Goal: Information Seeking & Learning: Learn about a topic

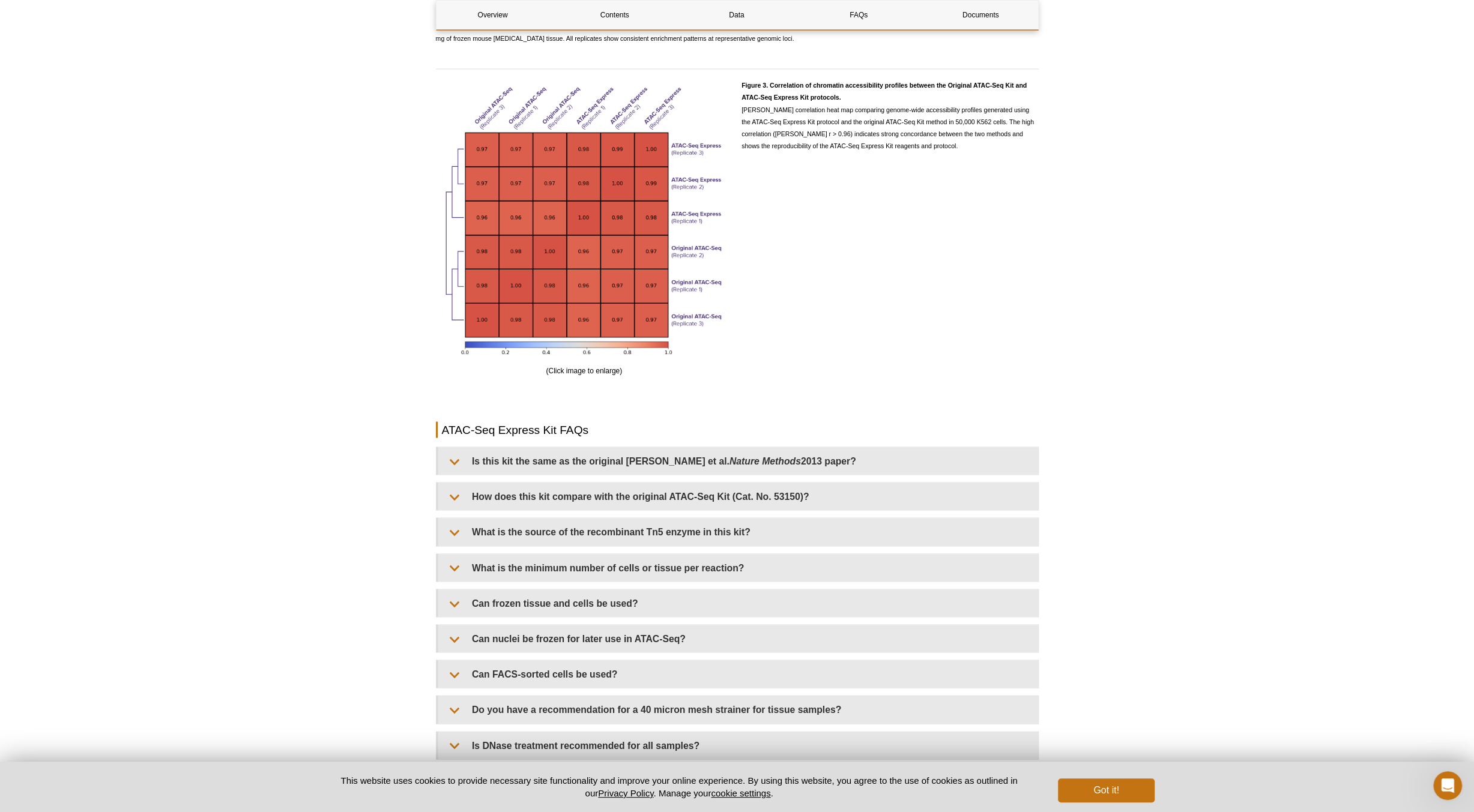
scroll to position [2281, 0]
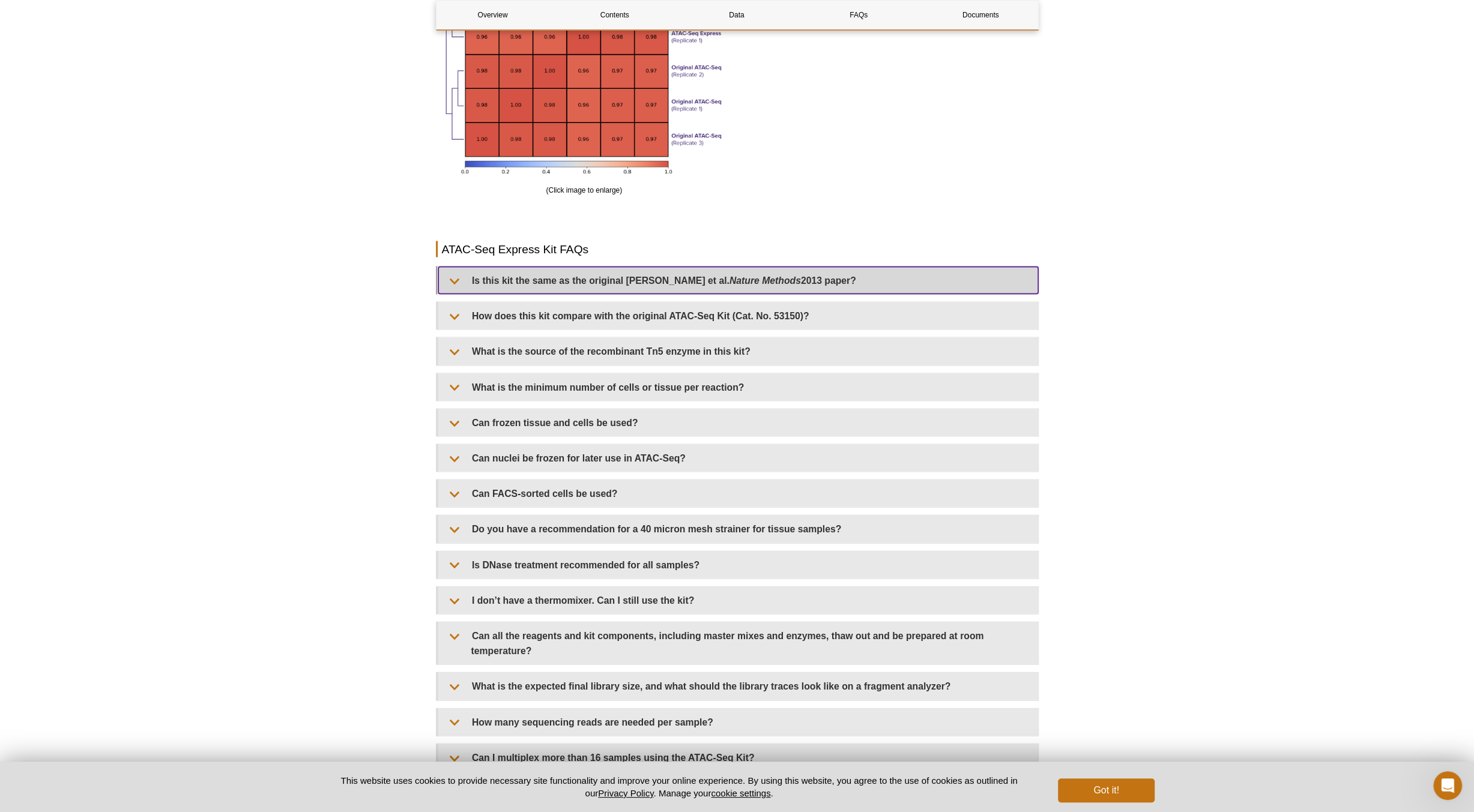
click at [629, 288] on summary "Is this kit the same as the original Buenrostro et al. Nature Methods 2013 pape…" at bounding box center [738, 281] width 600 height 27
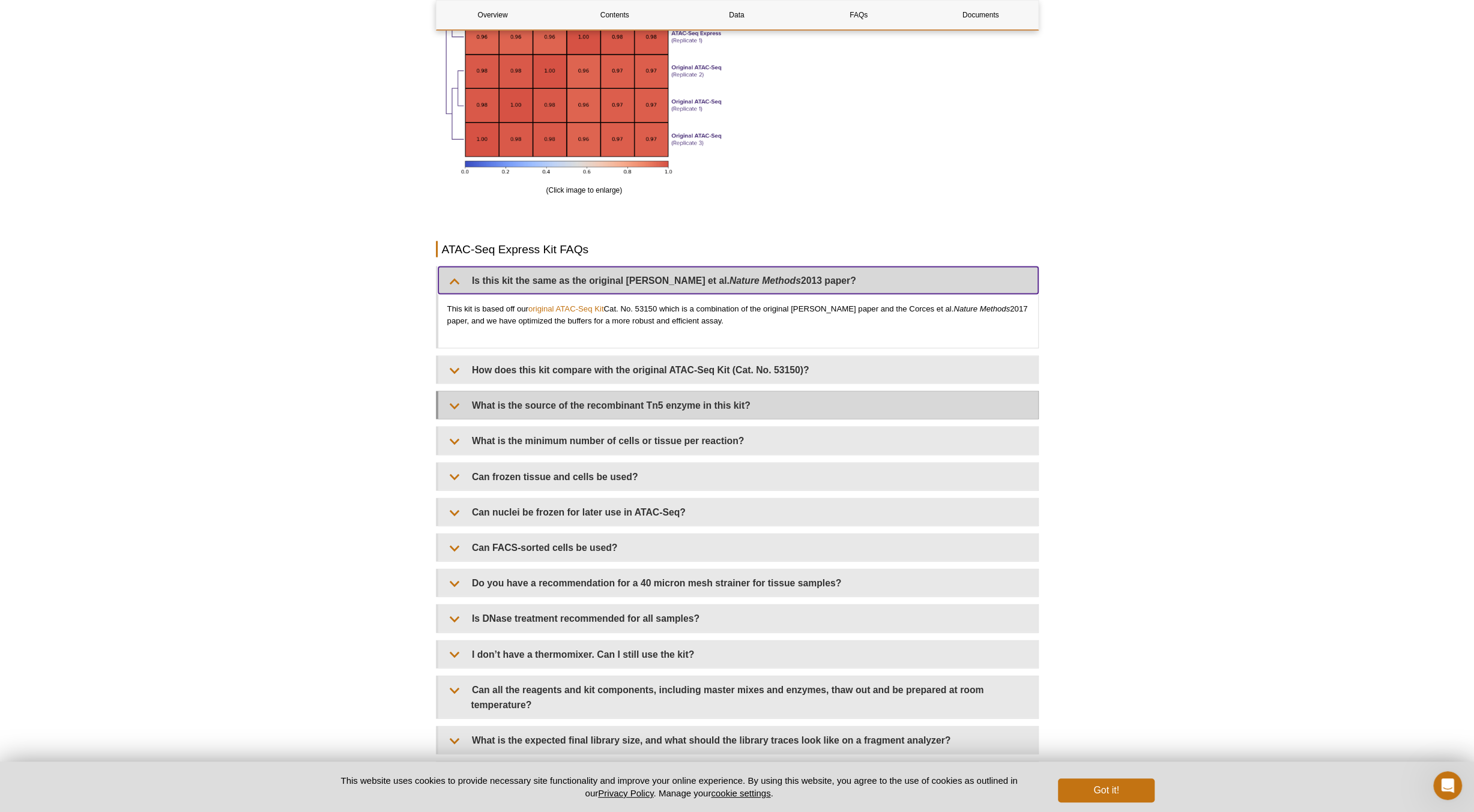
scroll to position [2402, 0]
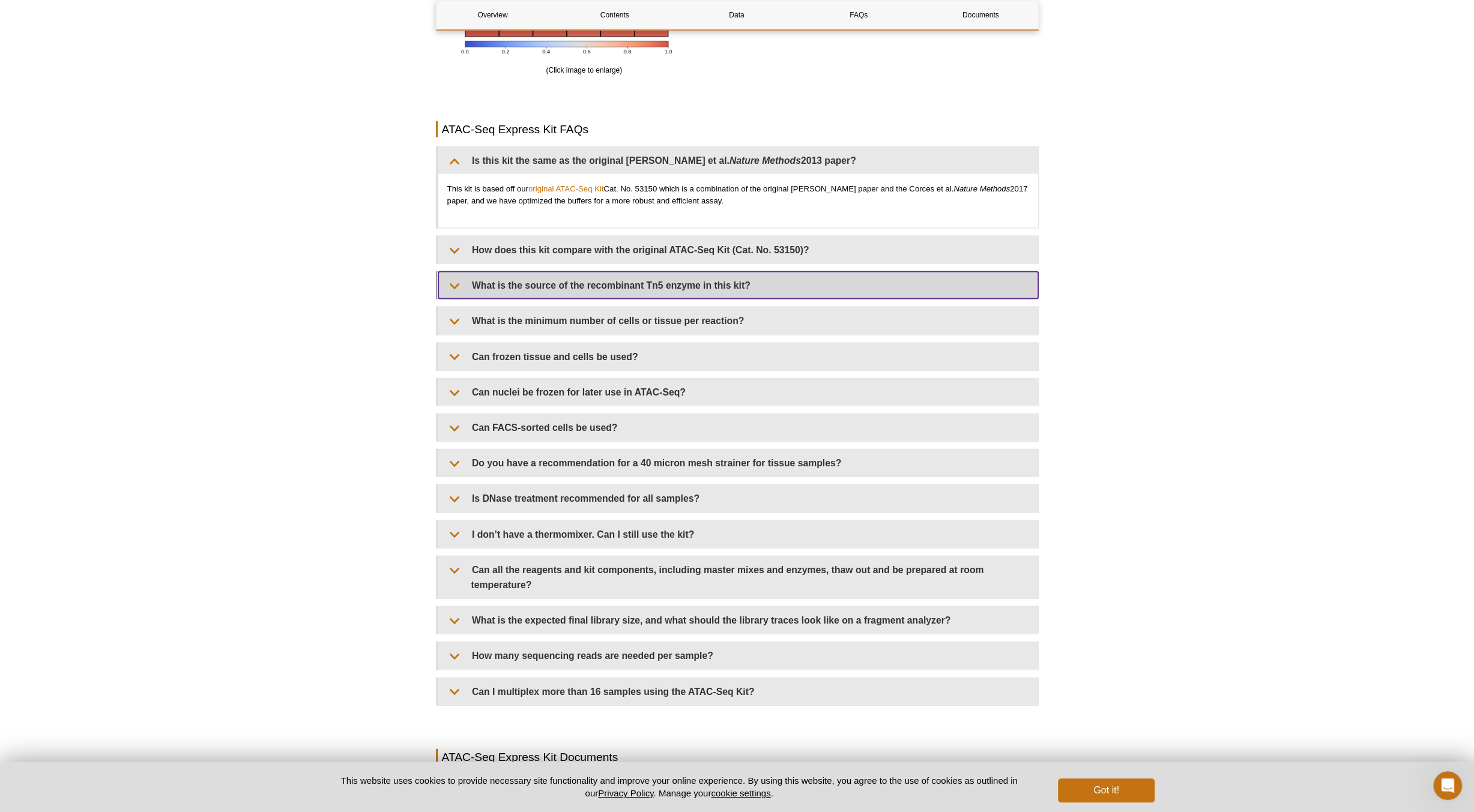
click at [505, 282] on summary "What is the source of the recombinant Tn5 enzyme in this kit?" at bounding box center [738, 286] width 600 height 27
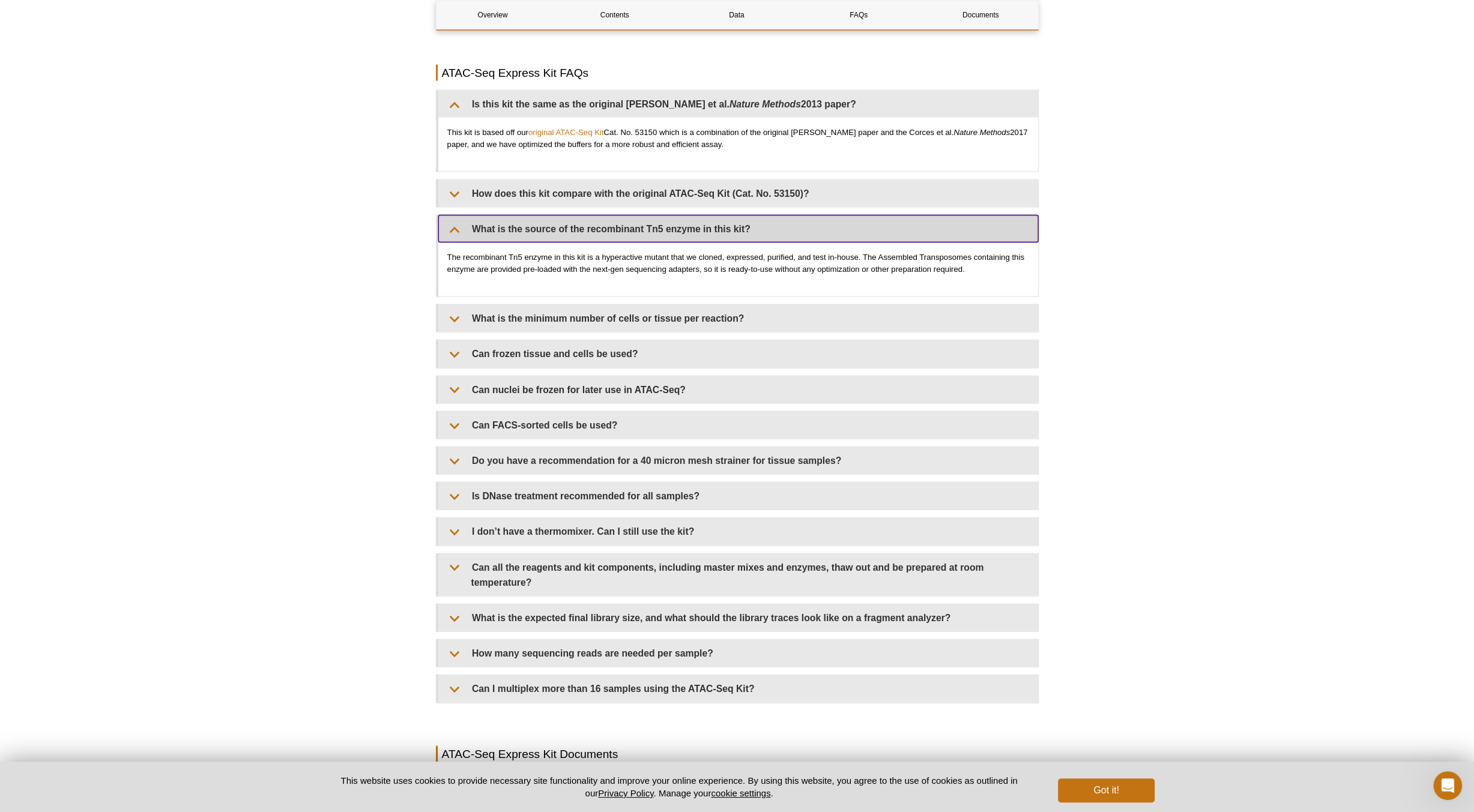
scroll to position [2581, 0]
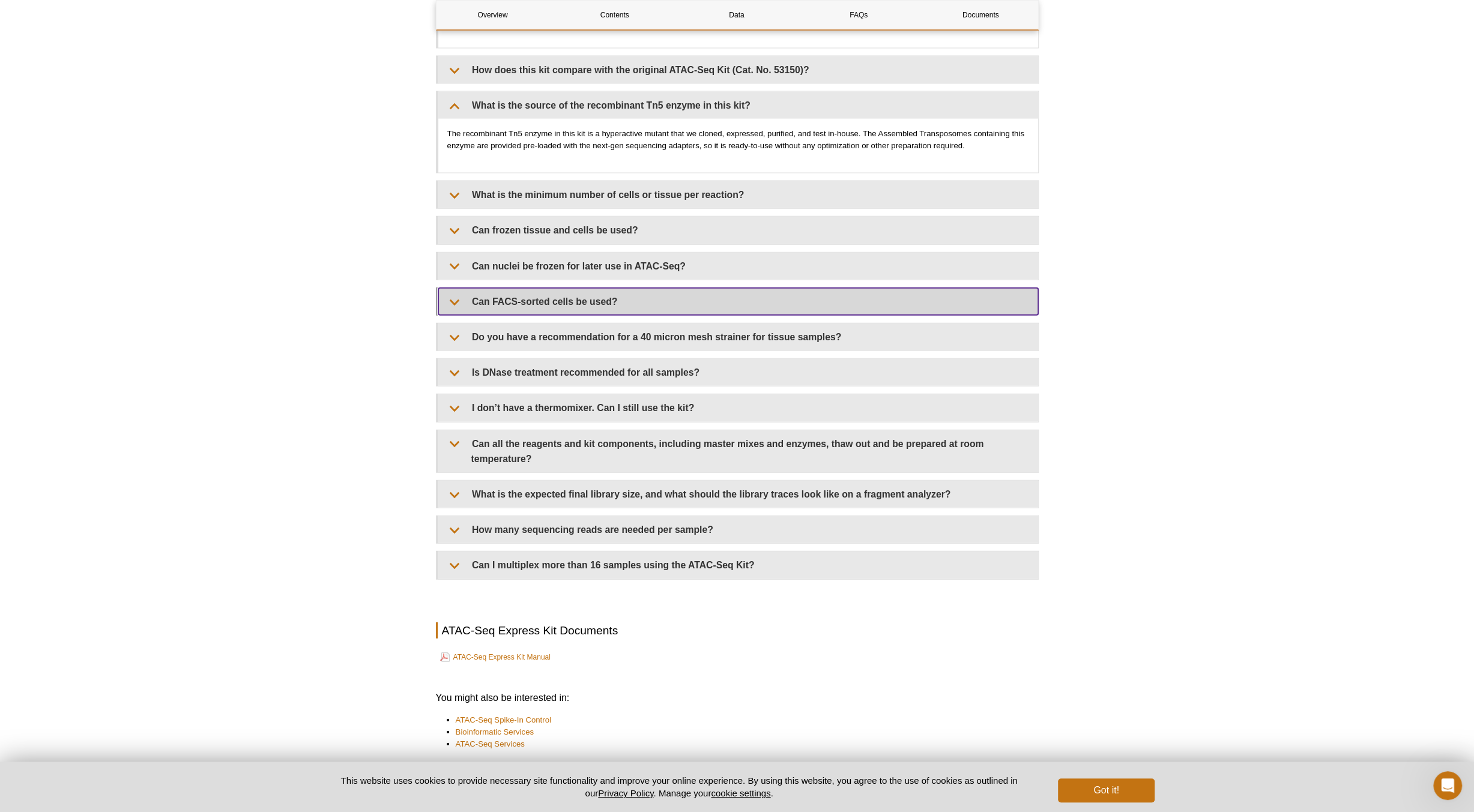
click at [565, 301] on summary "Can FACS-sorted cells be used?" at bounding box center [738, 302] width 600 height 27
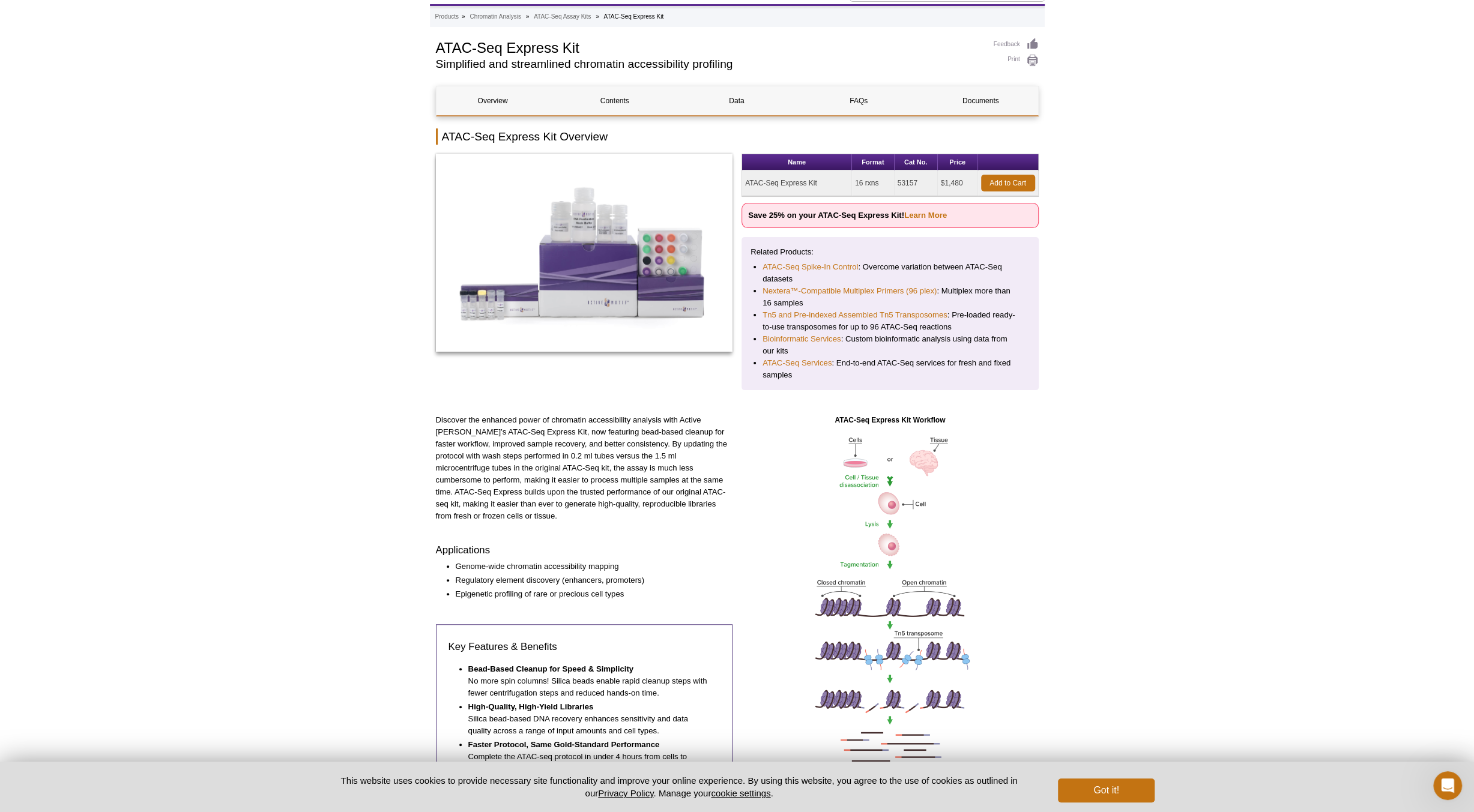
scroll to position [0, 0]
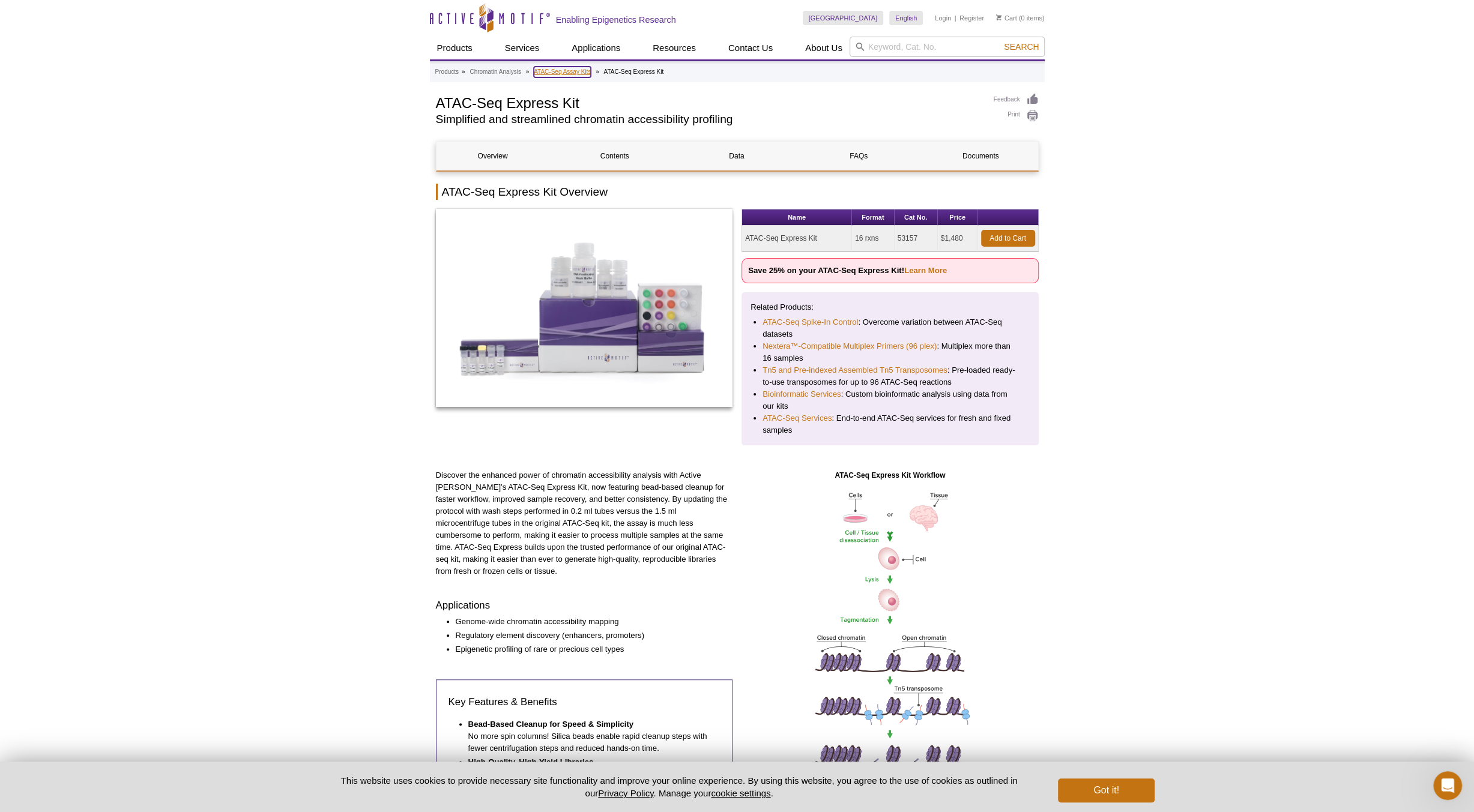
click at [555, 74] on link "ATAC-Seq Assay Kits" at bounding box center [561, 72] width 57 height 11
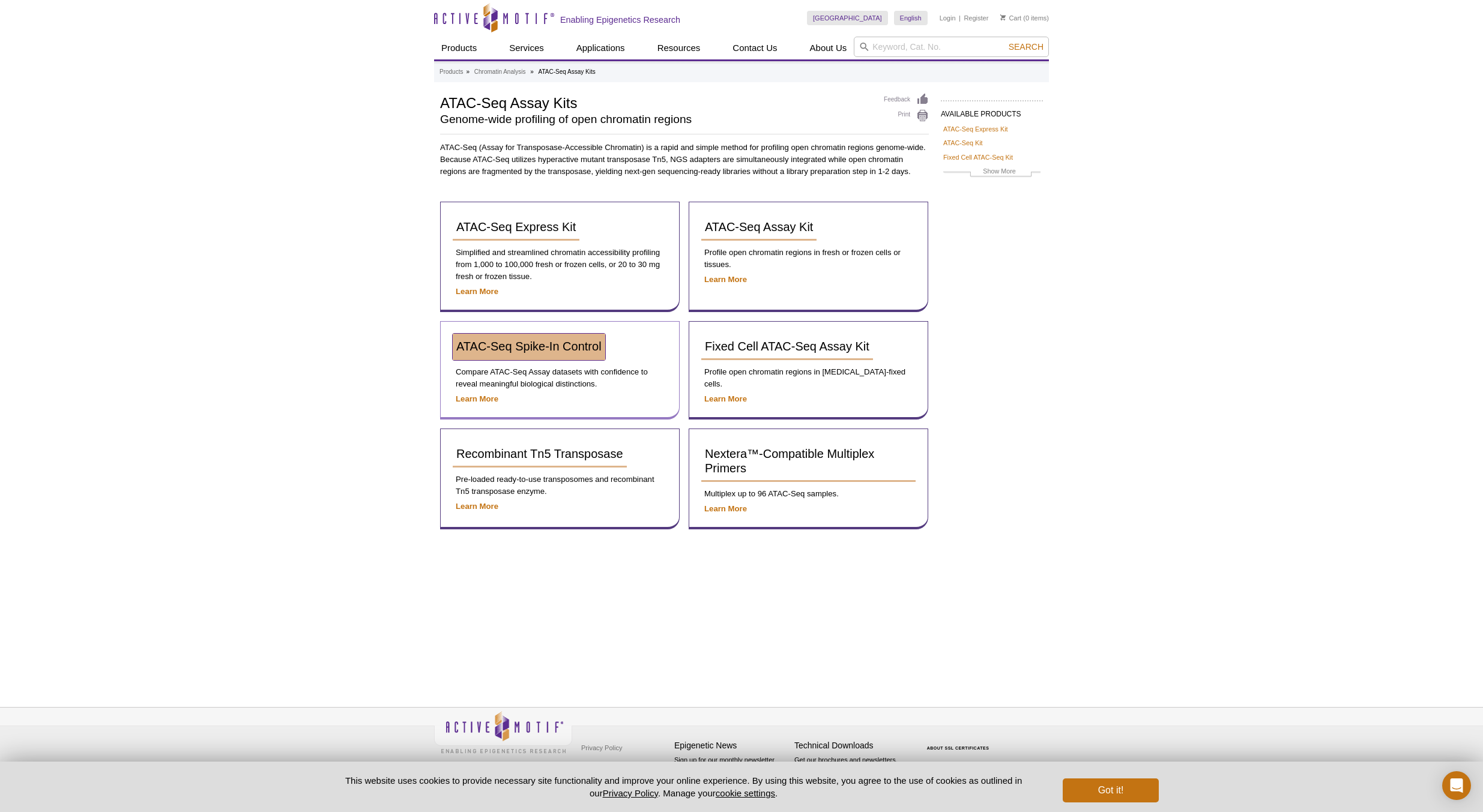
click at [519, 345] on span "ATAC-Seq Spike-In Control" at bounding box center [529, 347] width 145 height 14
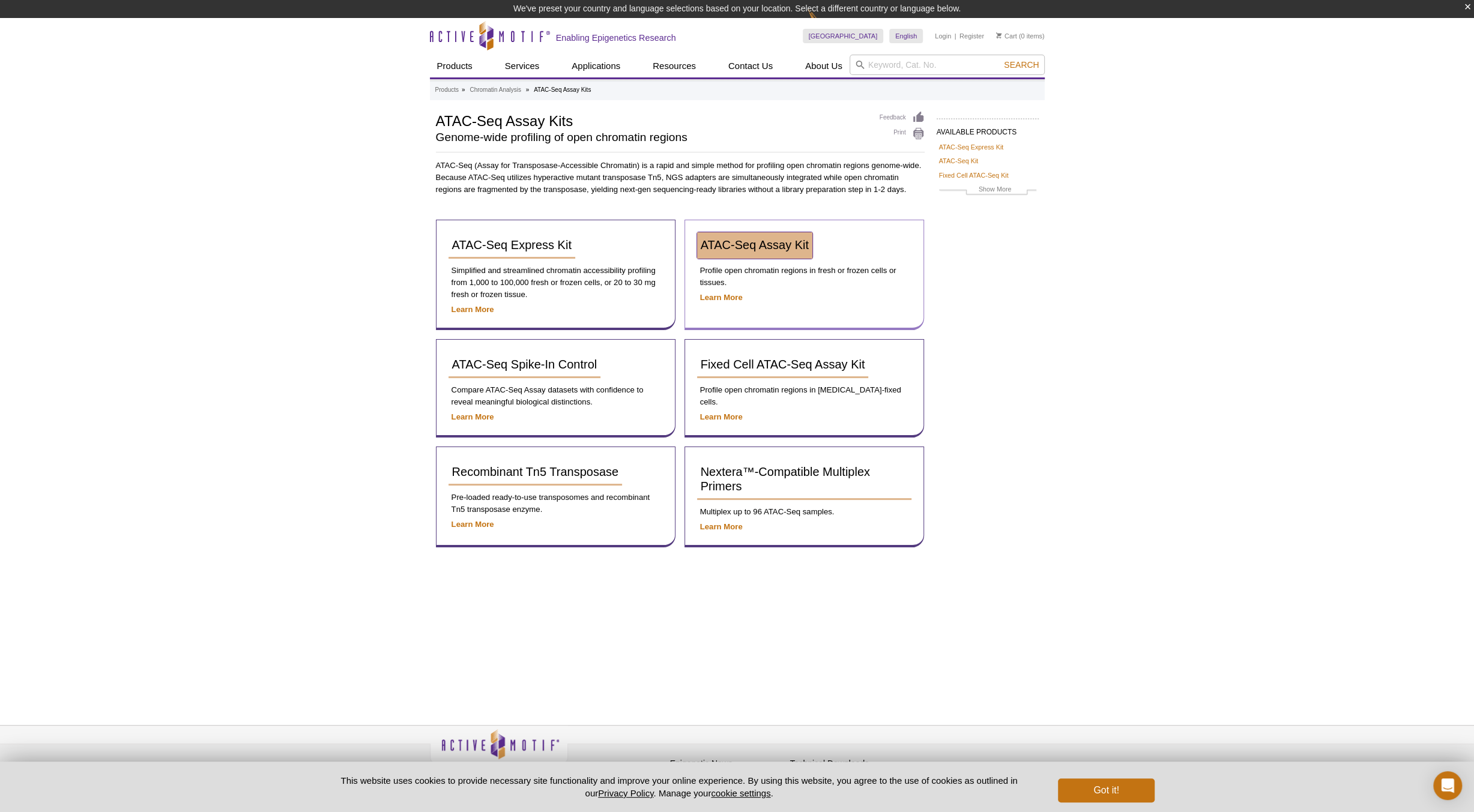
click at [732, 248] on span "ATAC-Seq Assay Kit" at bounding box center [754, 245] width 108 height 14
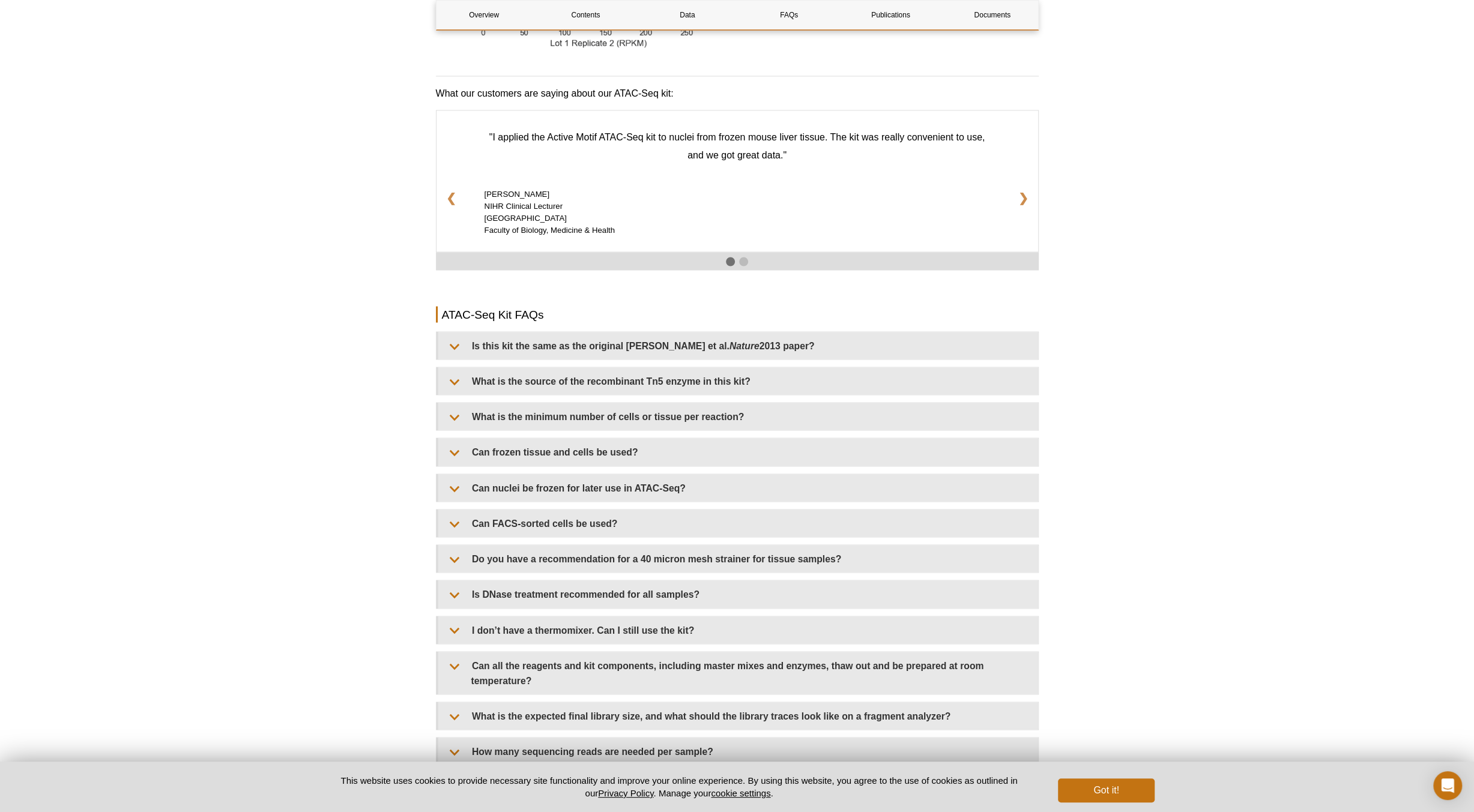
scroll to position [1921, 0]
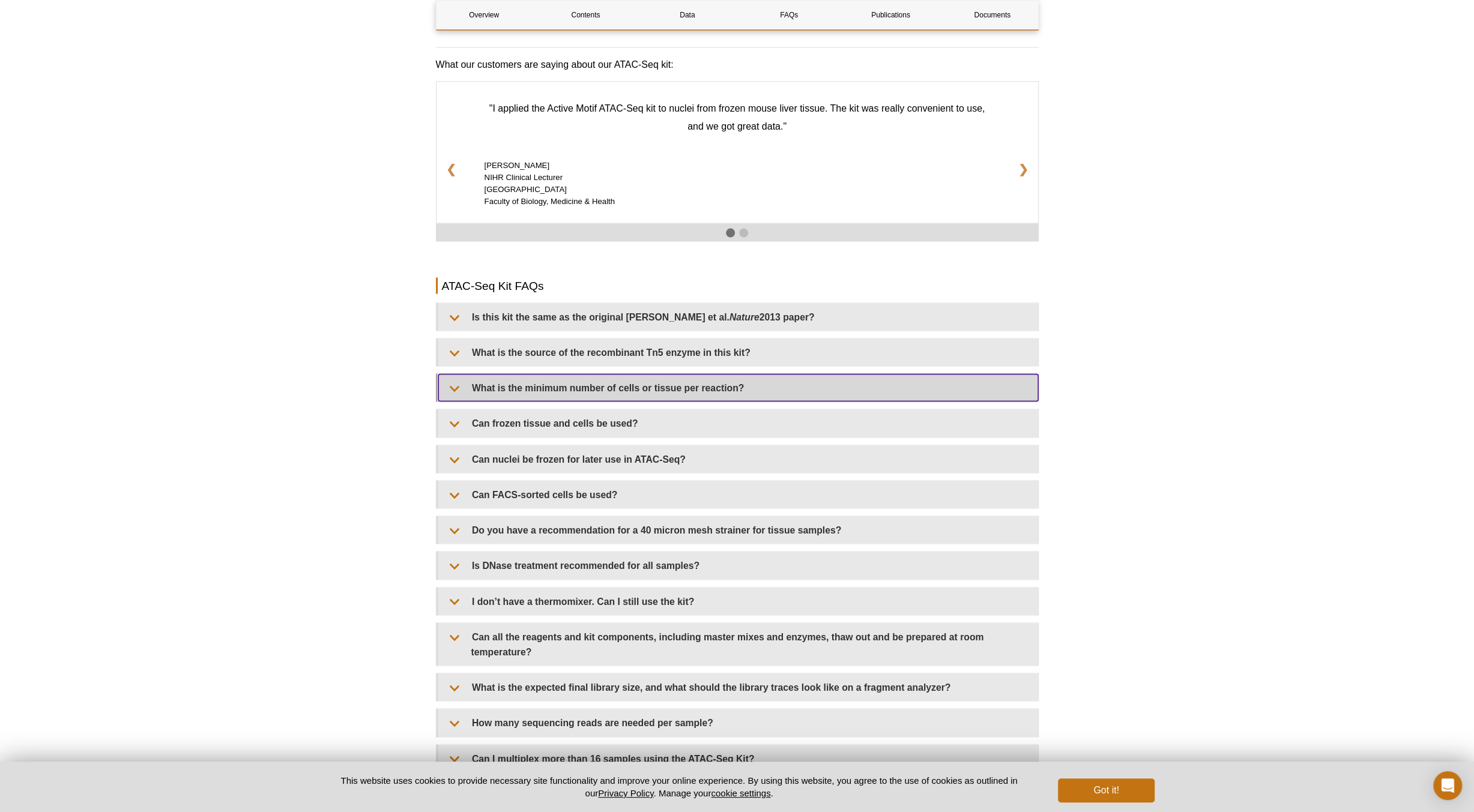
click at [664, 374] on summary "What is the minimum number of cells or tissue per reaction?" at bounding box center [738, 387] width 600 height 27
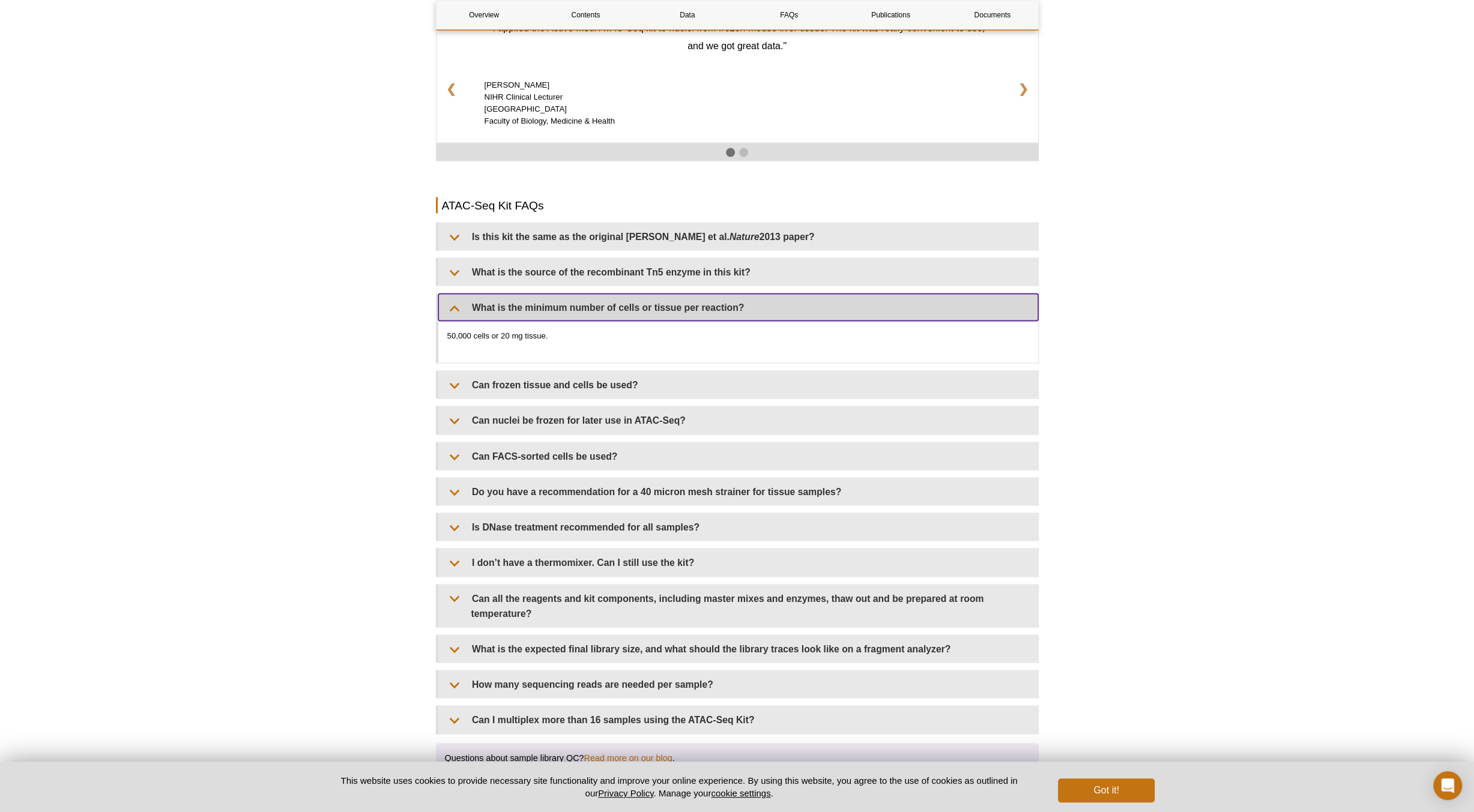
scroll to position [2101, 0]
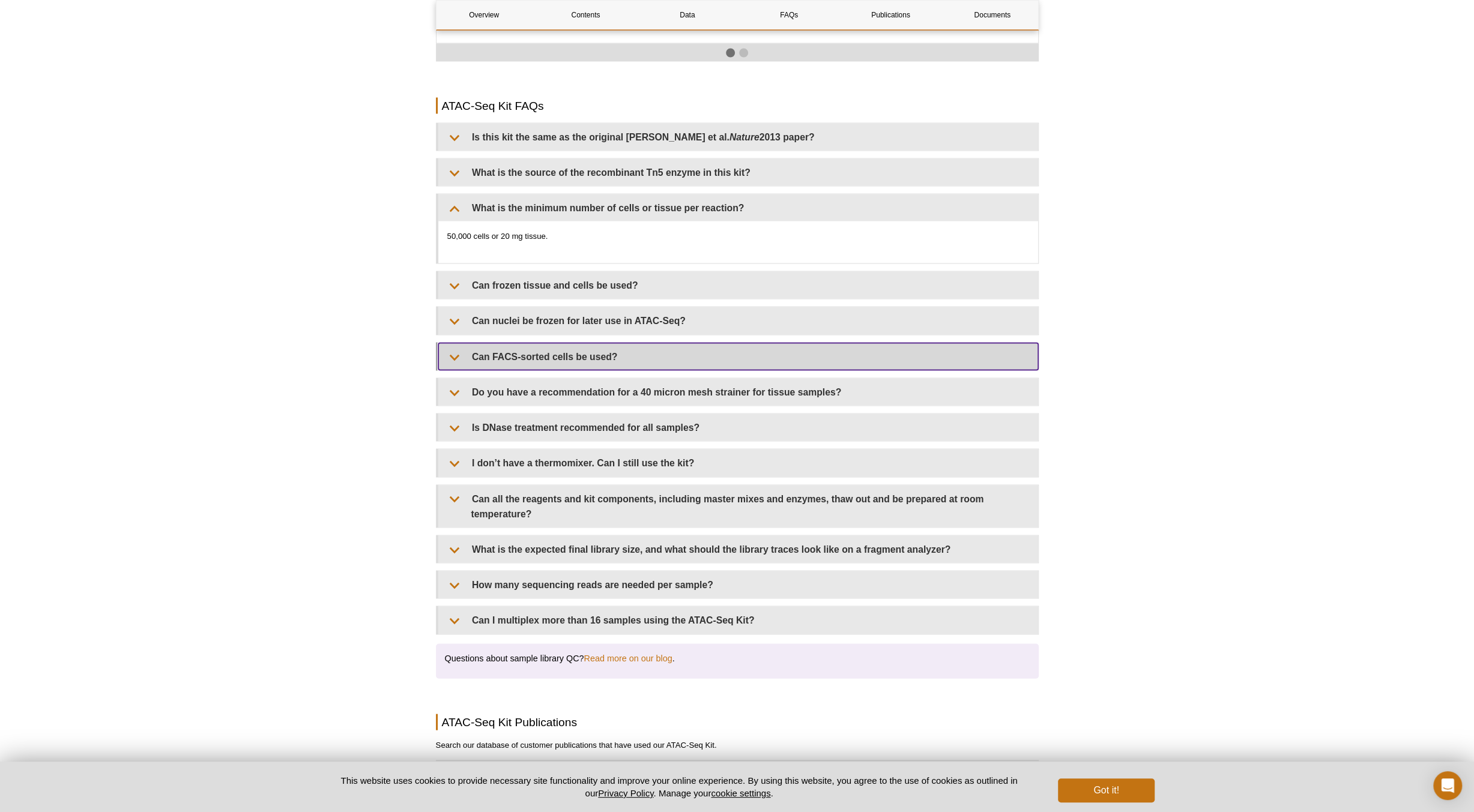
click at [596, 343] on summary "Can FACS-sorted cells be used?" at bounding box center [738, 356] width 600 height 27
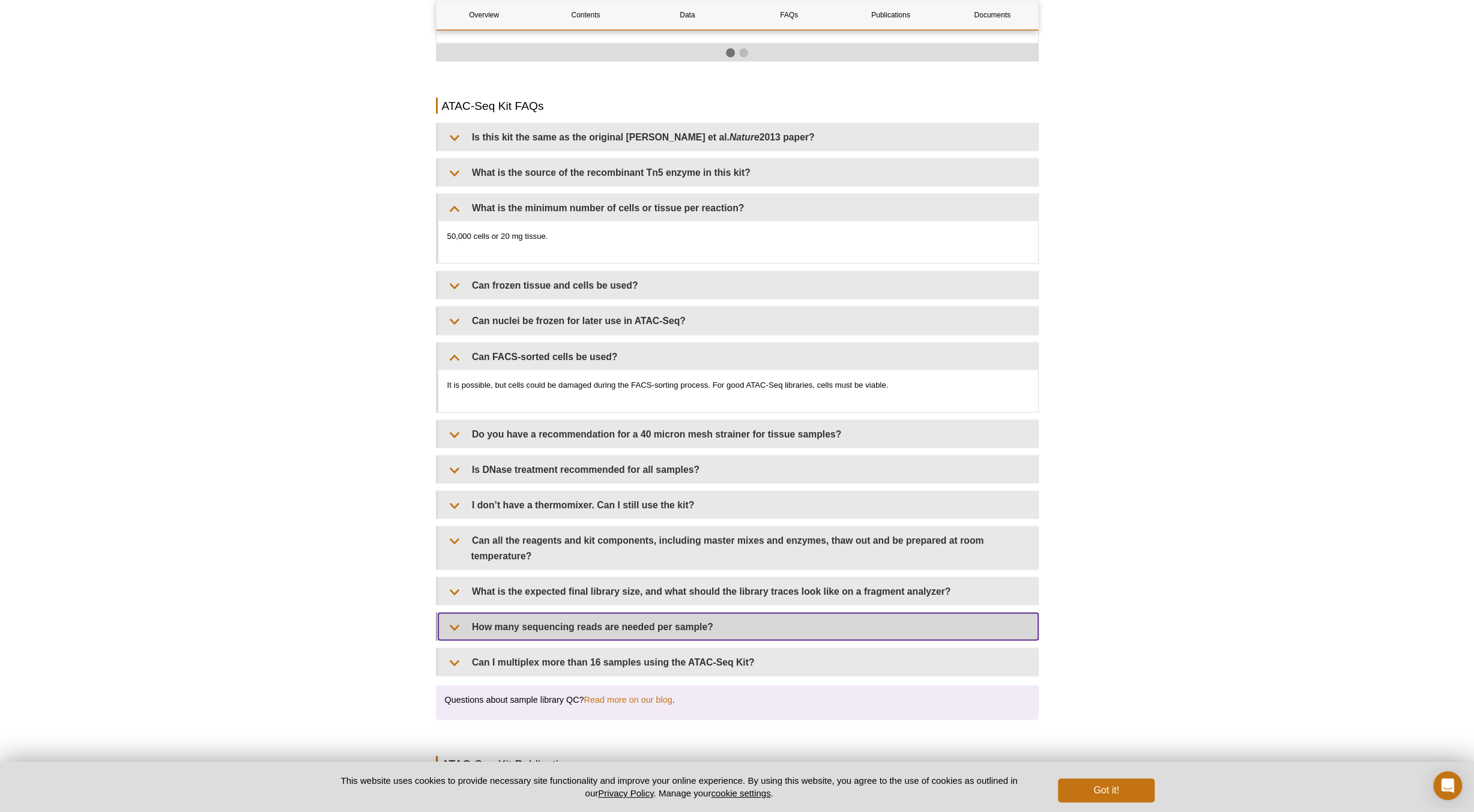
click at [641, 616] on summary "How many sequencing reads are needed per sample?" at bounding box center [738, 627] width 600 height 27
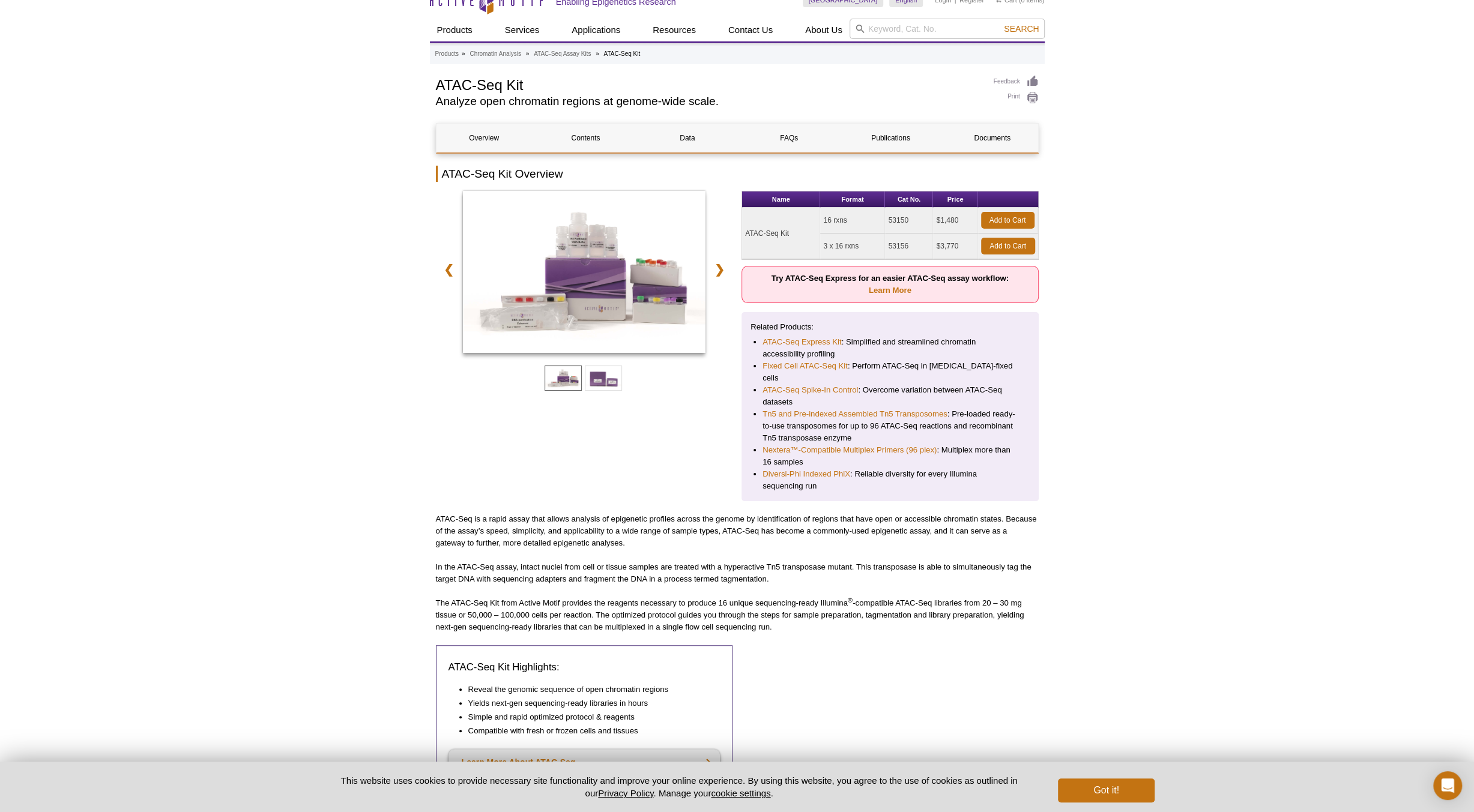
scroll to position [0, 0]
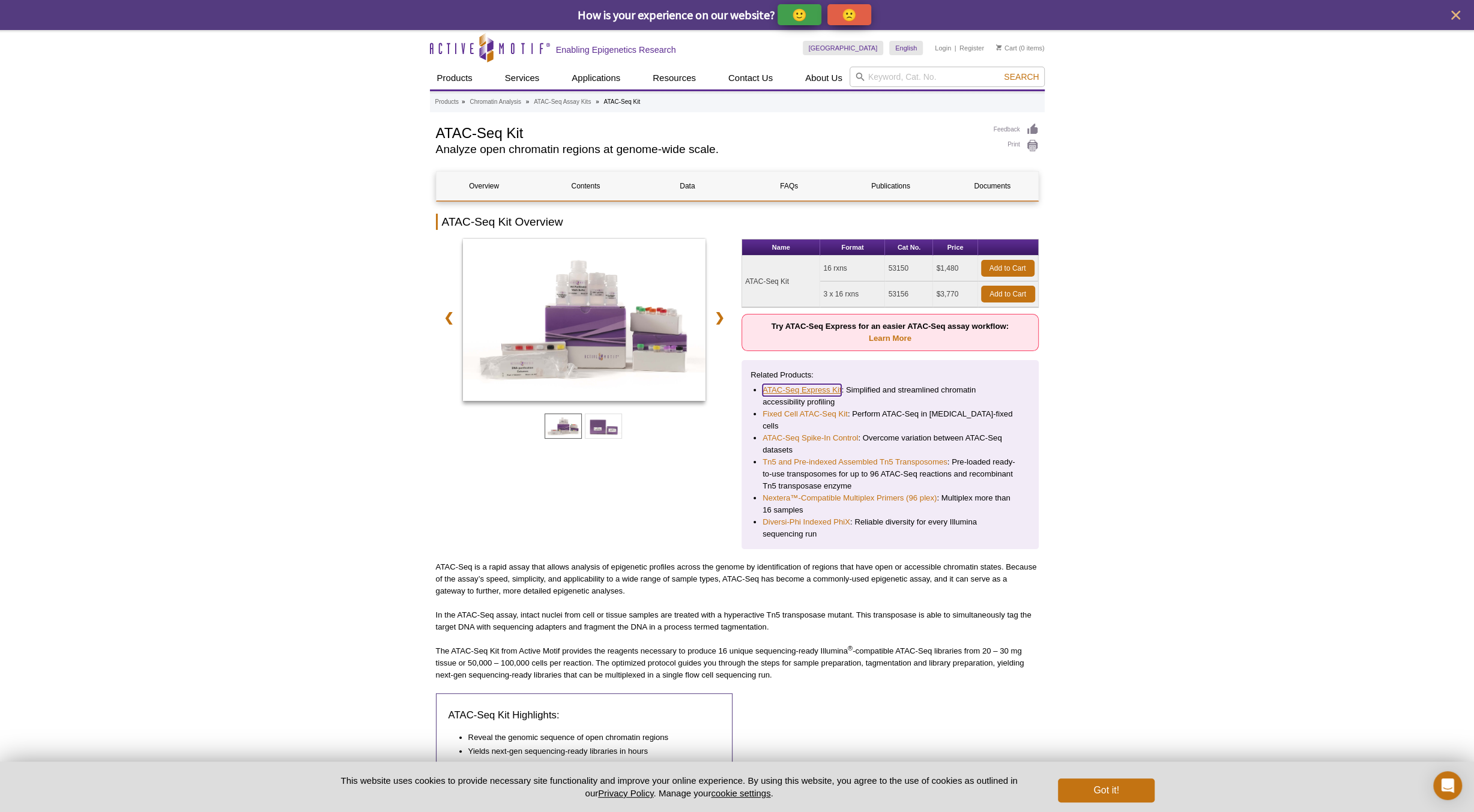
click at [819, 386] on link "ATAC-Seq Express Kit" at bounding box center [802, 390] width 79 height 12
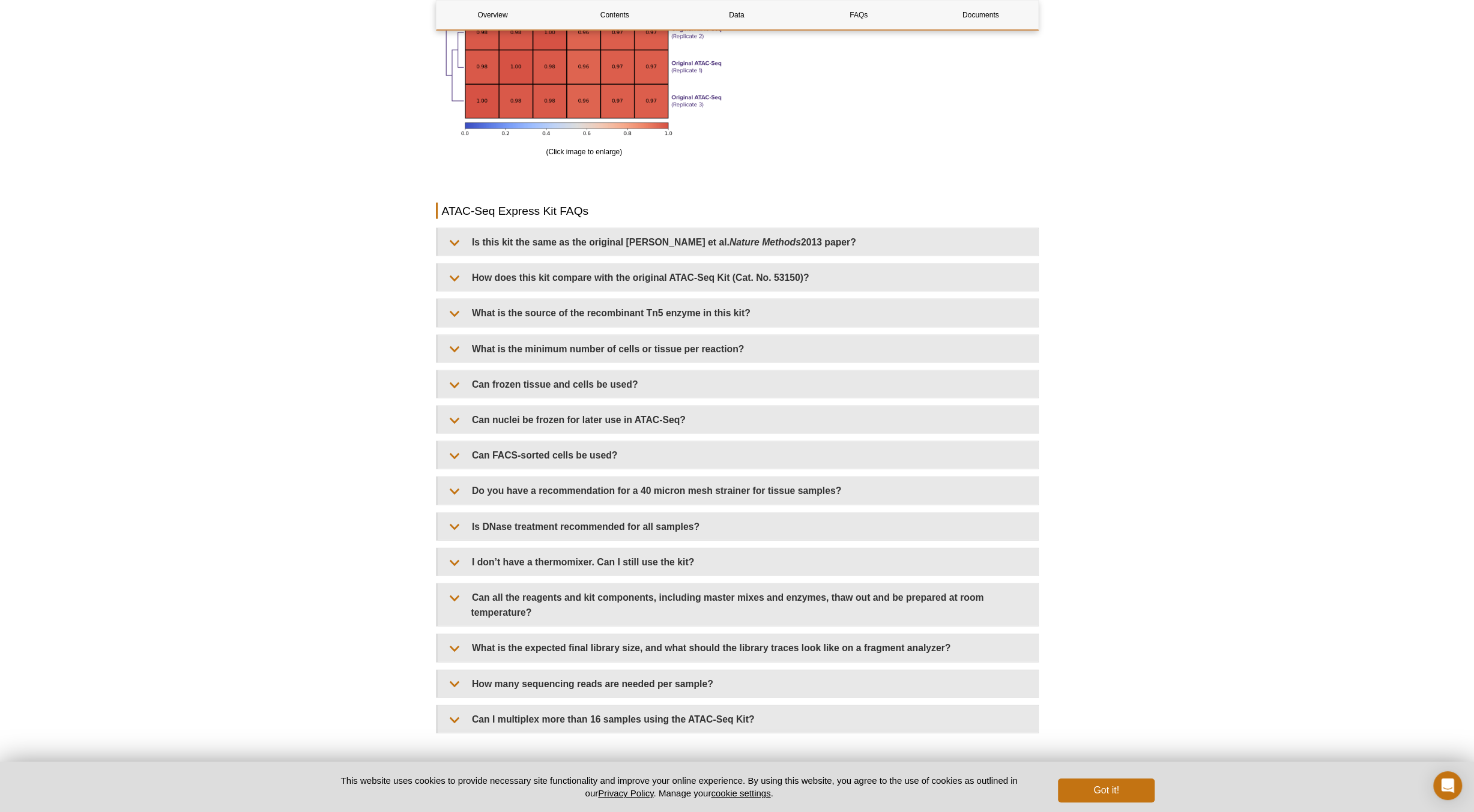
scroll to position [2402, 0]
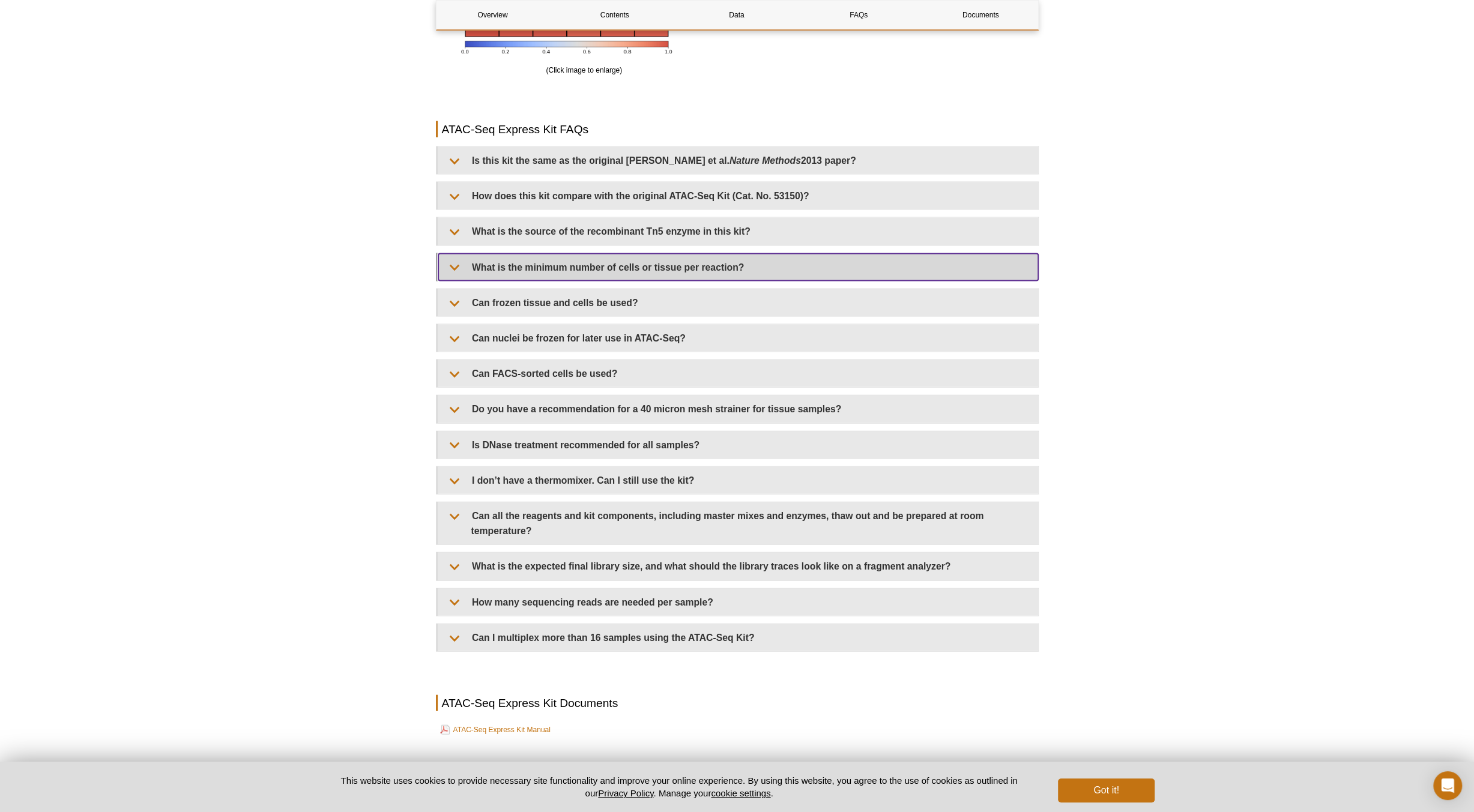
click at [739, 263] on summary "What is the minimum number of cells or tissue per reaction?" at bounding box center [738, 267] width 600 height 27
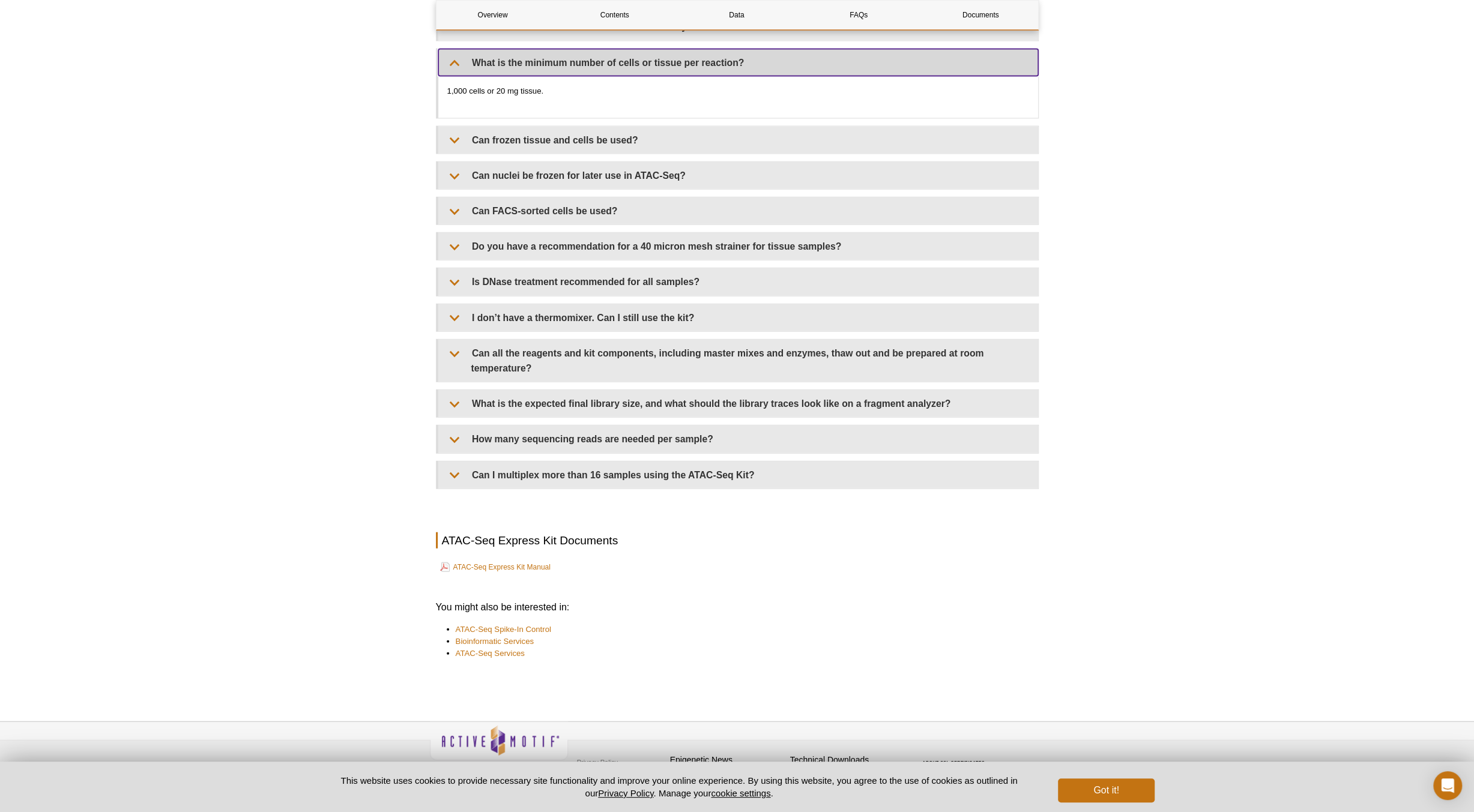
scroll to position [2617, 0]
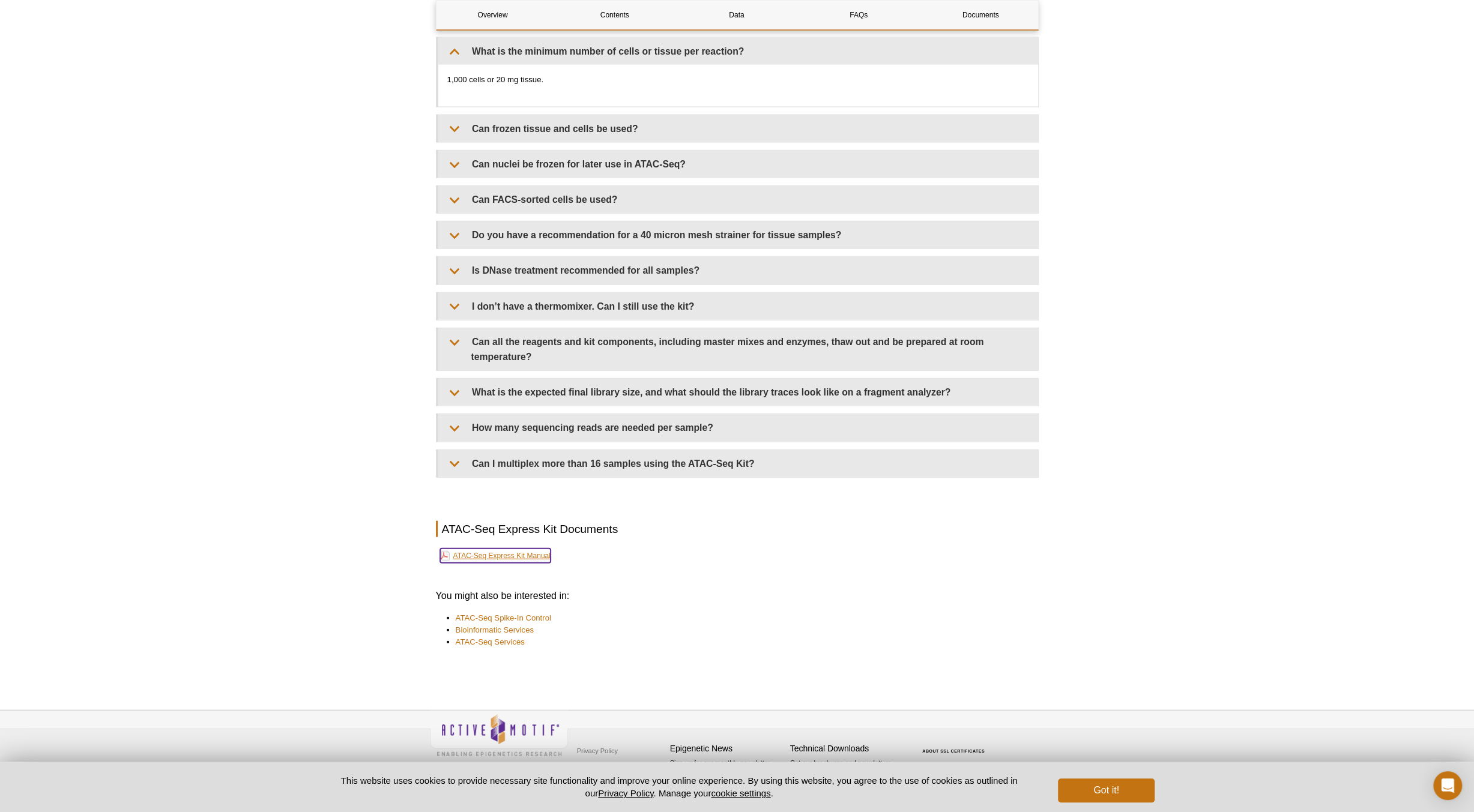
click at [524, 549] on link "ATAC-Seq Express Kit Manual" at bounding box center [495, 556] width 110 height 14
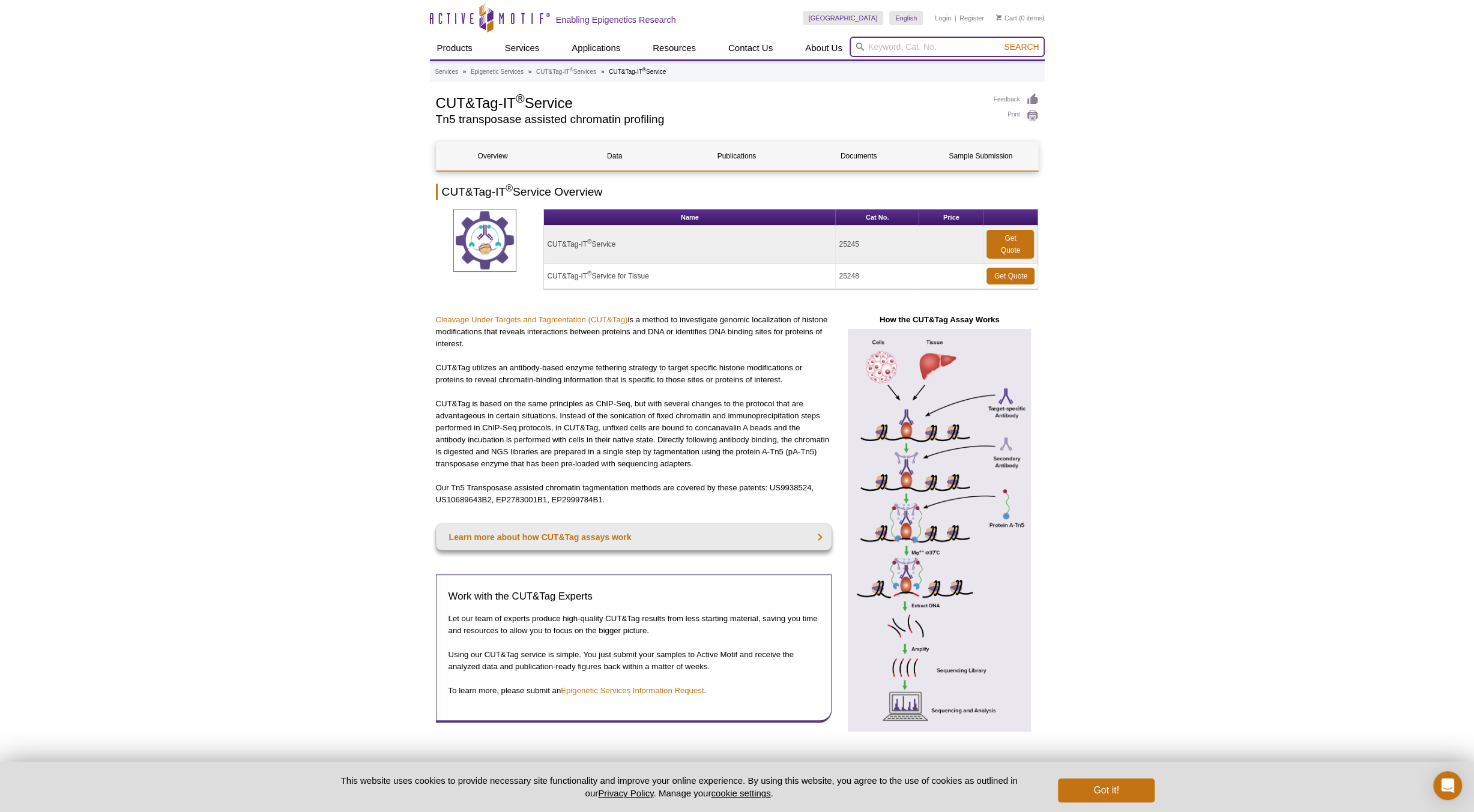
click at [903, 41] on input "search" at bounding box center [947, 47] width 195 height 21
type input "cut and tag"
click at [1000, 42] on button "Search" at bounding box center [1021, 47] width 42 height 11
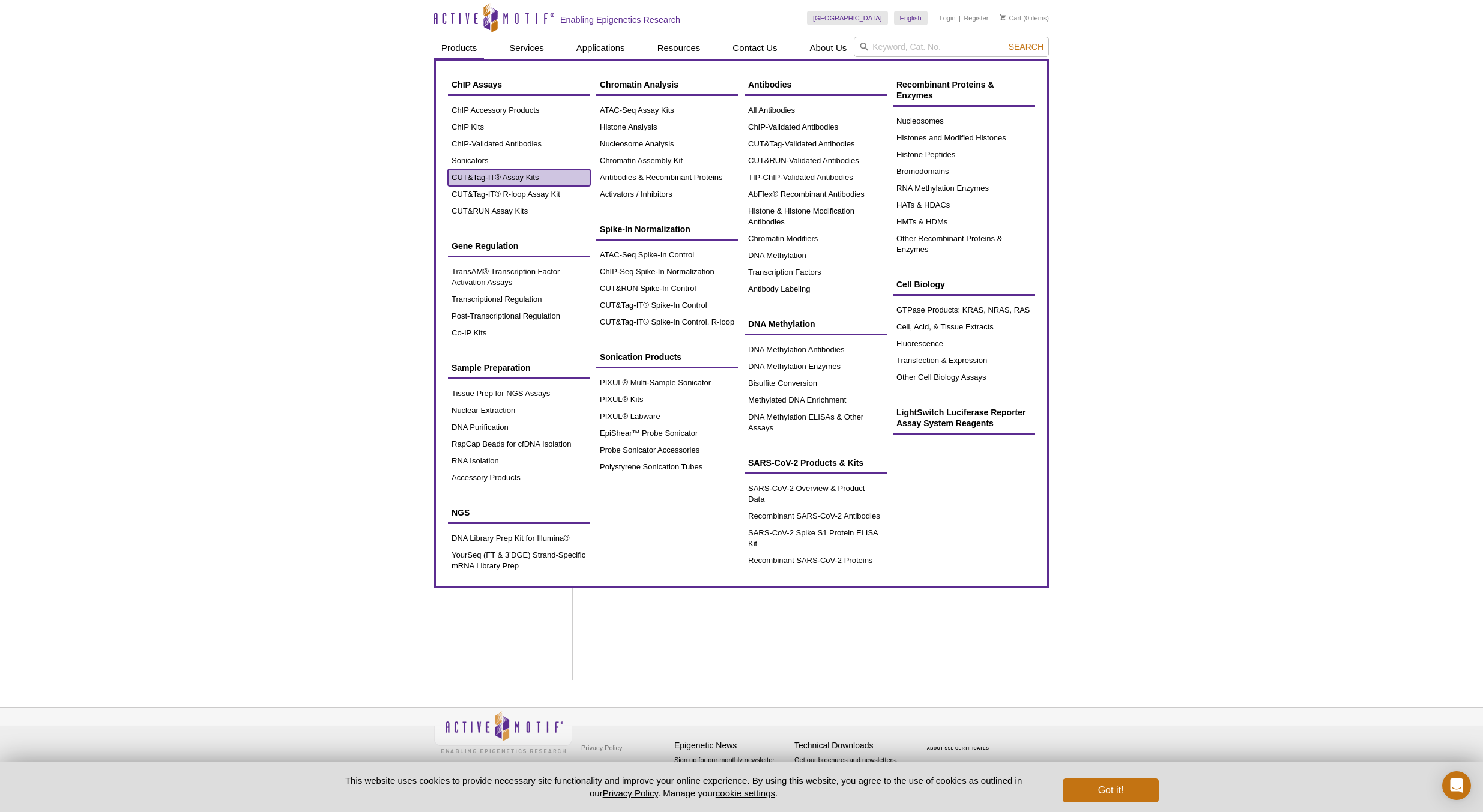
click at [493, 176] on link "CUT&Tag-IT® Assay Kits" at bounding box center [519, 177] width 142 height 17
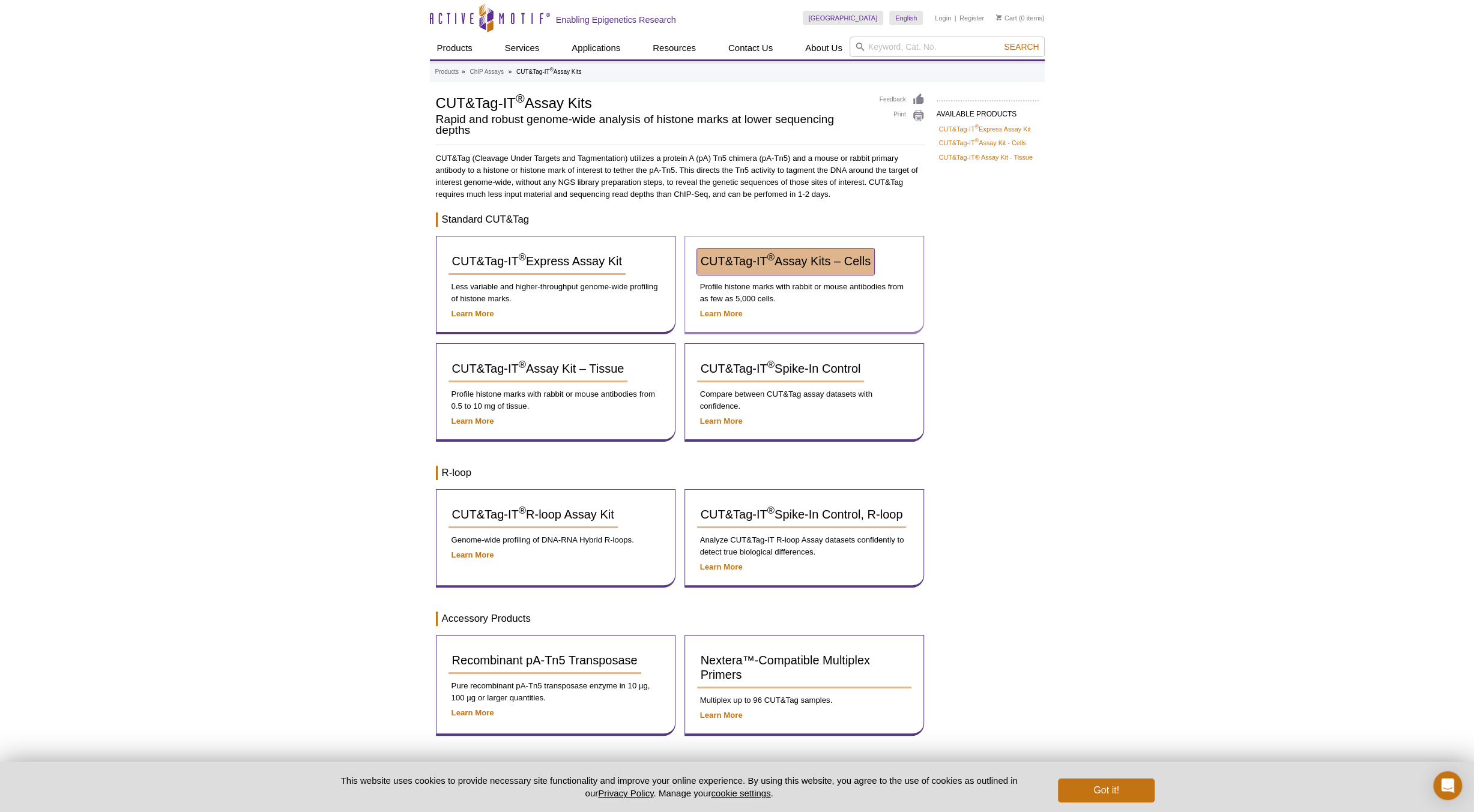
click at [800, 260] on span "CUT&Tag-IT ® Assay Kits – Cells" at bounding box center [785, 261] width 170 height 14
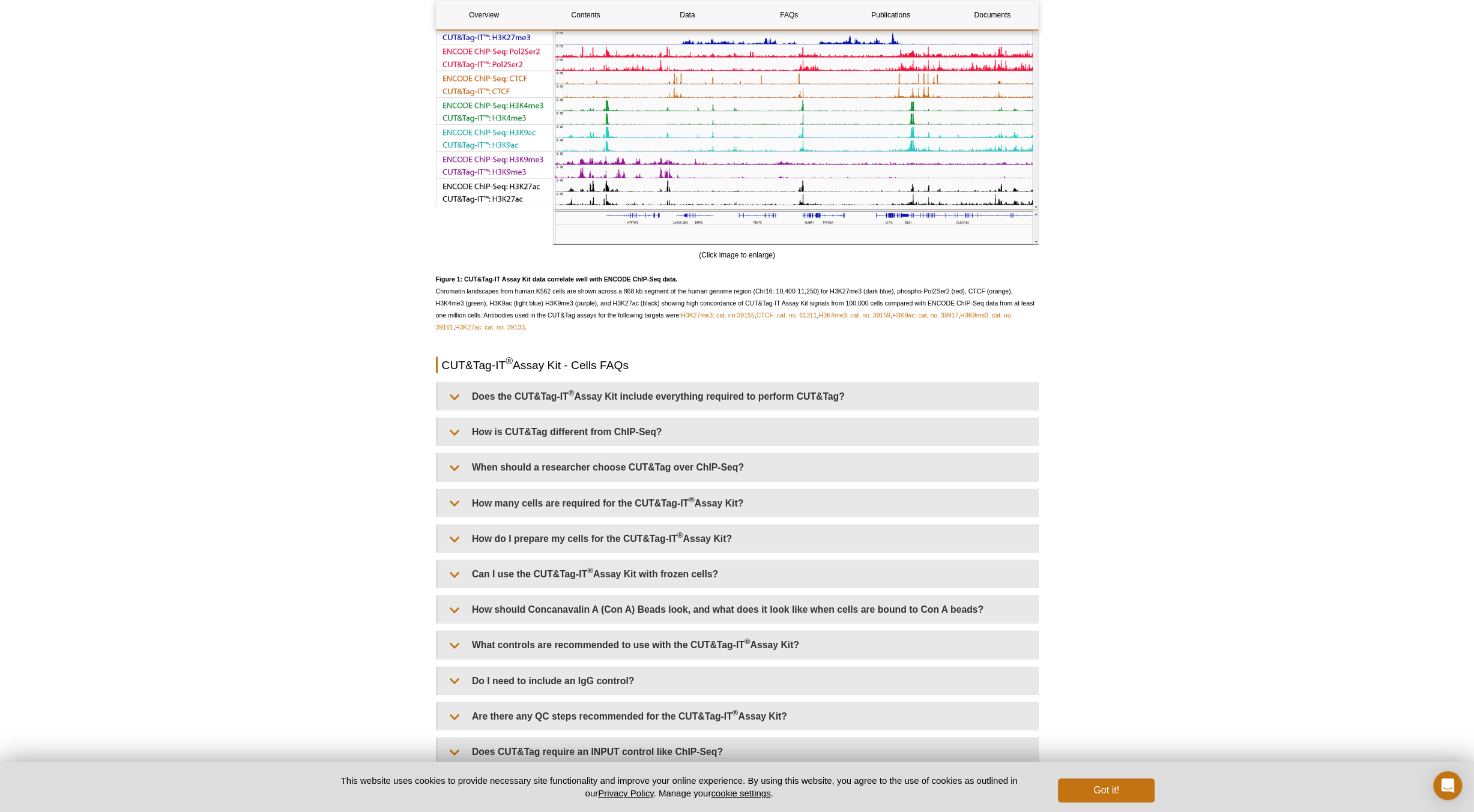
scroll to position [2402, 0]
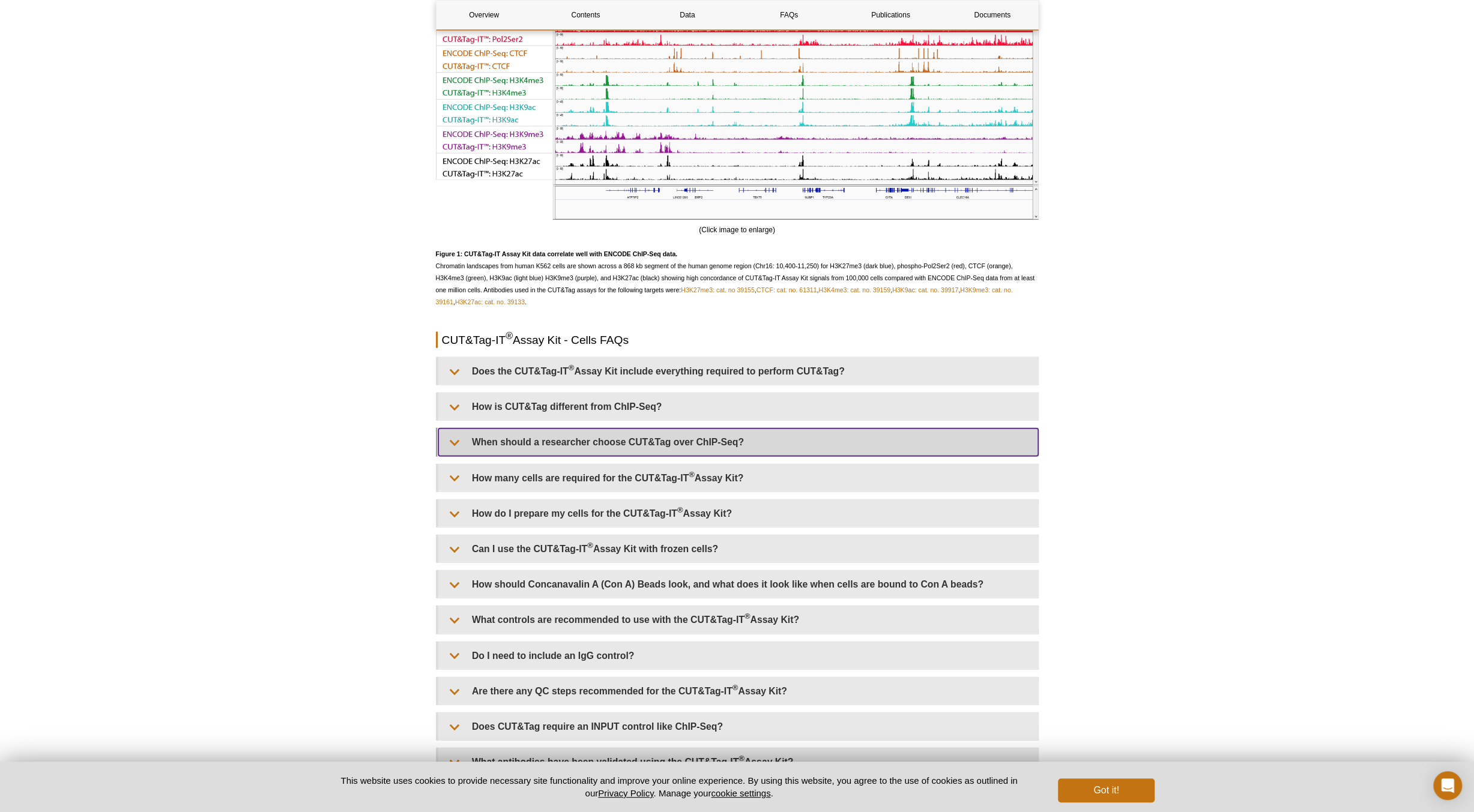
click at [668, 440] on summary "When should a researcher choose CUT&Tag over ChIP-Seq?" at bounding box center [738, 442] width 600 height 27
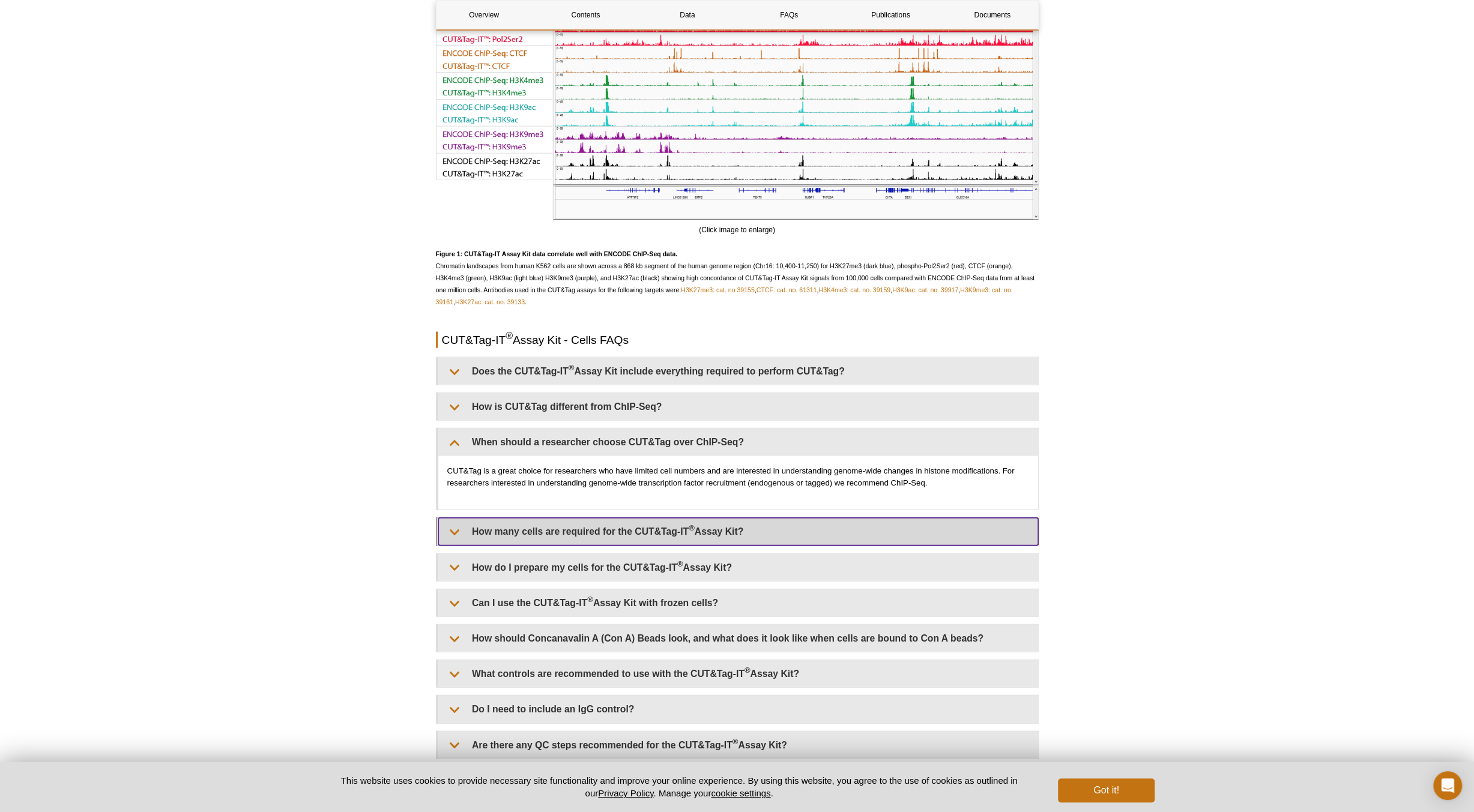
click at [711, 524] on summary "How many cells are required for the CUT&Tag-IT ® Assay Kit?" at bounding box center [738, 532] width 600 height 27
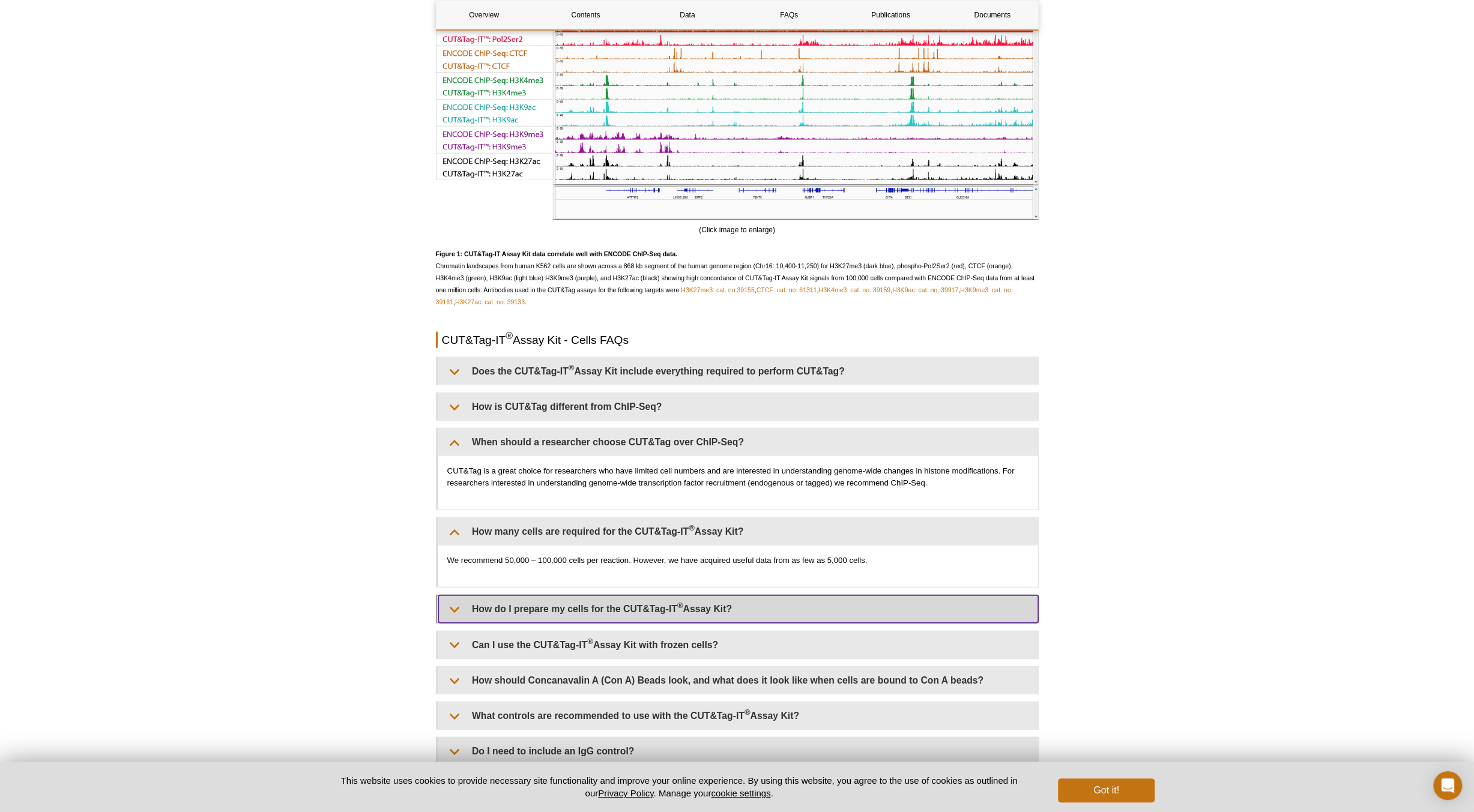
click at [682, 601] on sup "®" at bounding box center [680, 605] width 6 height 9
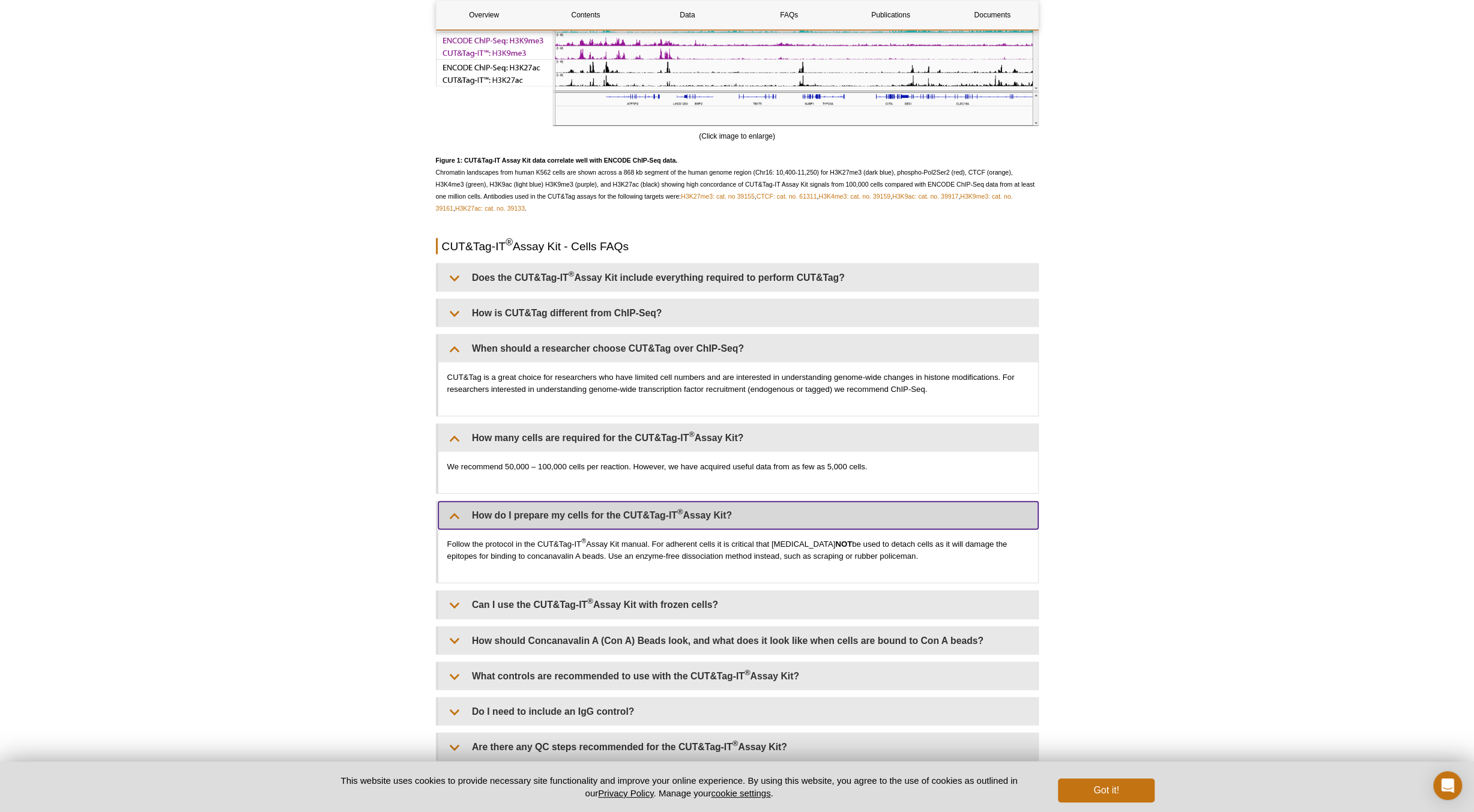
scroll to position [2521, 0]
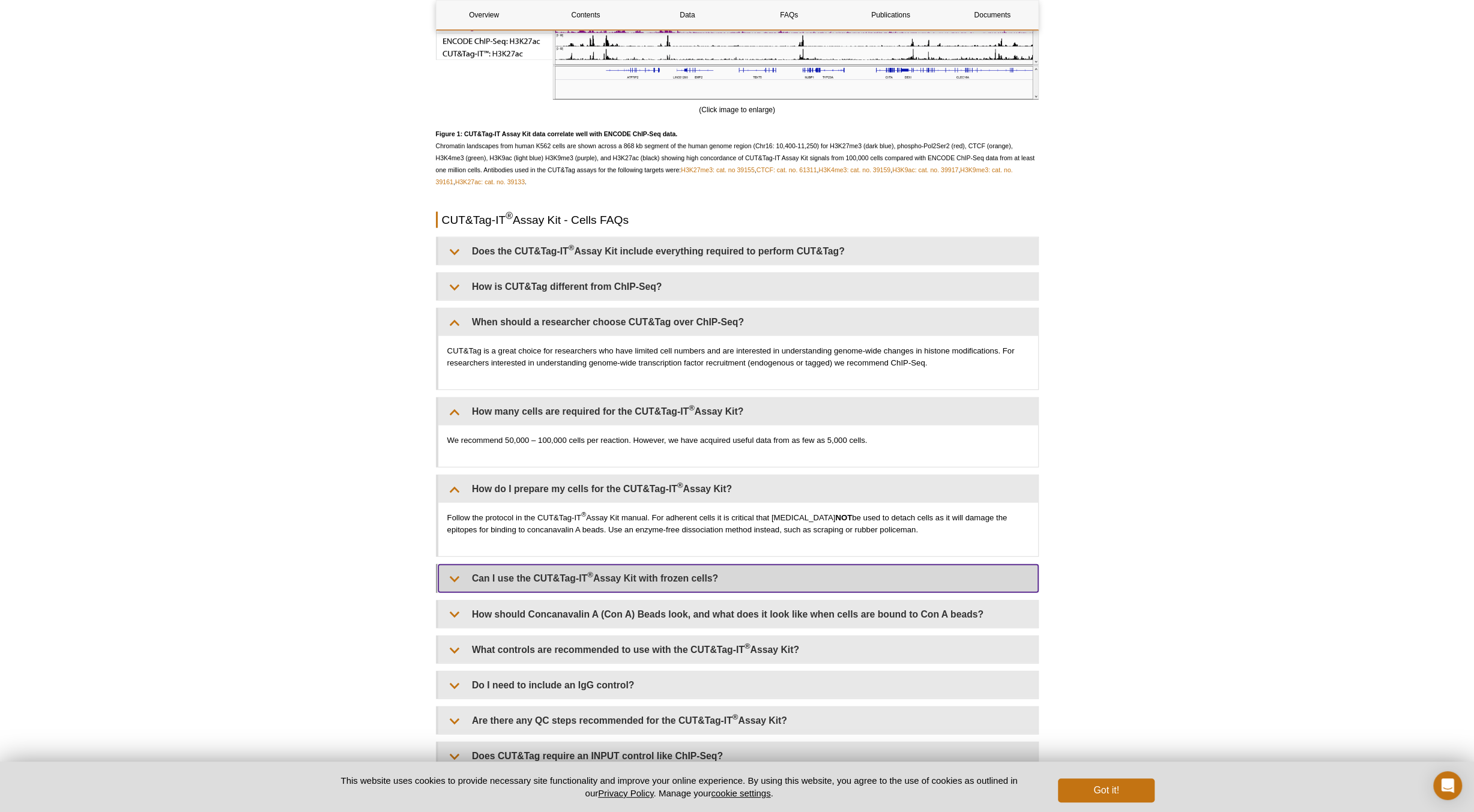
click at [618, 571] on summary "Can I use the CUT&Tag-IT ® Assay Kit with frozen cells?" at bounding box center [738, 579] width 600 height 27
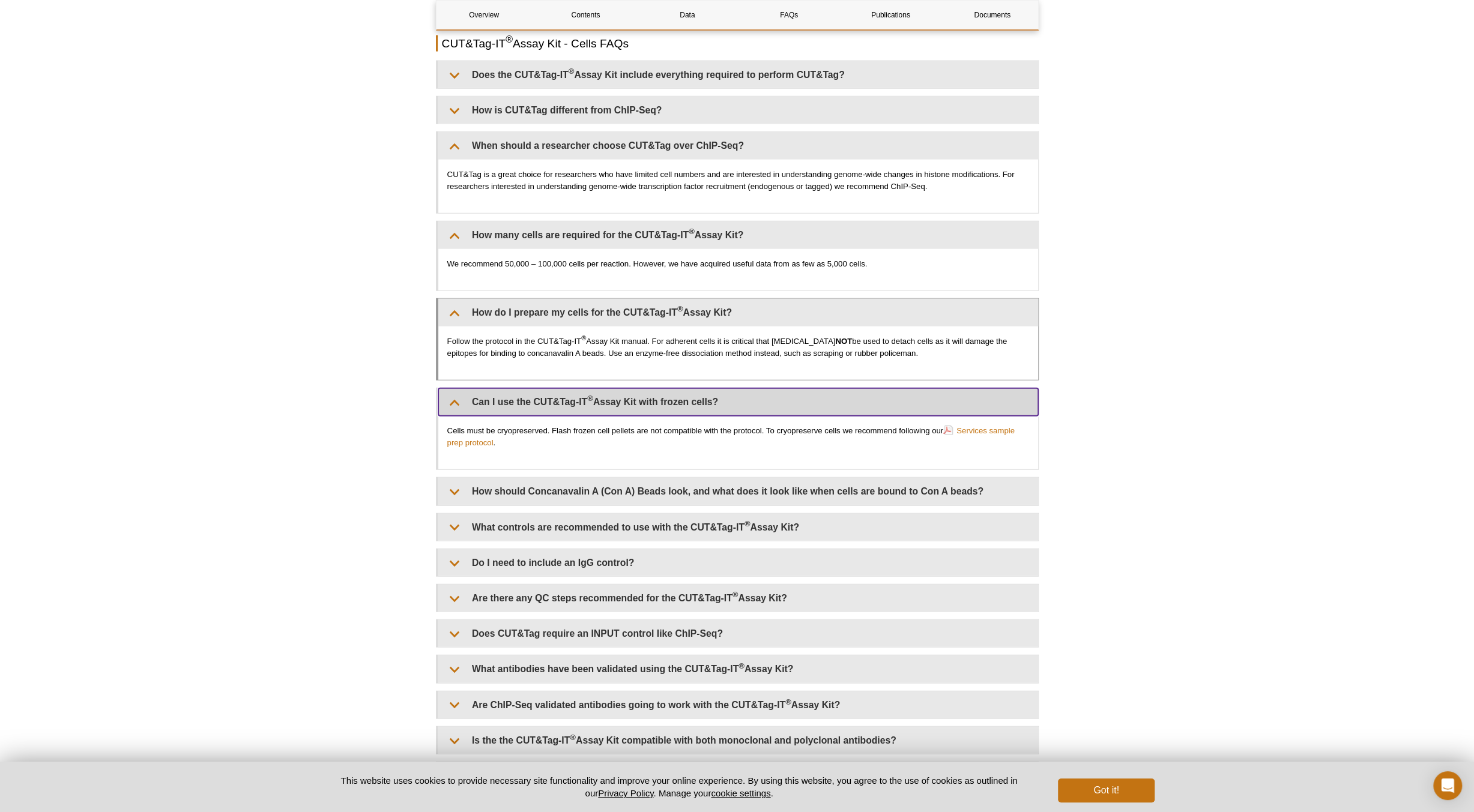
scroll to position [2702, 0]
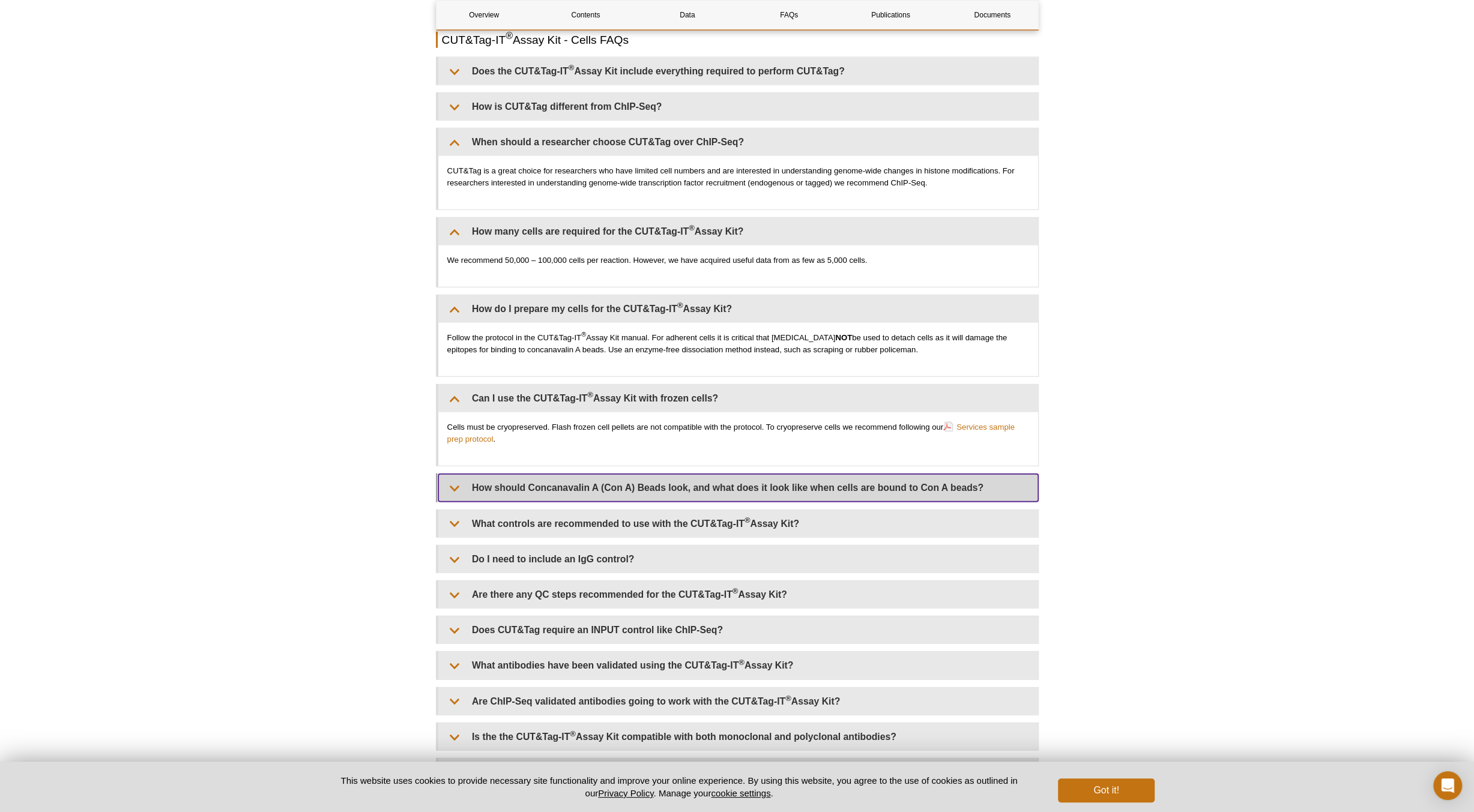
click at [759, 481] on summary "How should Concanavalin A (Con A) Beads look, and what does it look like when c…" at bounding box center [738, 488] width 600 height 27
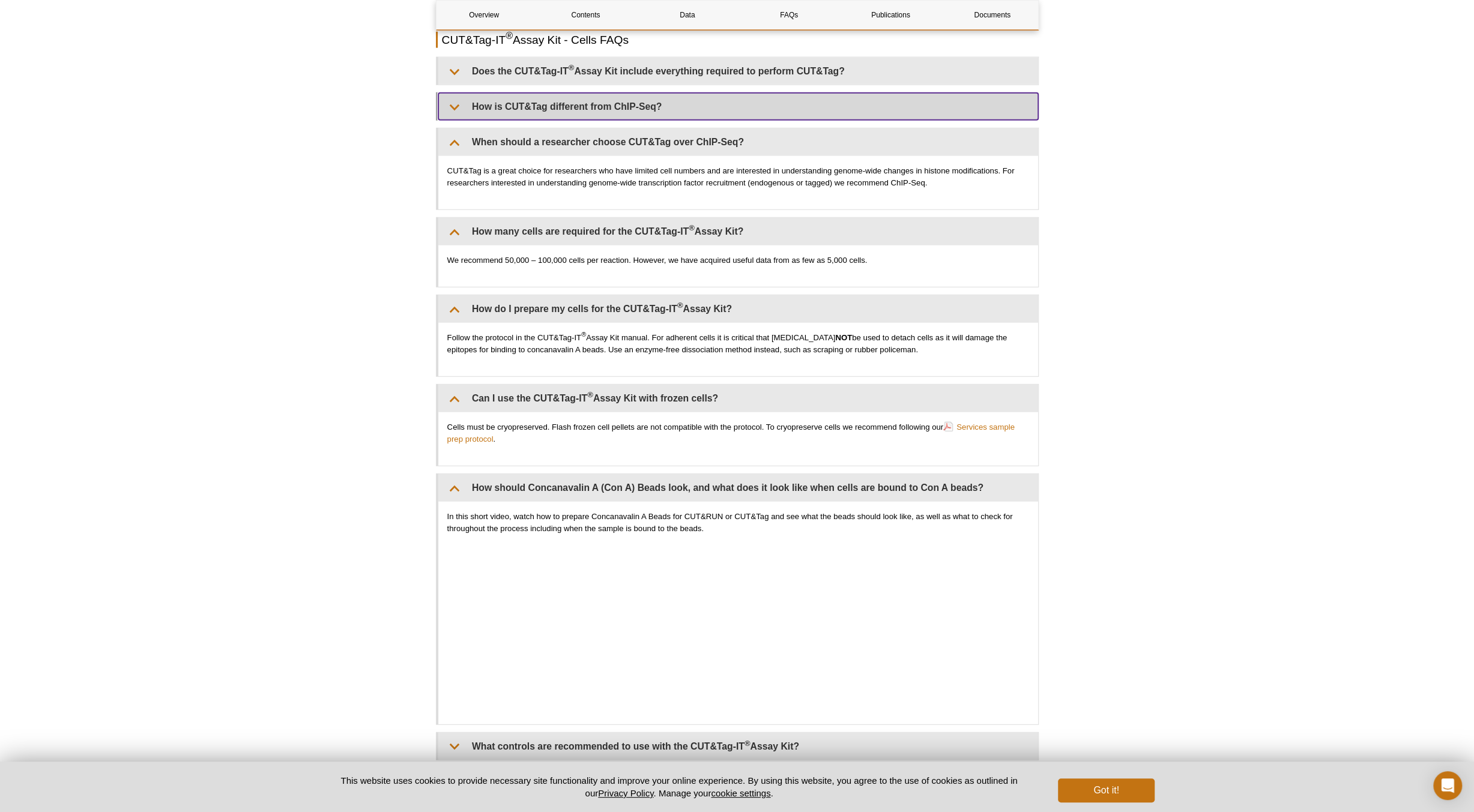
click at [567, 97] on summary "How is CUT&Tag different from ChIP-Seq?" at bounding box center [738, 107] width 600 height 27
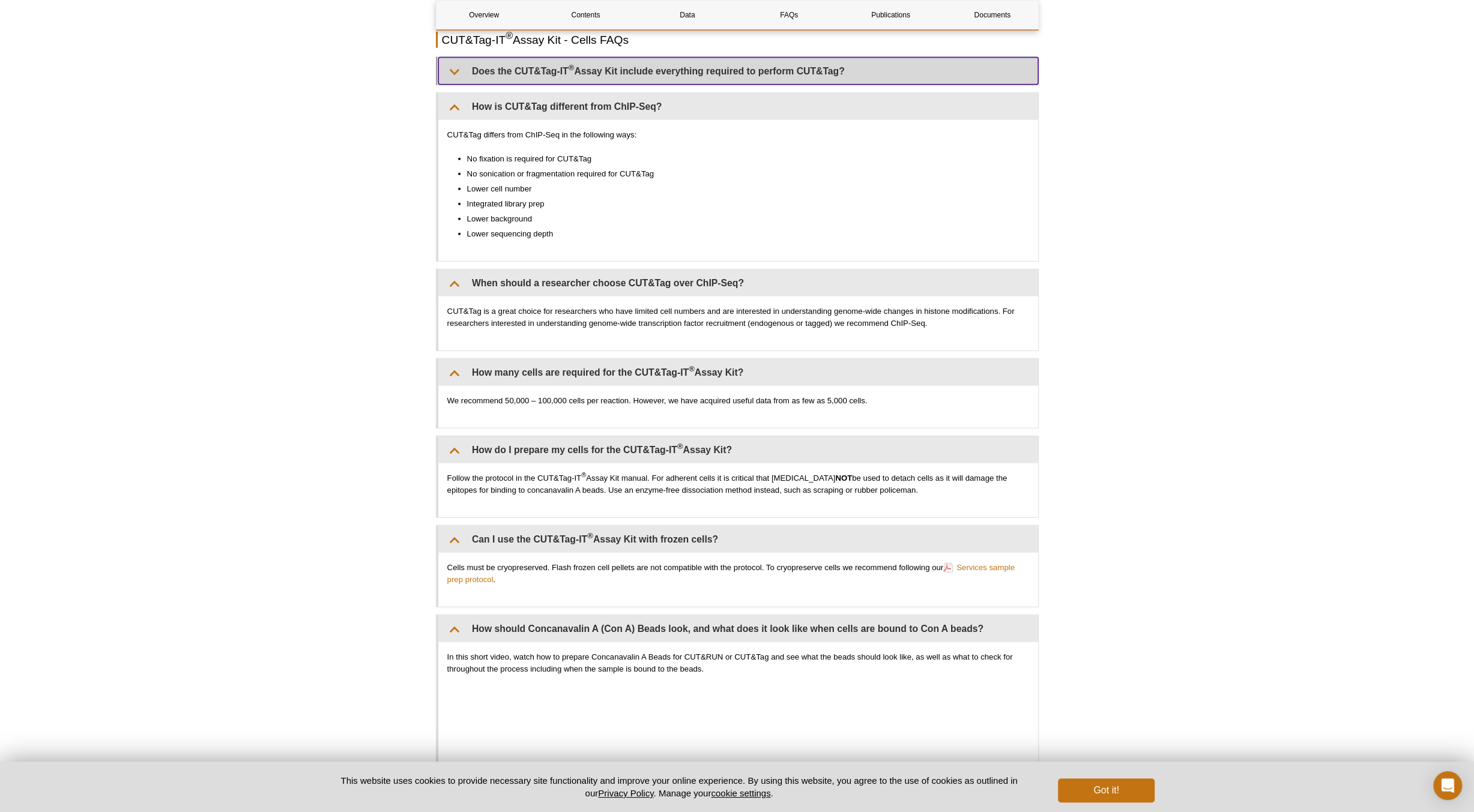
click at [727, 66] on summary "Does the CUT&Tag-IT ® Assay Kit include everything required to perform CUT&Tag?" at bounding box center [738, 71] width 600 height 27
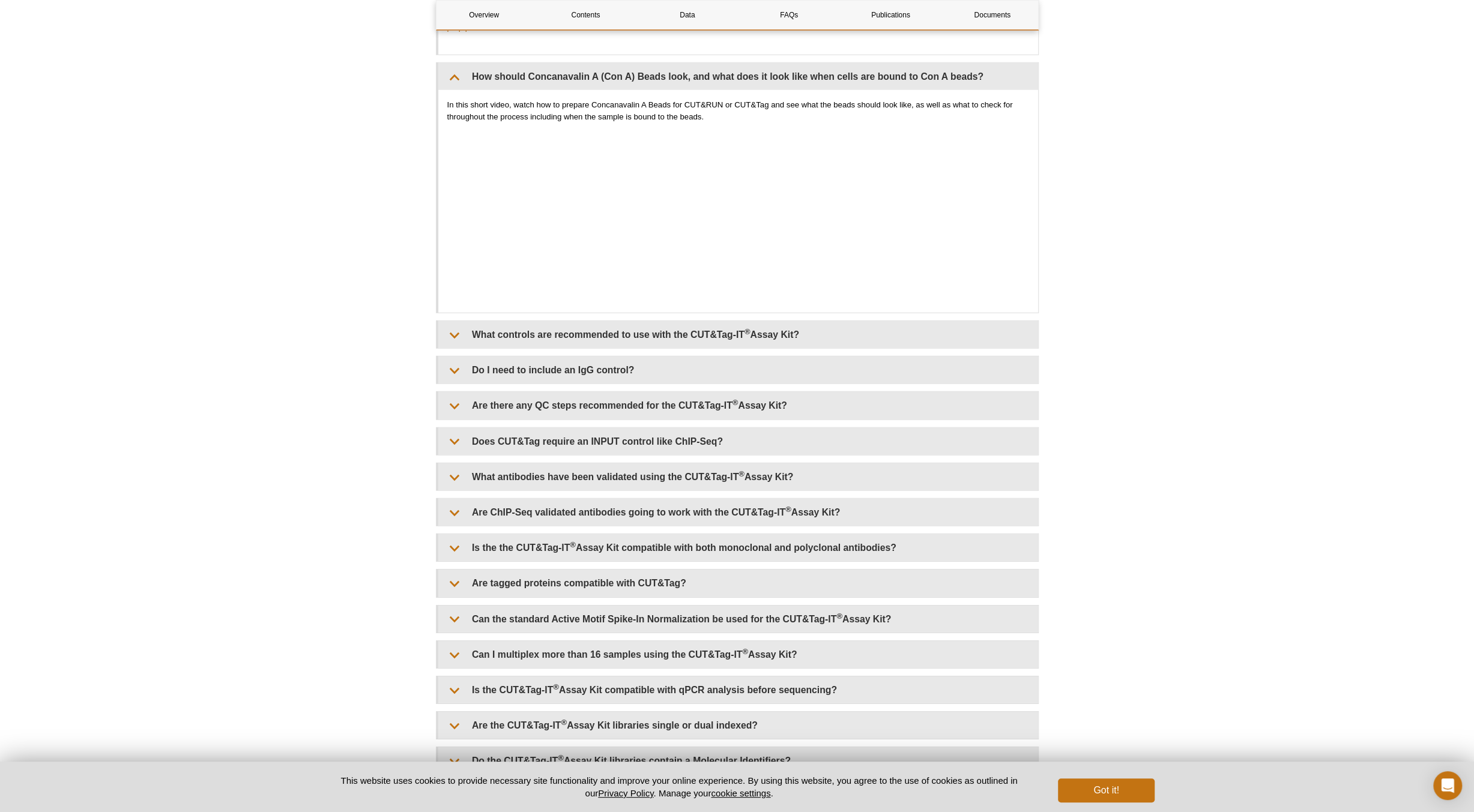
scroll to position [3422, 0]
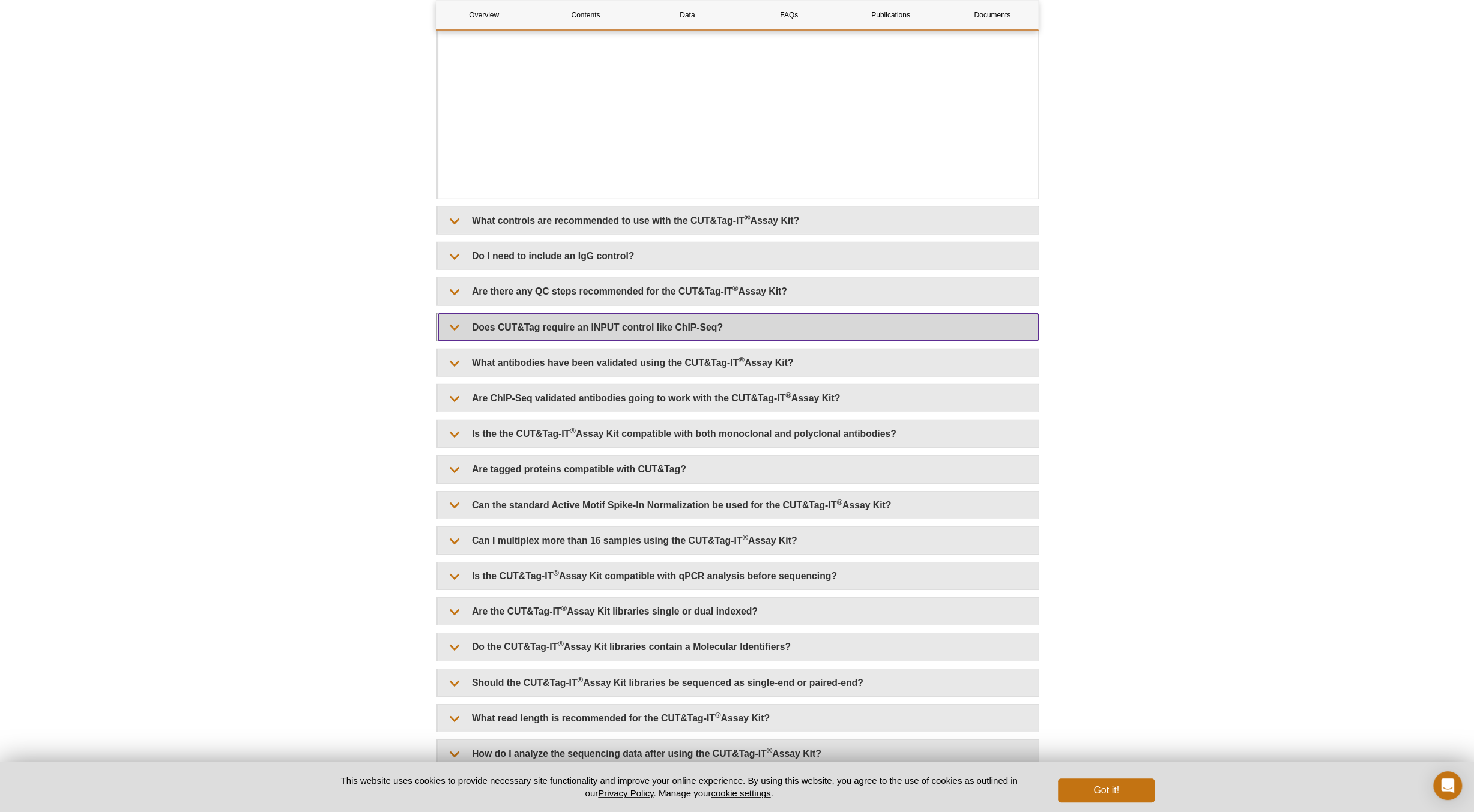
click at [688, 315] on summary "Does CUT&Tag require an INPUT control like ChIP-Seq?" at bounding box center [738, 327] width 600 height 27
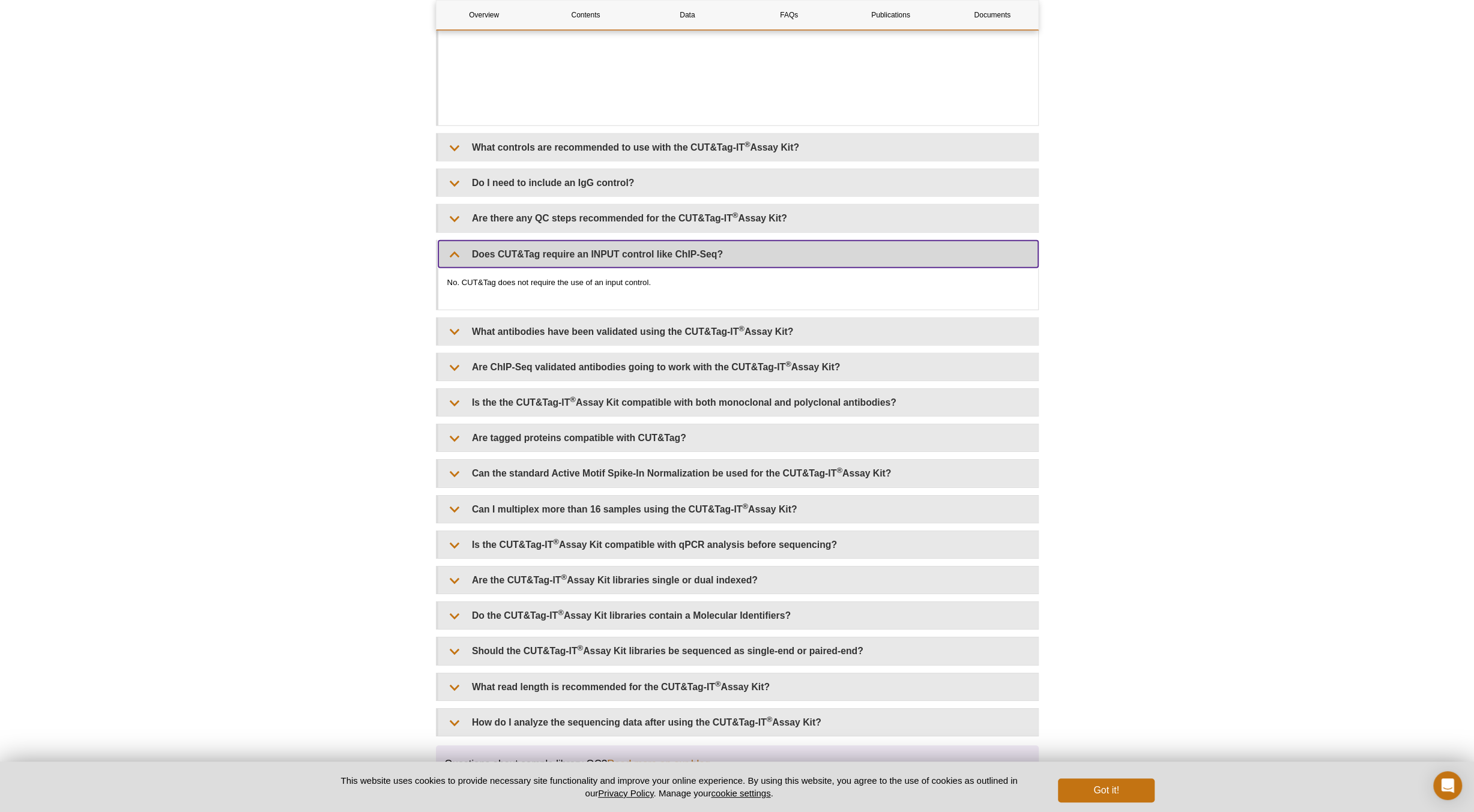
scroll to position [3603, 0]
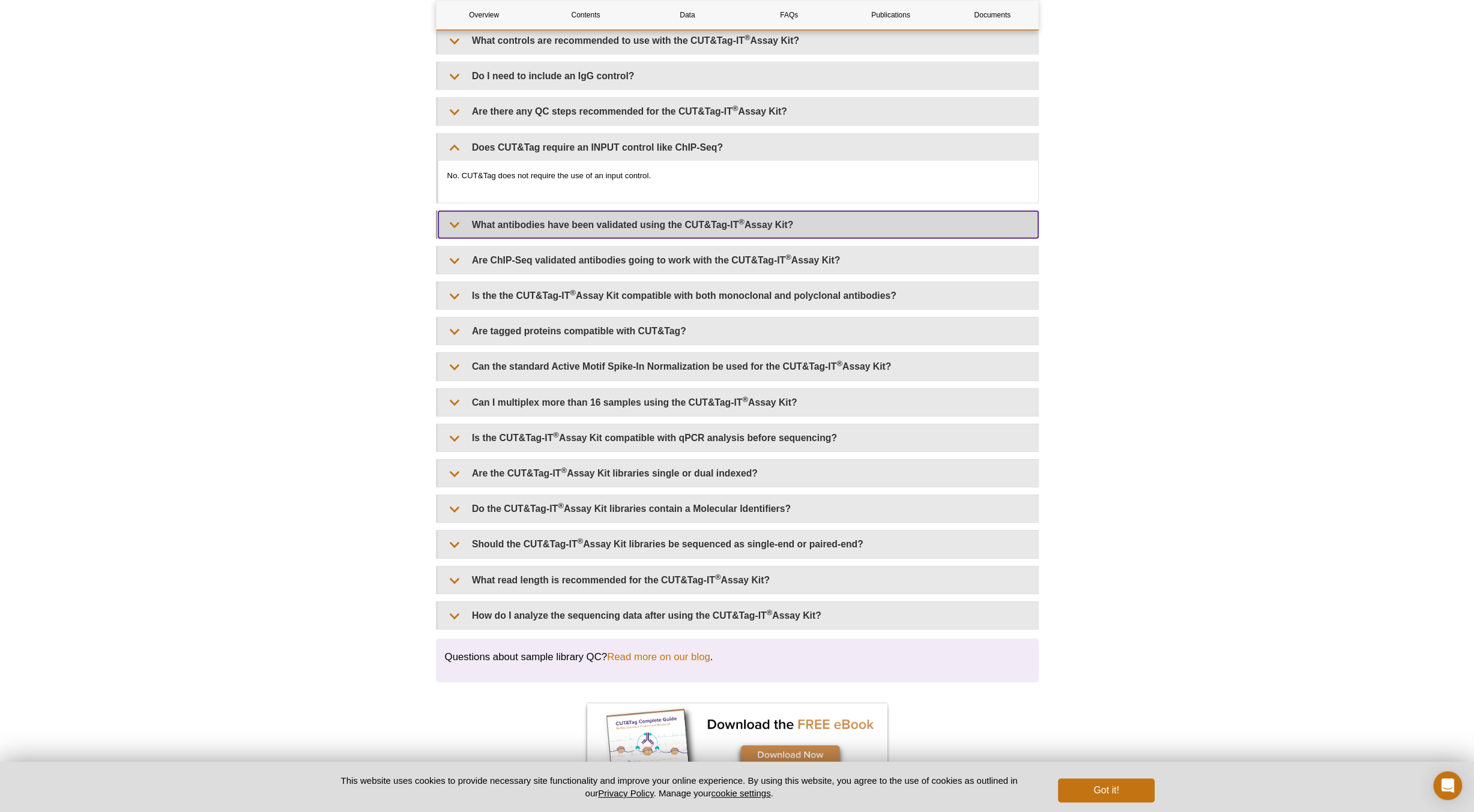
click at [616, 212] on summary "What antibodies have been validated using the CUT&Tag-IT ® Assay Kit?" at bounding box center [738, 225] width 600 height 27
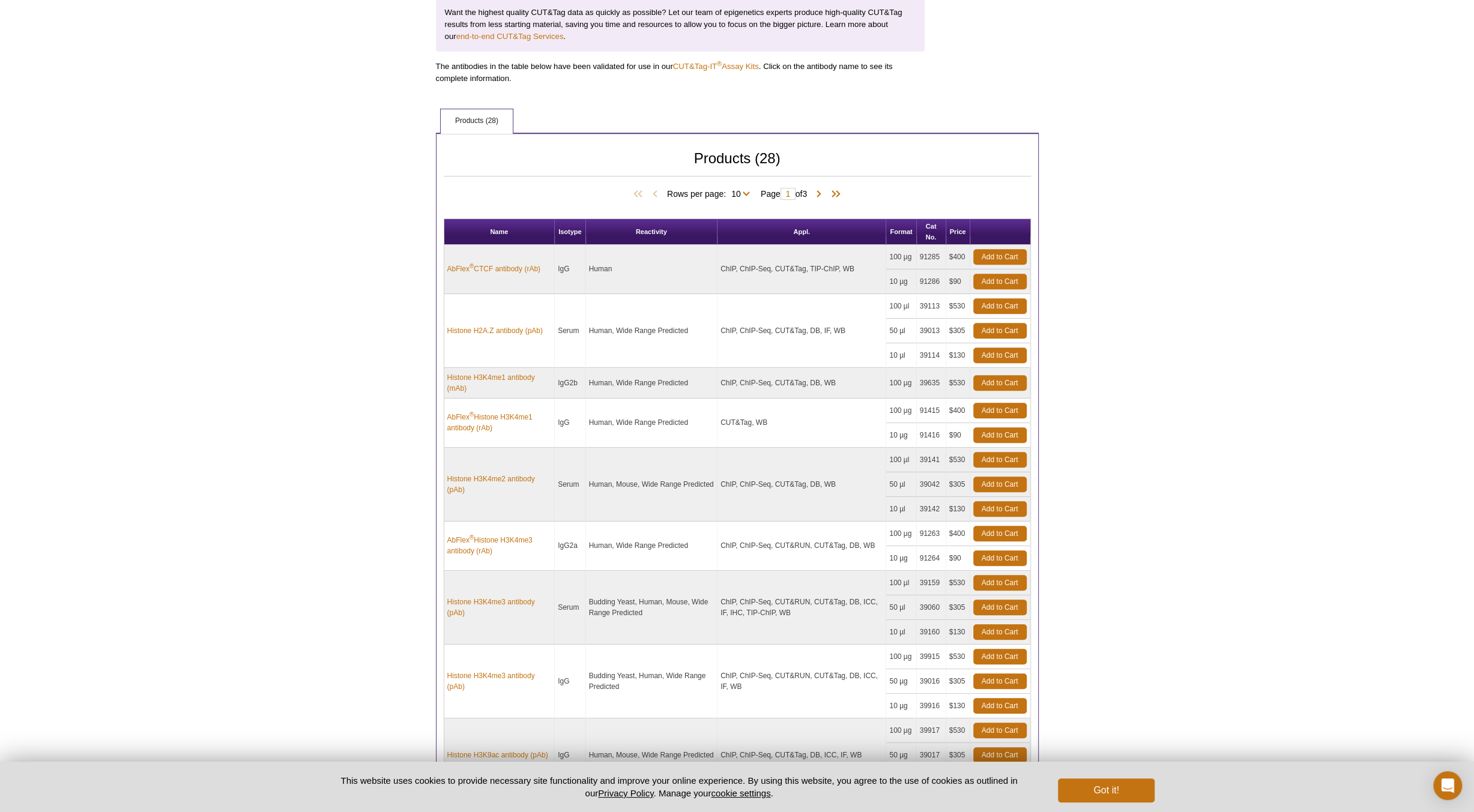
scroll to position [657, 0]
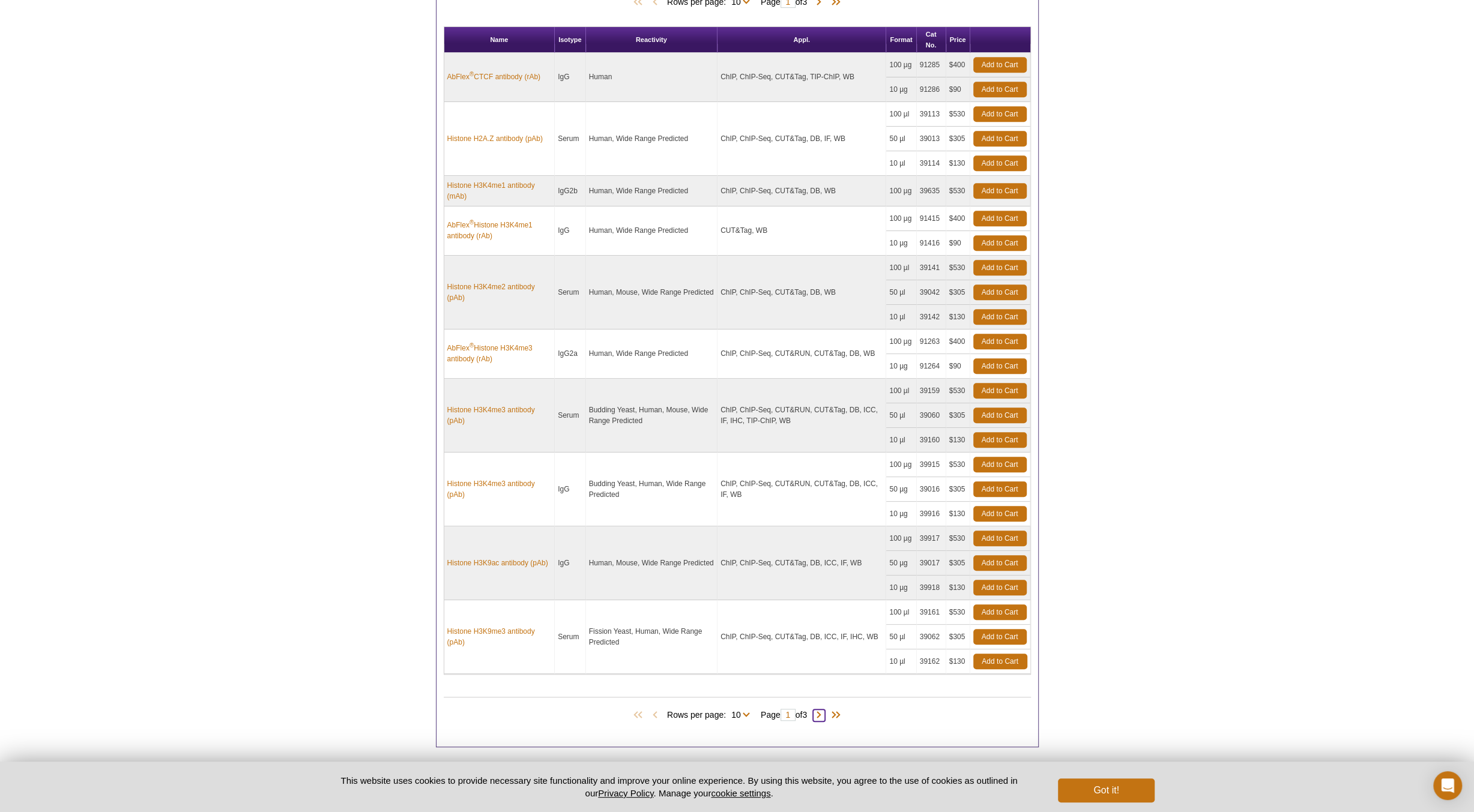
click at [820, 710] on span at bounding box center [818, 715] width 12 height 12
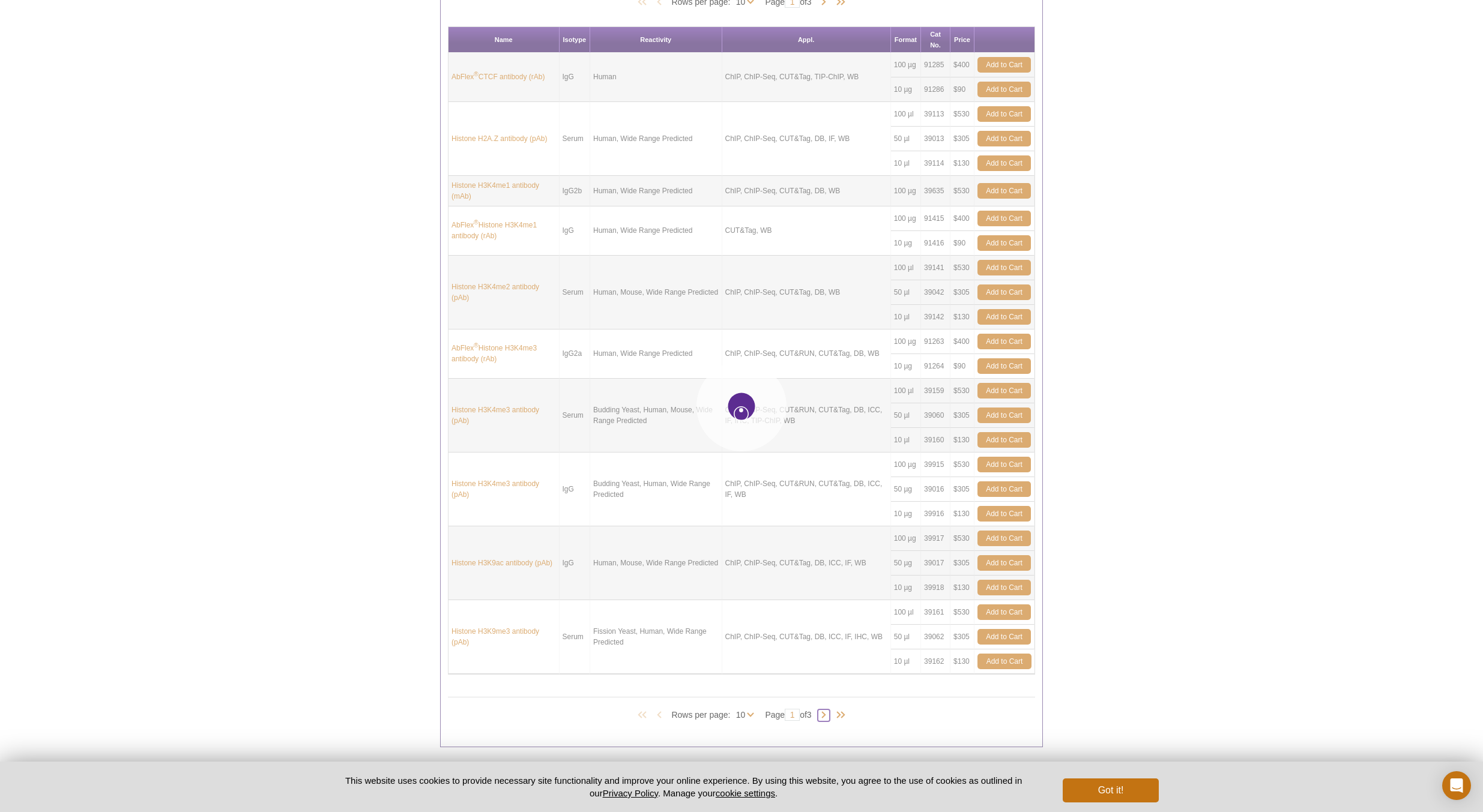
type input "2"
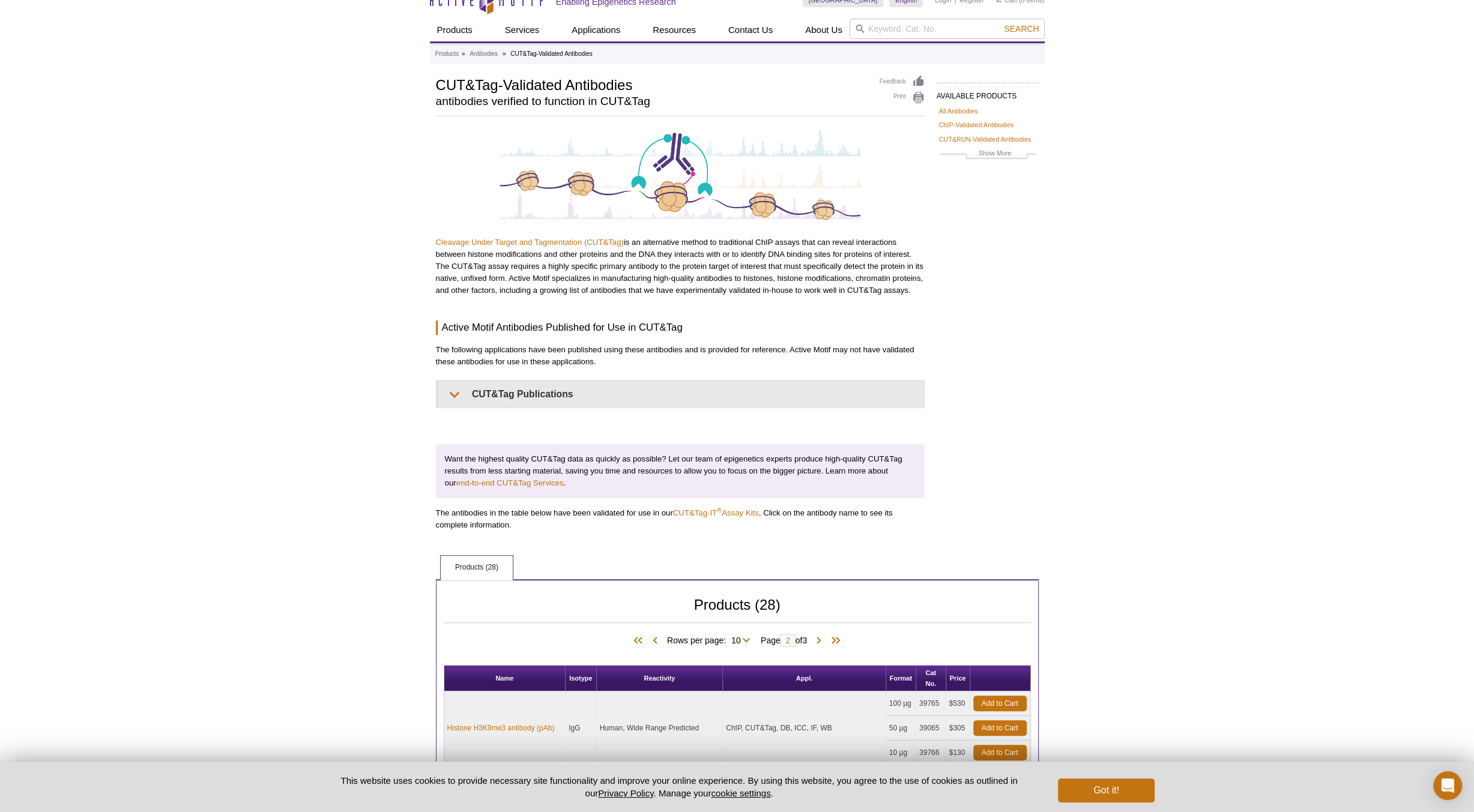
scroll to position [0, 0]
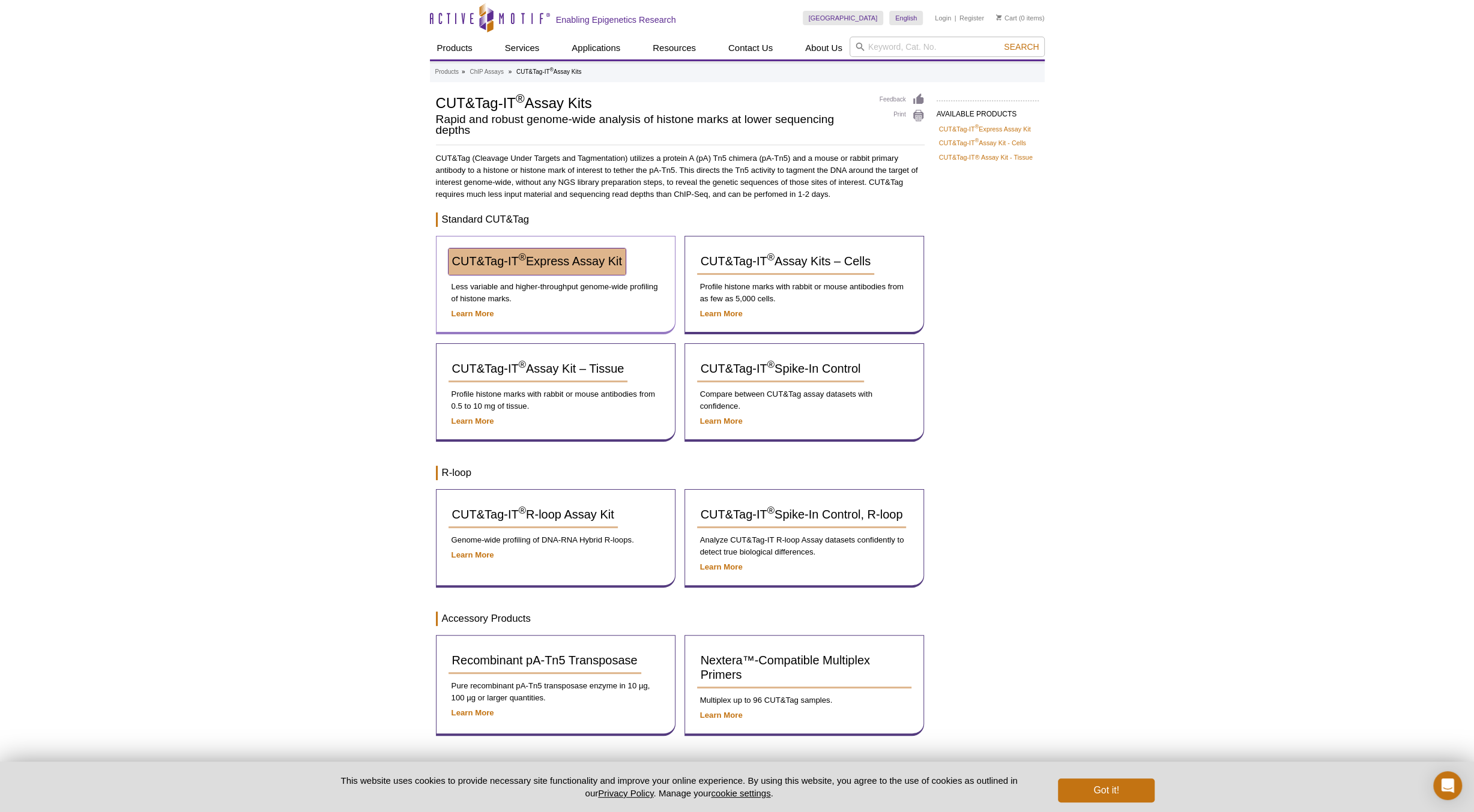
click at [573, 267] on span "CUT&Tag-IT ® Express Assay Kit" at bounding box center [537, 261] width 170 height 14
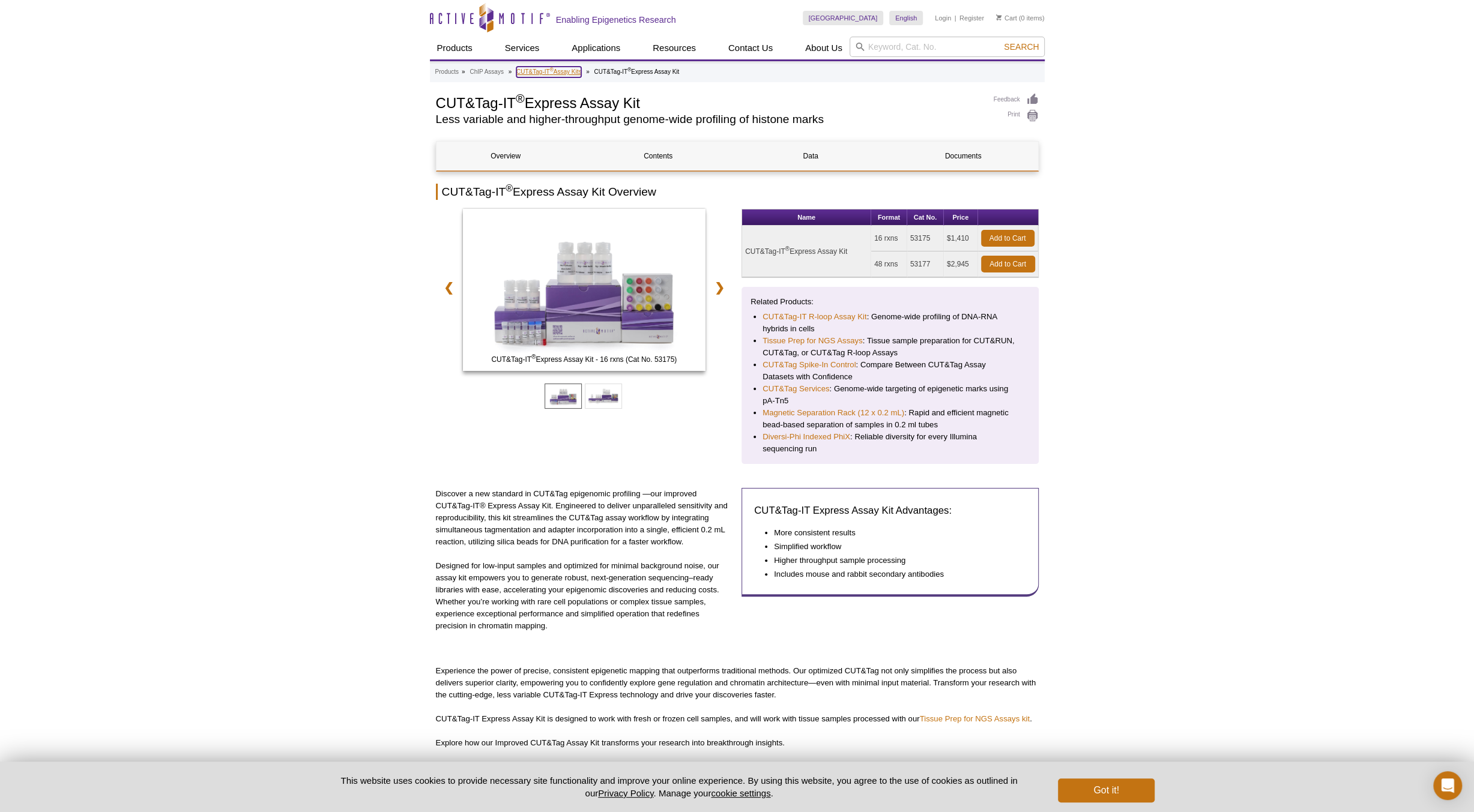
click at [547, 70] on link "CUT&Tag-IT ® Assay Kits" at bounding box center [549, 72] width 65 height 11
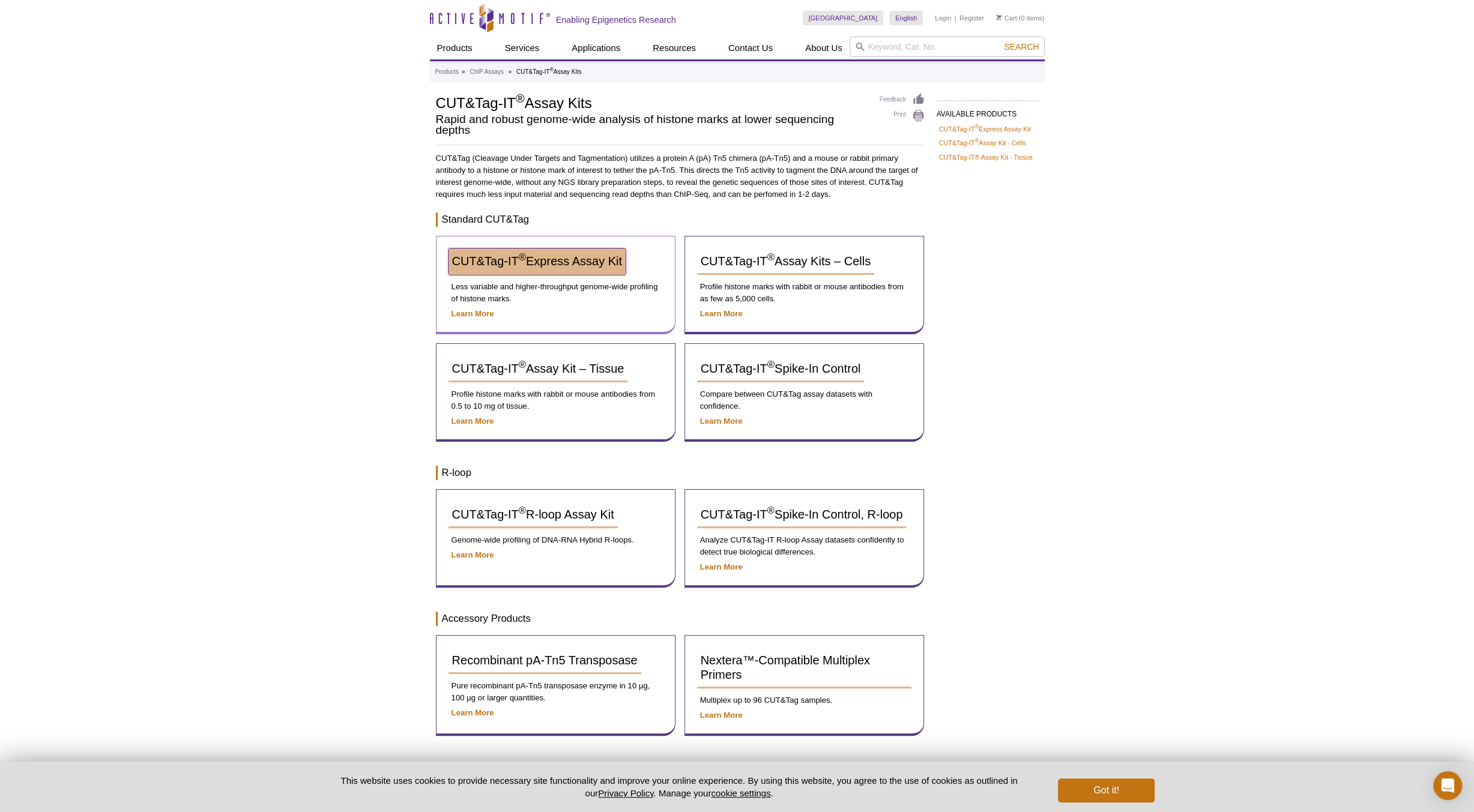
click at [565, 268] on link "CUT&Tag-IT ® Express Assay Kit" at bounding box center [537, 261] width 177 height 26
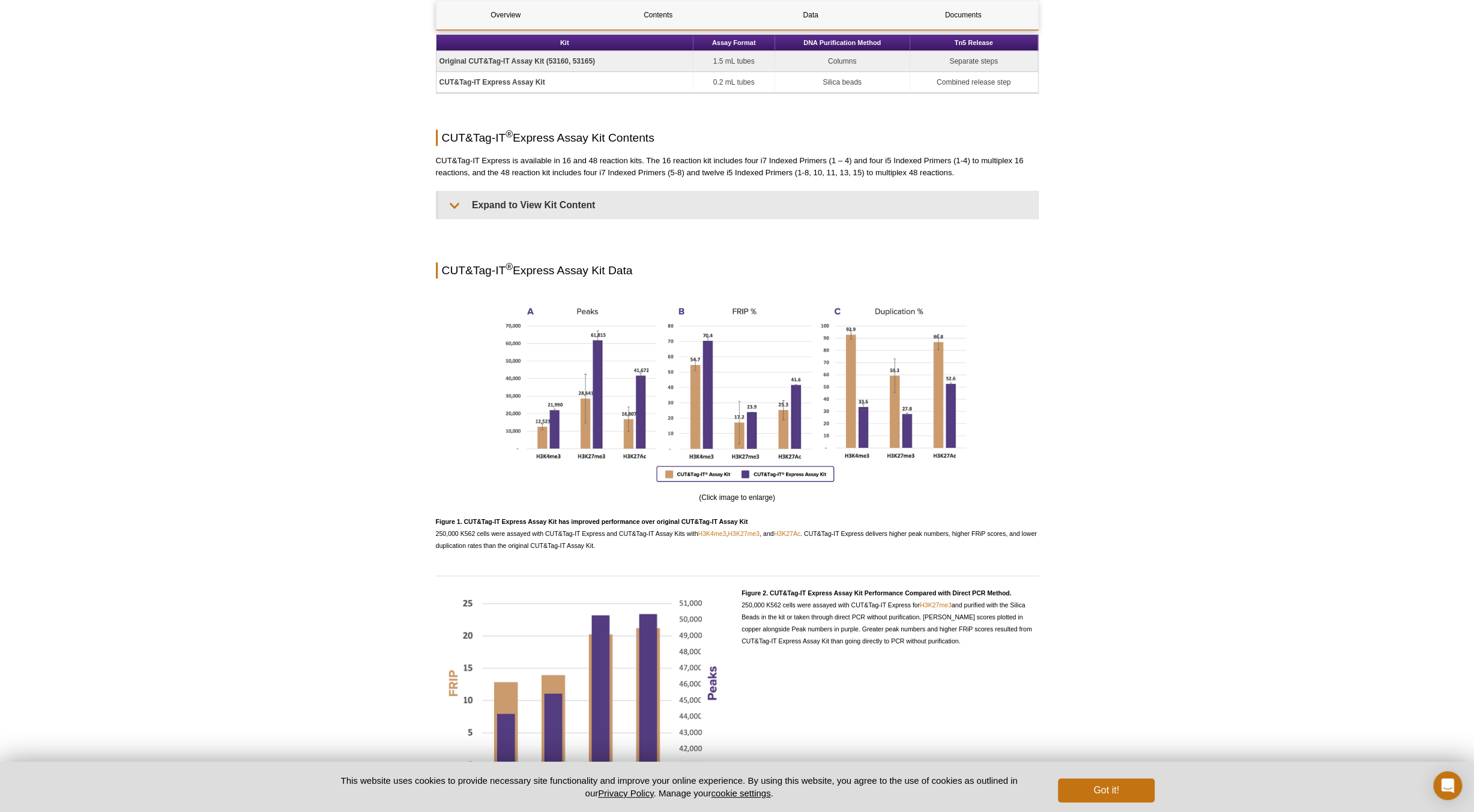
scroll to position [780, 0]
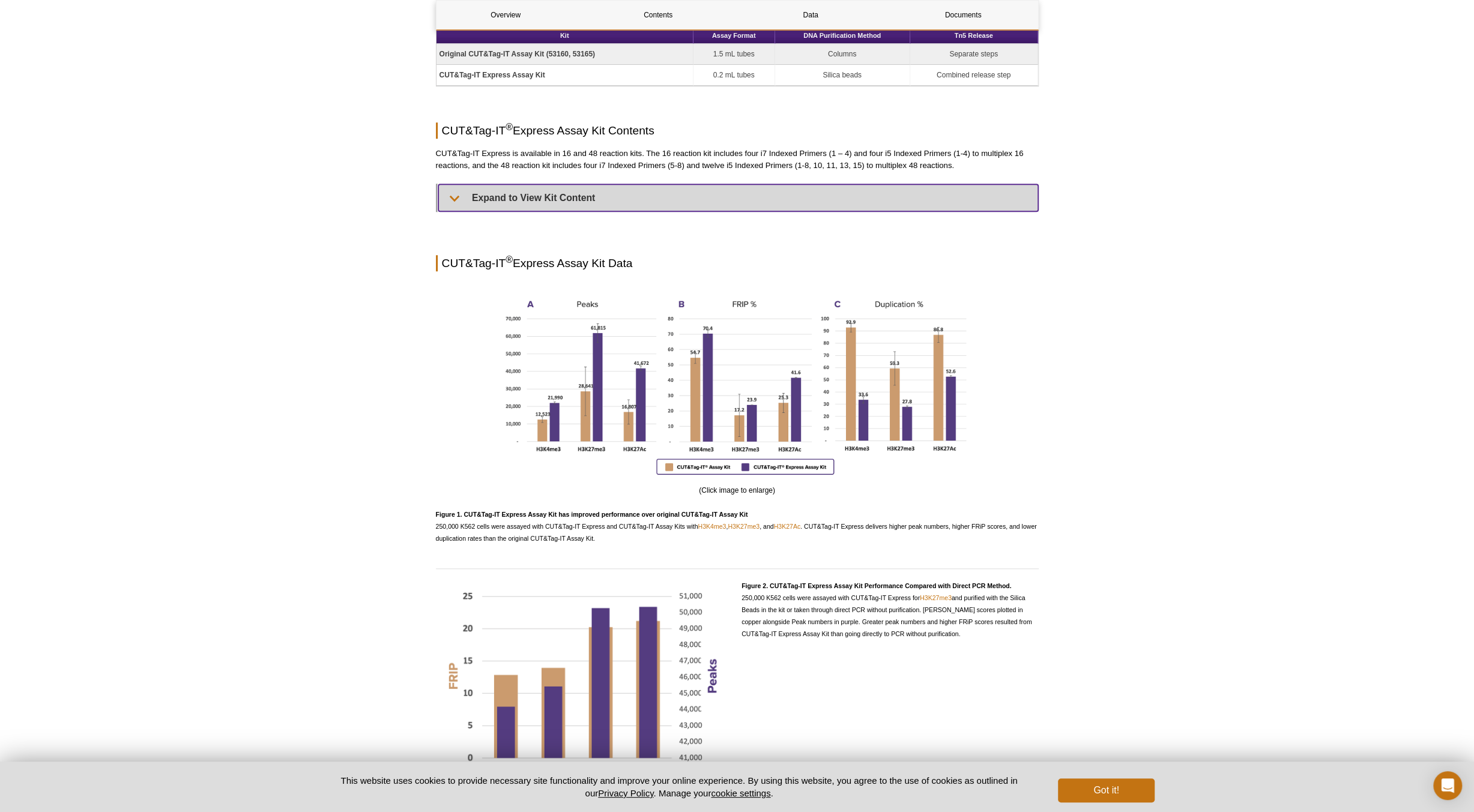
click at [563, 200] on summary "Expand to View Kit Content" at bounding box center [738, 198] width 600 height 27
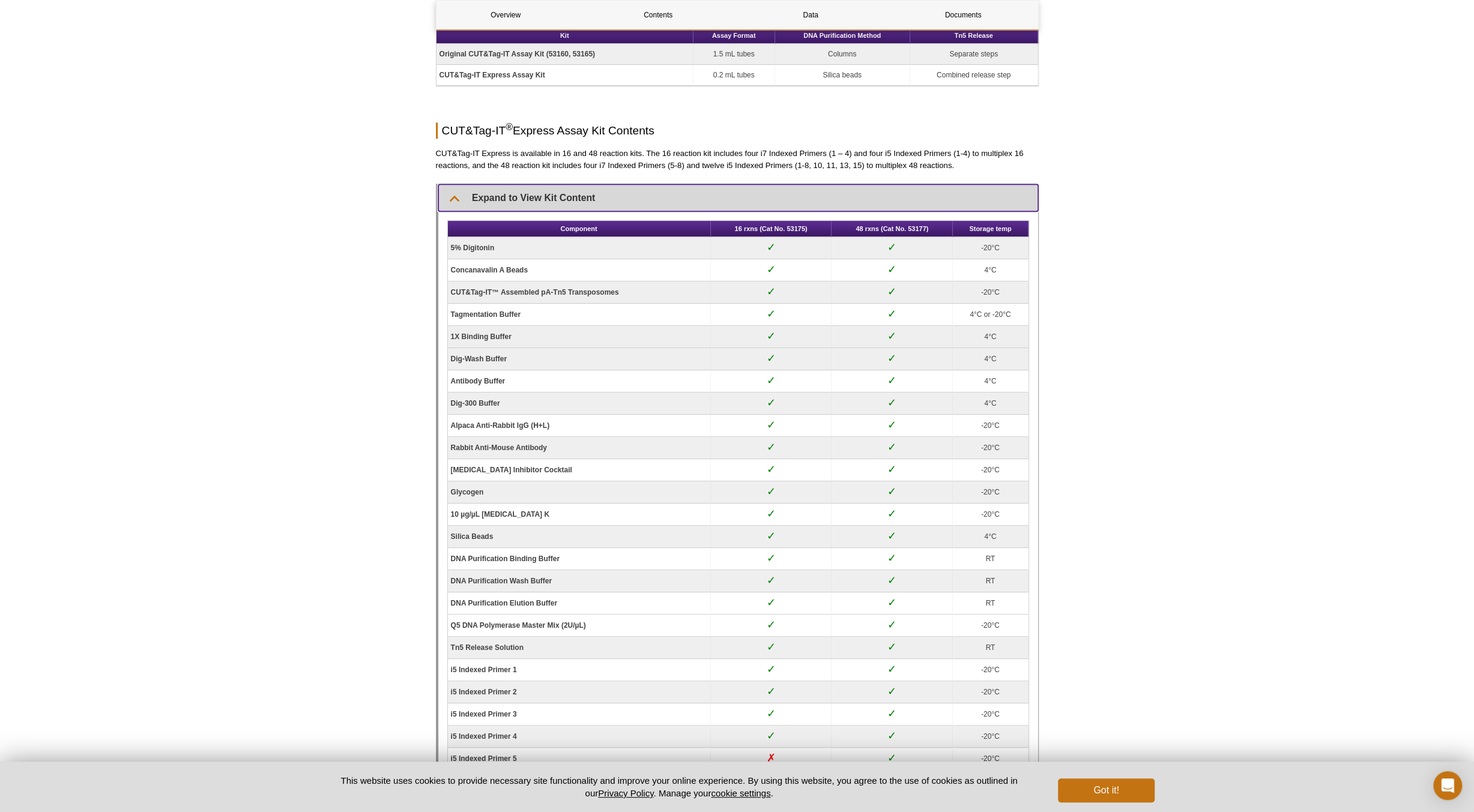
click at [563, 200] on summary "Expand to View Kit Content" at bounding box center [738, 198] width 600 height 27
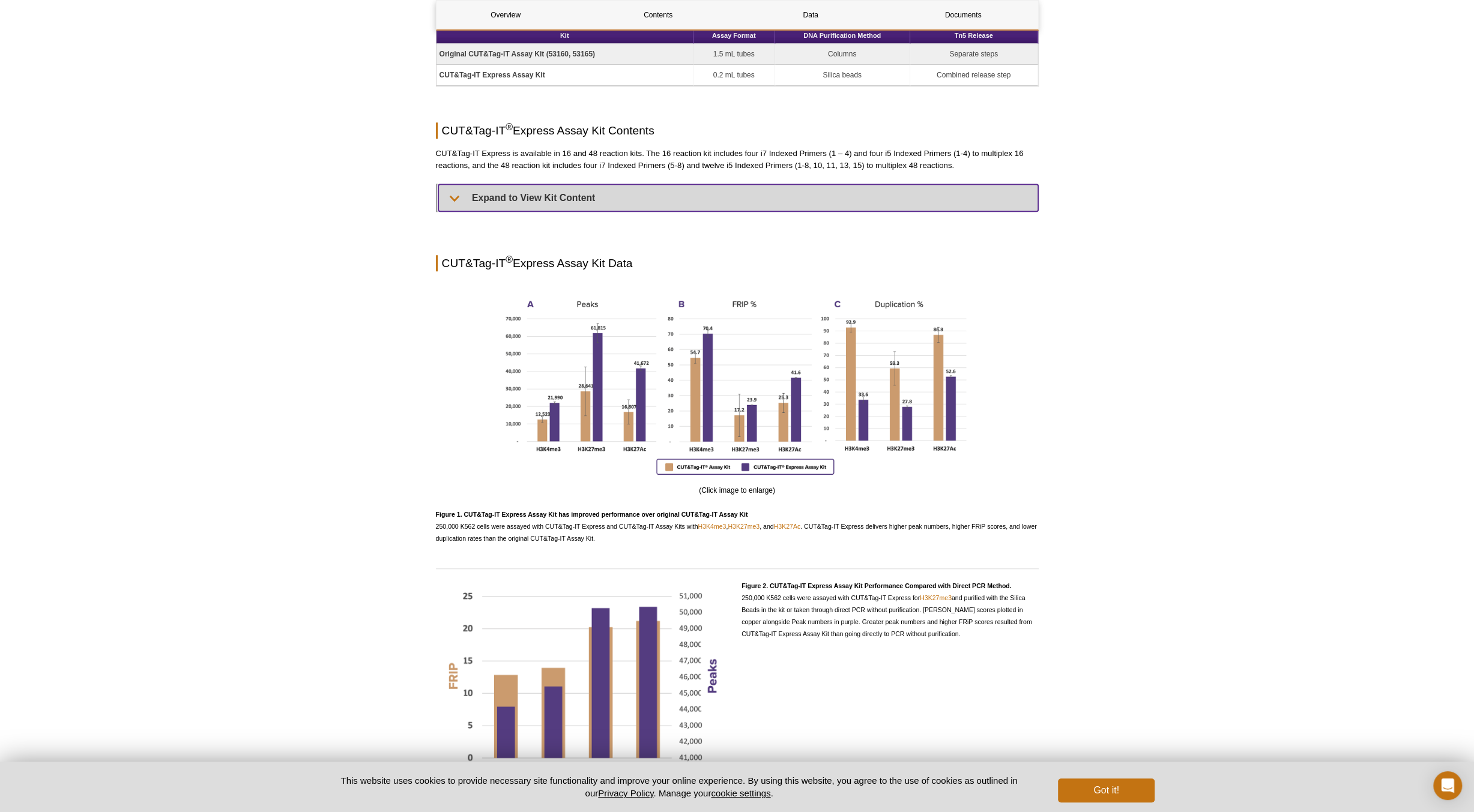
click at [551, 195] on summary "Expand to View Kit Content" at bounding box center [738, 198] width 600 height 27
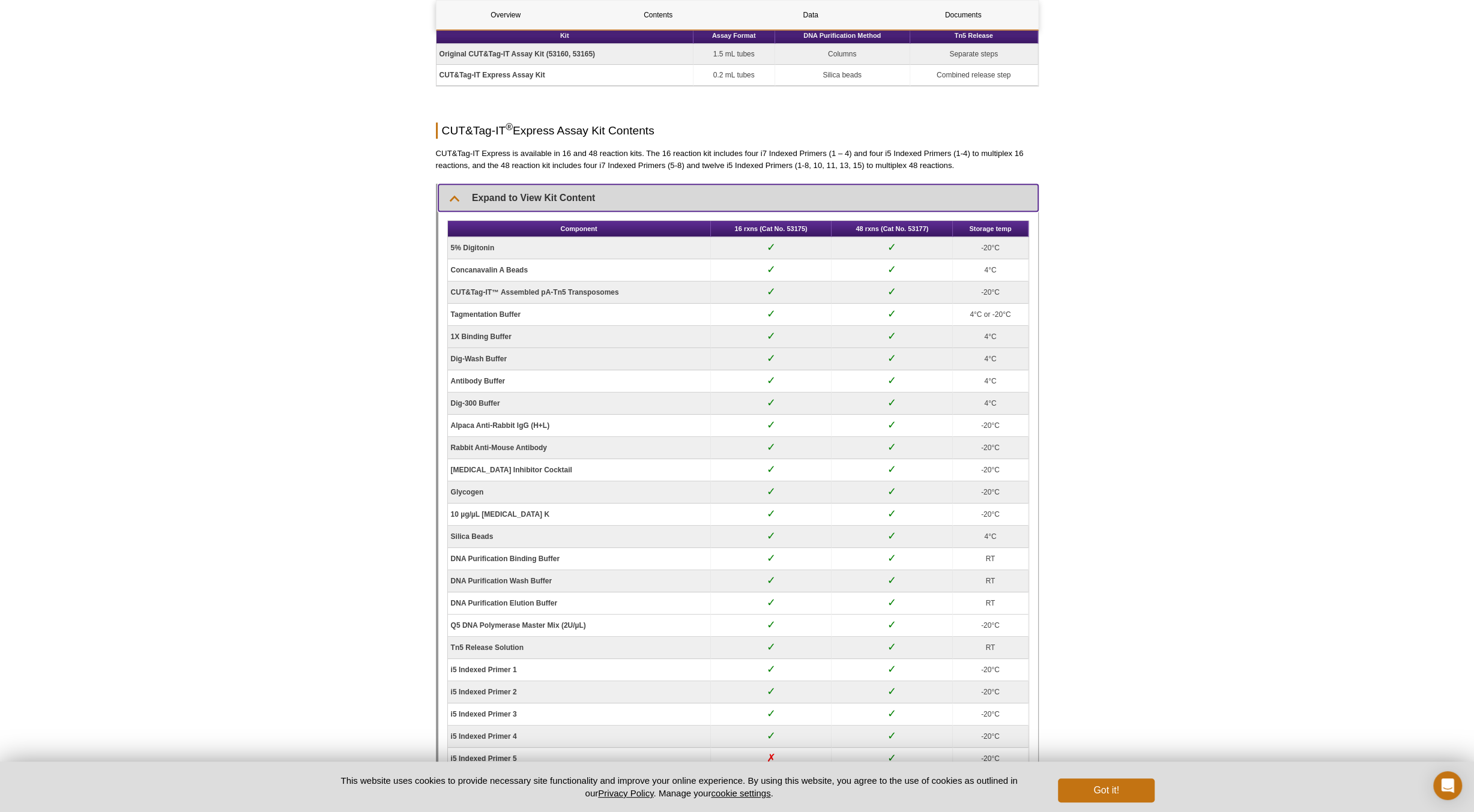
click at [551, 195] on summary "Expand to View Kit Content" at bounding box center [738, 198] width 600 height 27
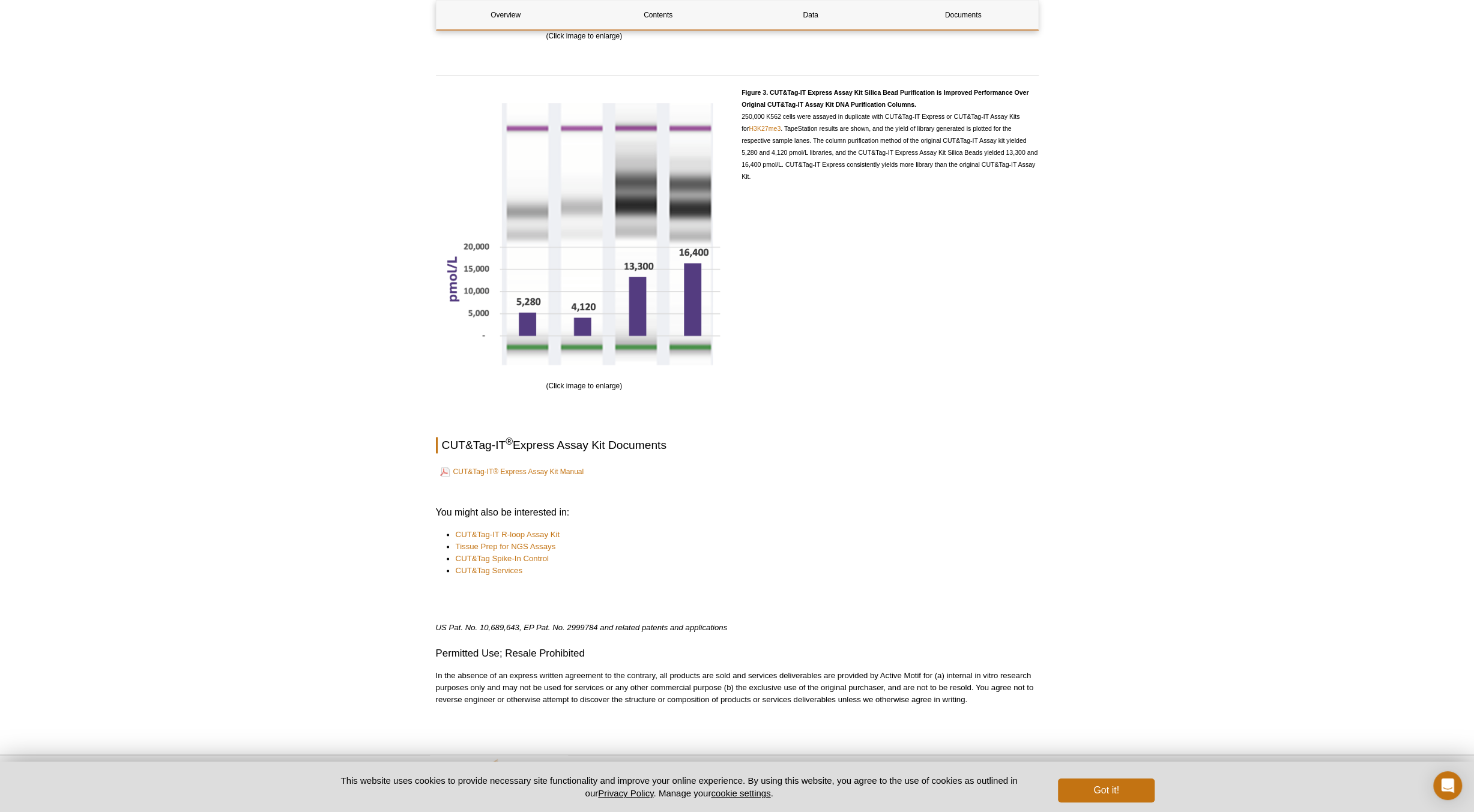
scroll to position [1604, 0]
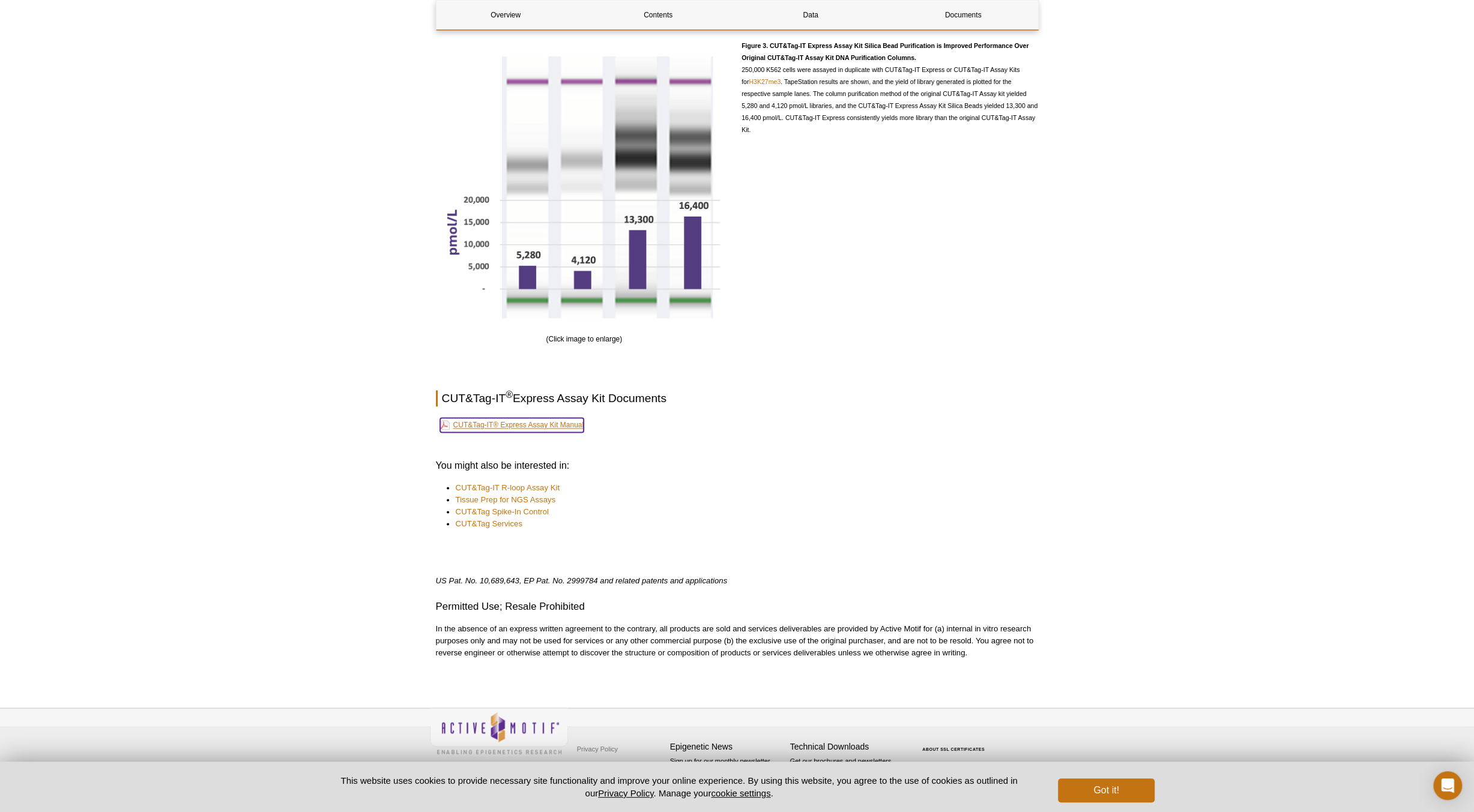
click at [521, 421] on link "CUT&Tag-IT® Express Assay Kit Manual" at bounding box center [512, 425] width 144 height 14
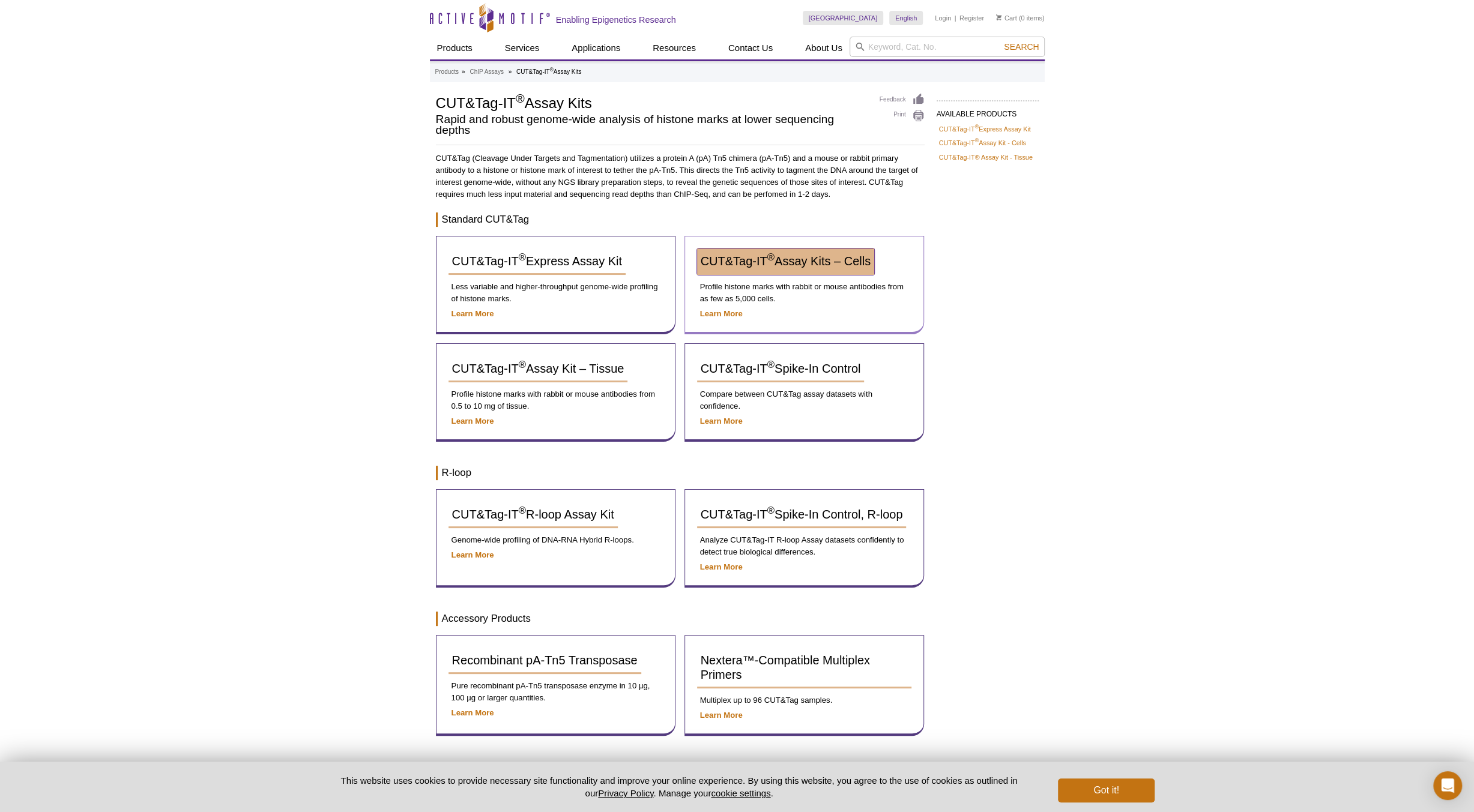
click at [856, 255] on span "CUT&Tag-IT ® Assay Kits – Cells" at bounding box center [785, 261] width 170 height 14
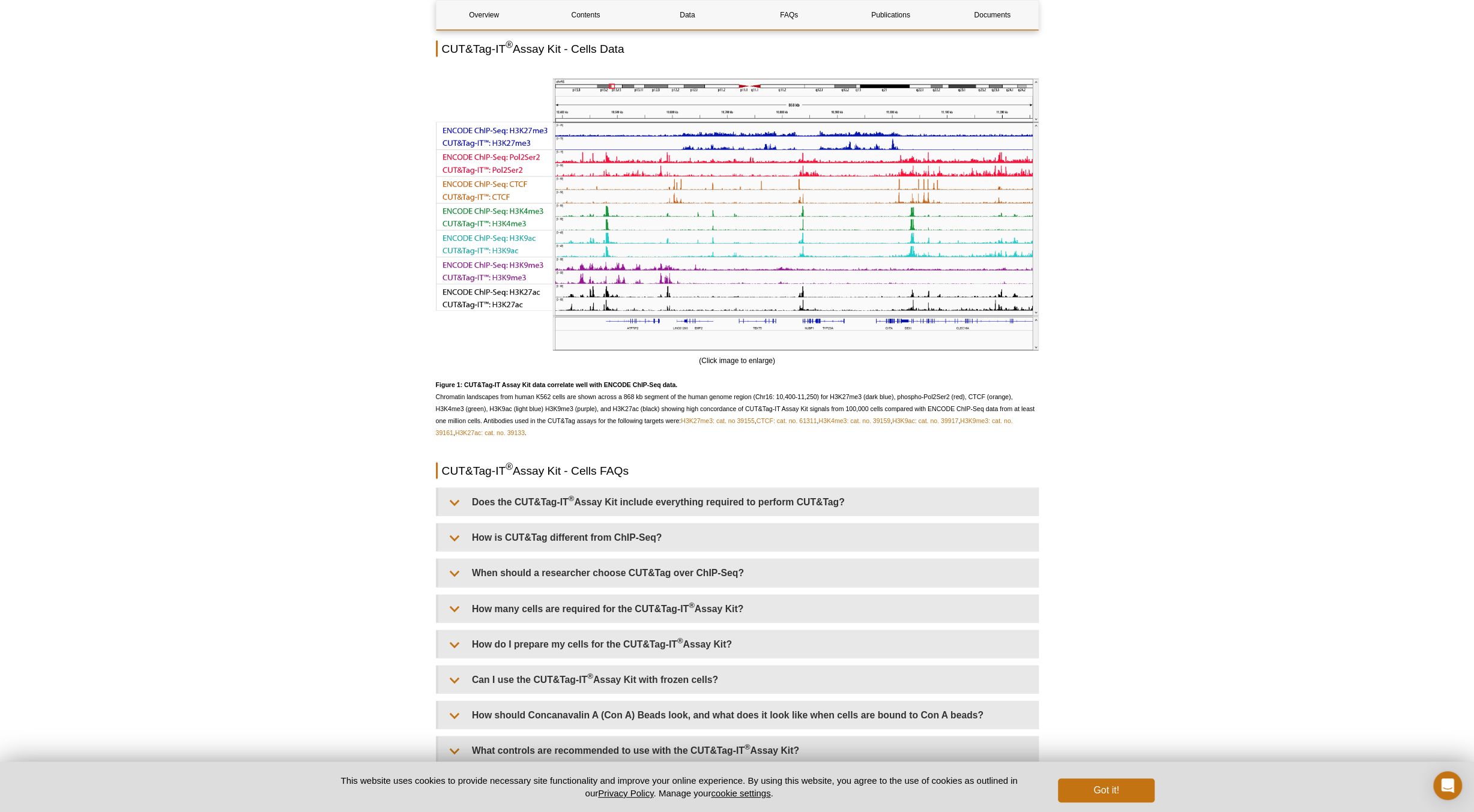
scroll to position [2462, 0]
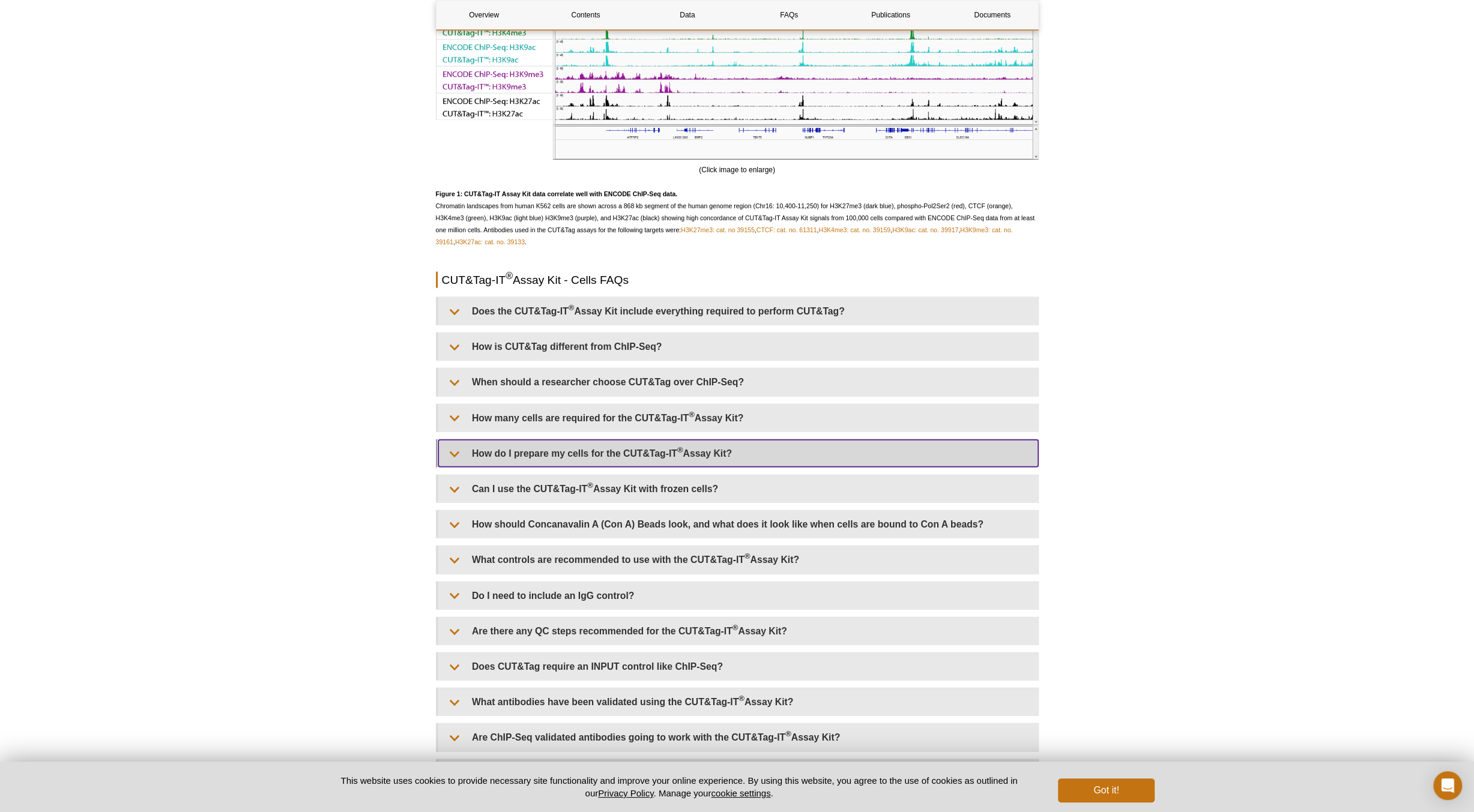
click at [731, 452] on summary "How do I prepare my cells for the CUT&Tag-IT ® Assay Kit?" at bounding box center [738, 454] width 600 height 27
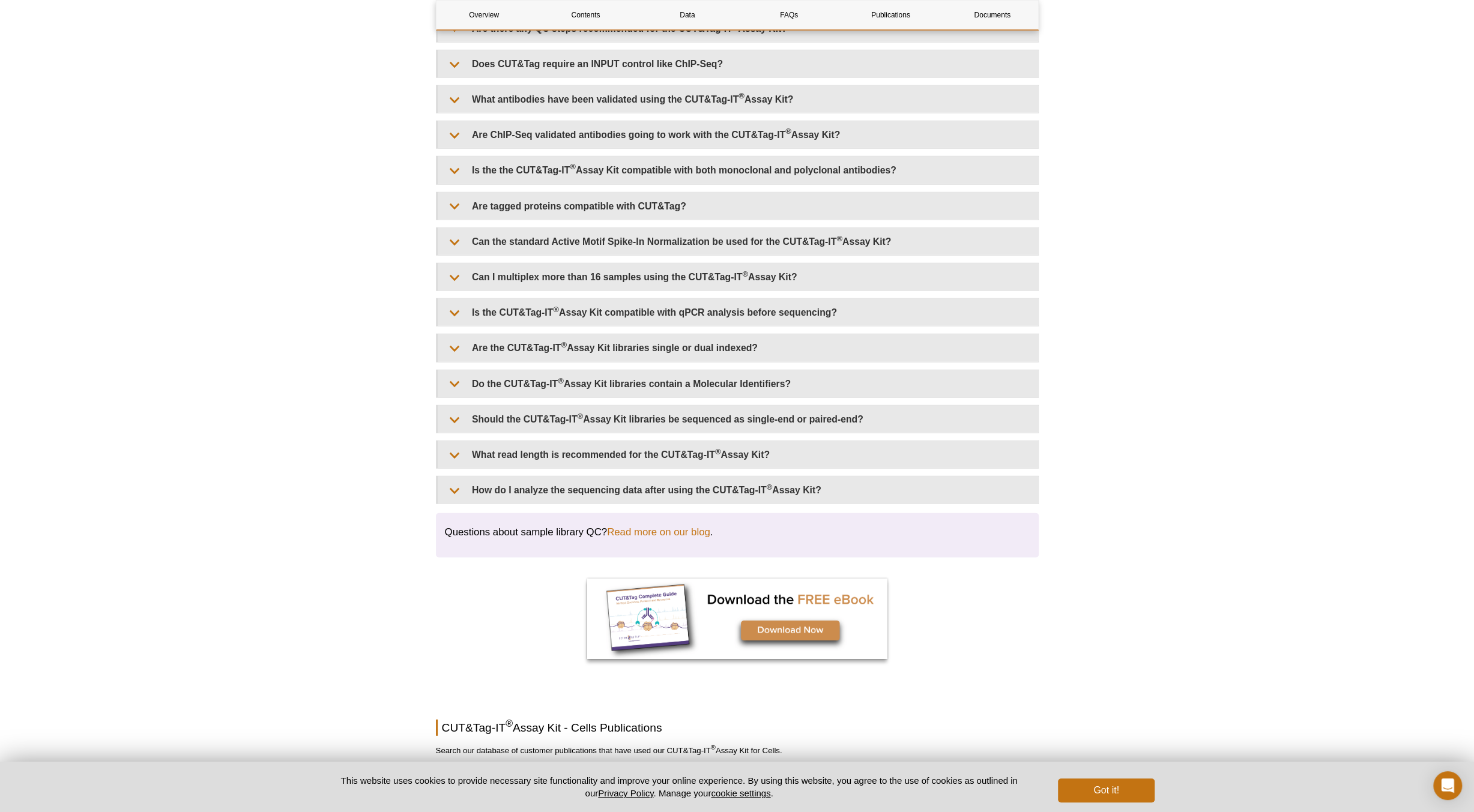
scroll to position [3122, 0]
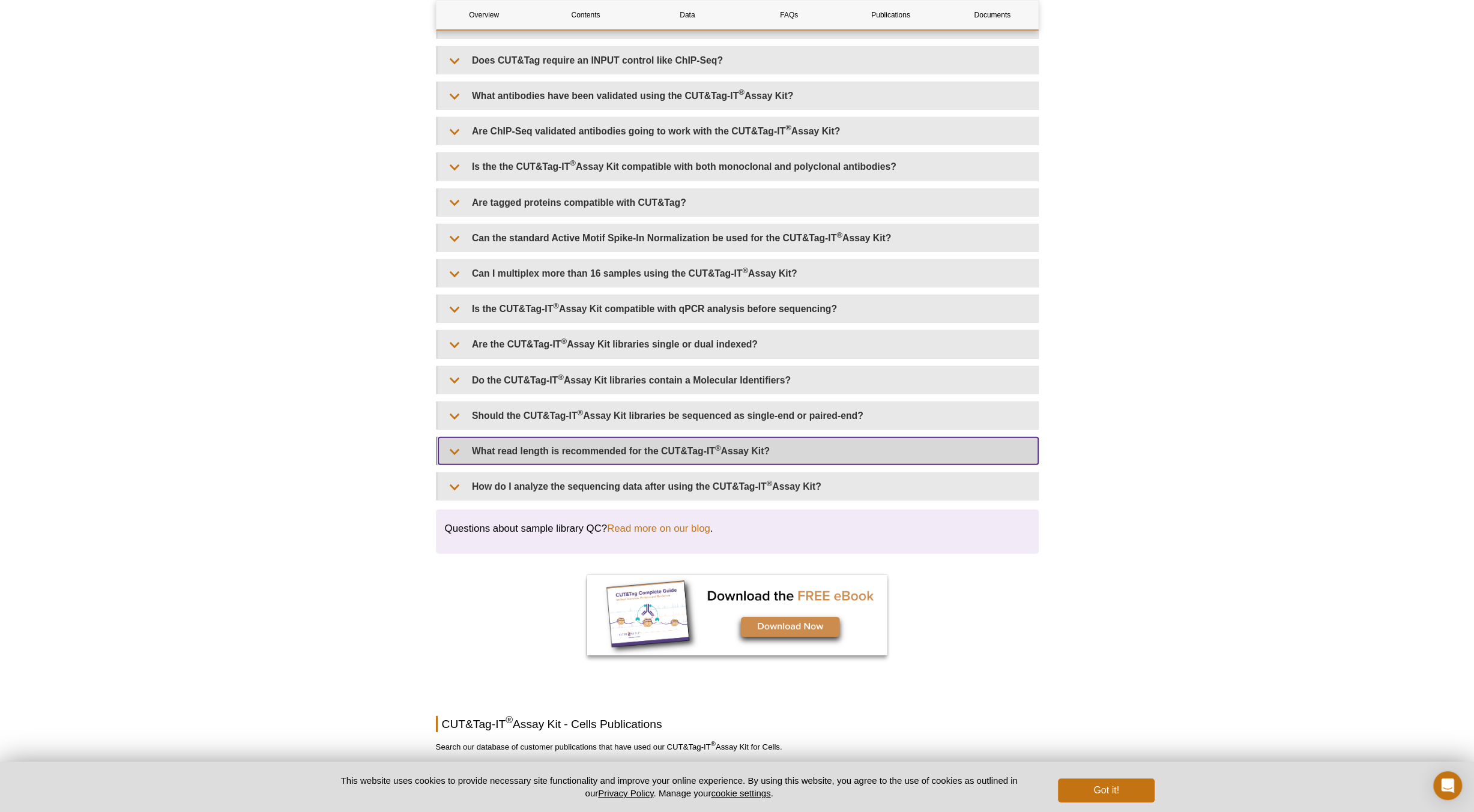
click at [695, 438] on summary "What read length is recommended for the CUT&Tag-IT ® Assay Kit?" at bounding box center [738, 451] width 600 height 27
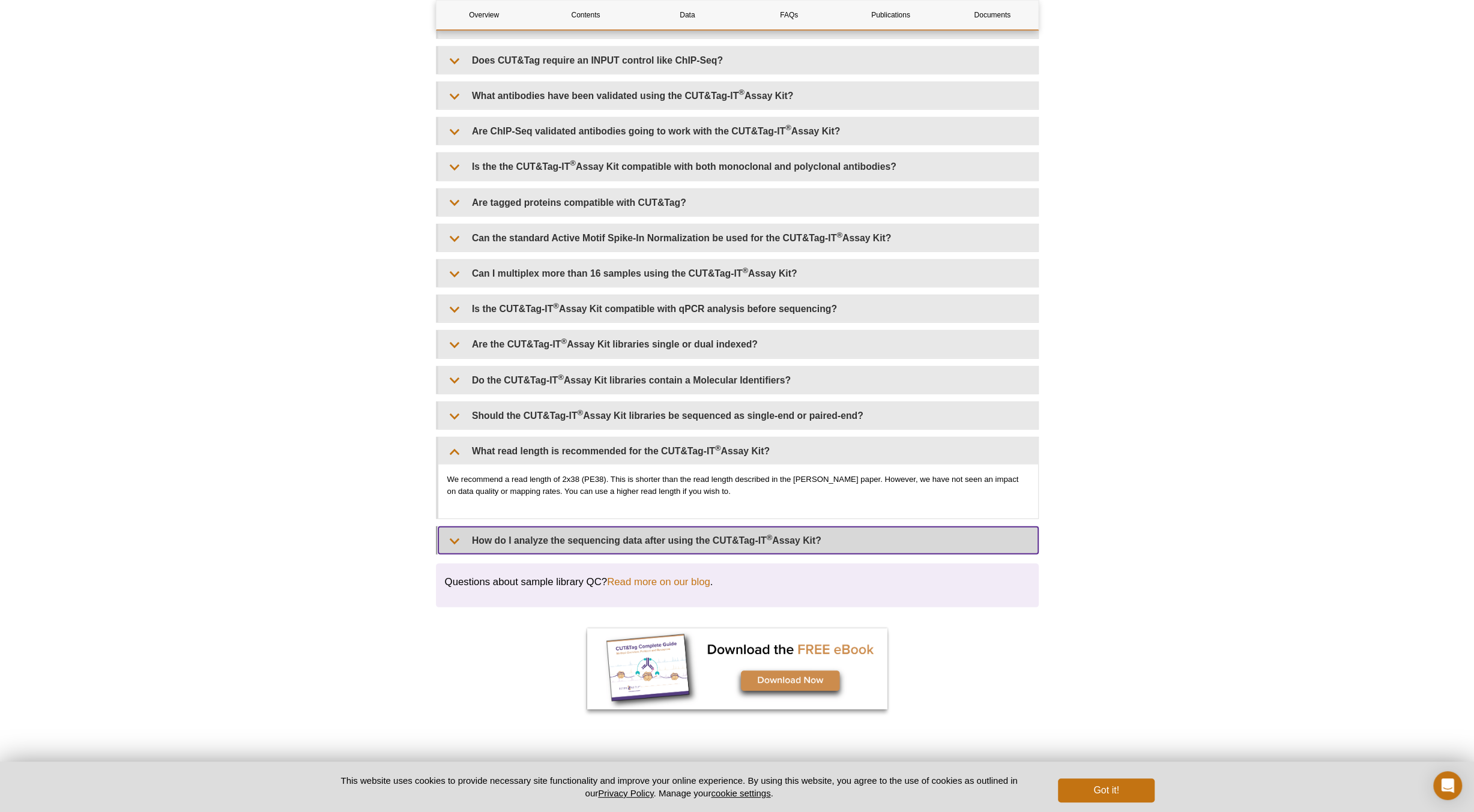
click at [822, 531] on summary "How do I analyze the sequencing data after using the CUT&Tag-IT ® Assay Kit?" at bounding box center [738, 541] width 600 height 27
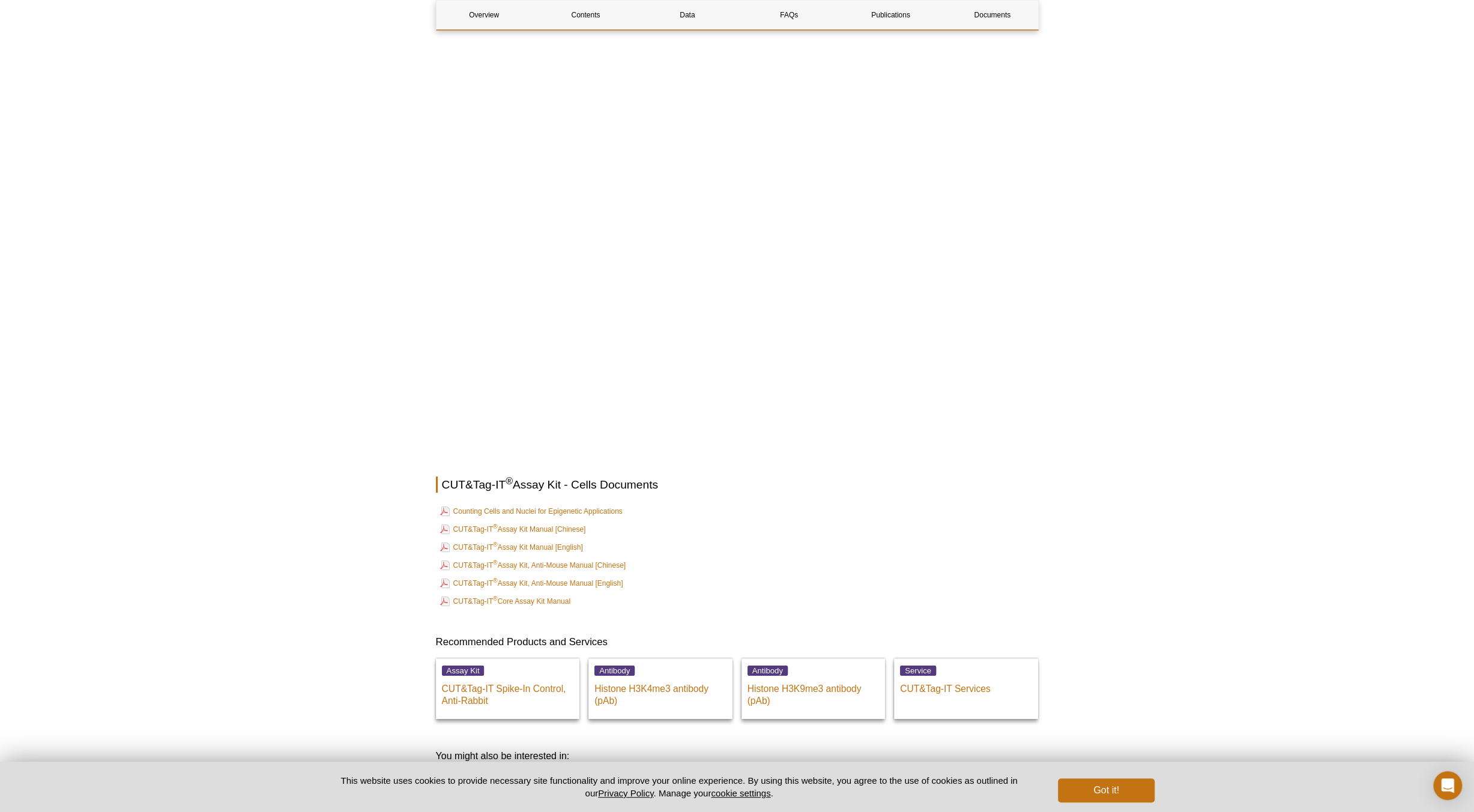
scroll to position [4022, 0]
click at [542, 540] on link "CUT&Tag-IT ® Assay Kit Manual [English]" at bounding box center [511, 547] width 143 height 14
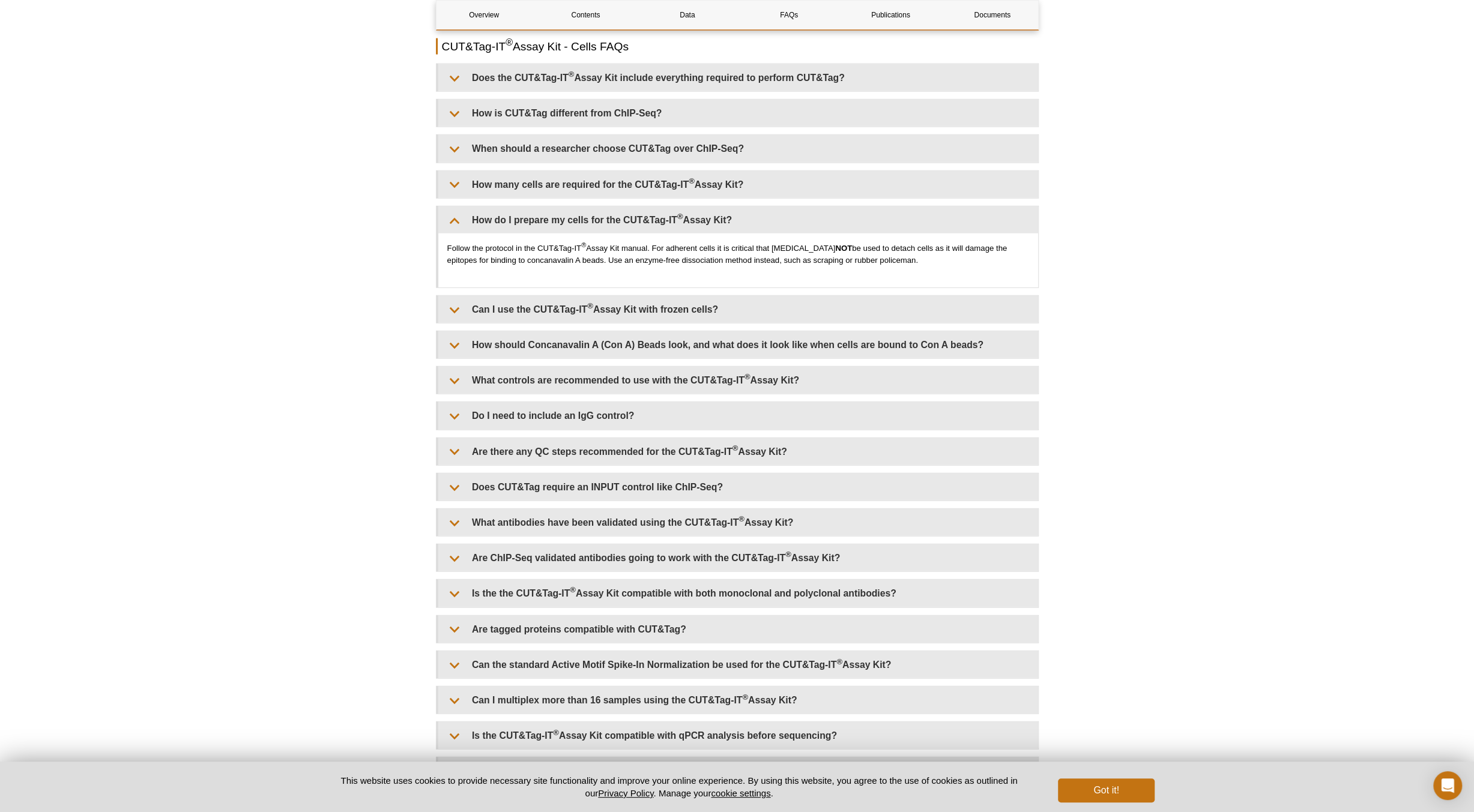
scroll to position [2882, 0]
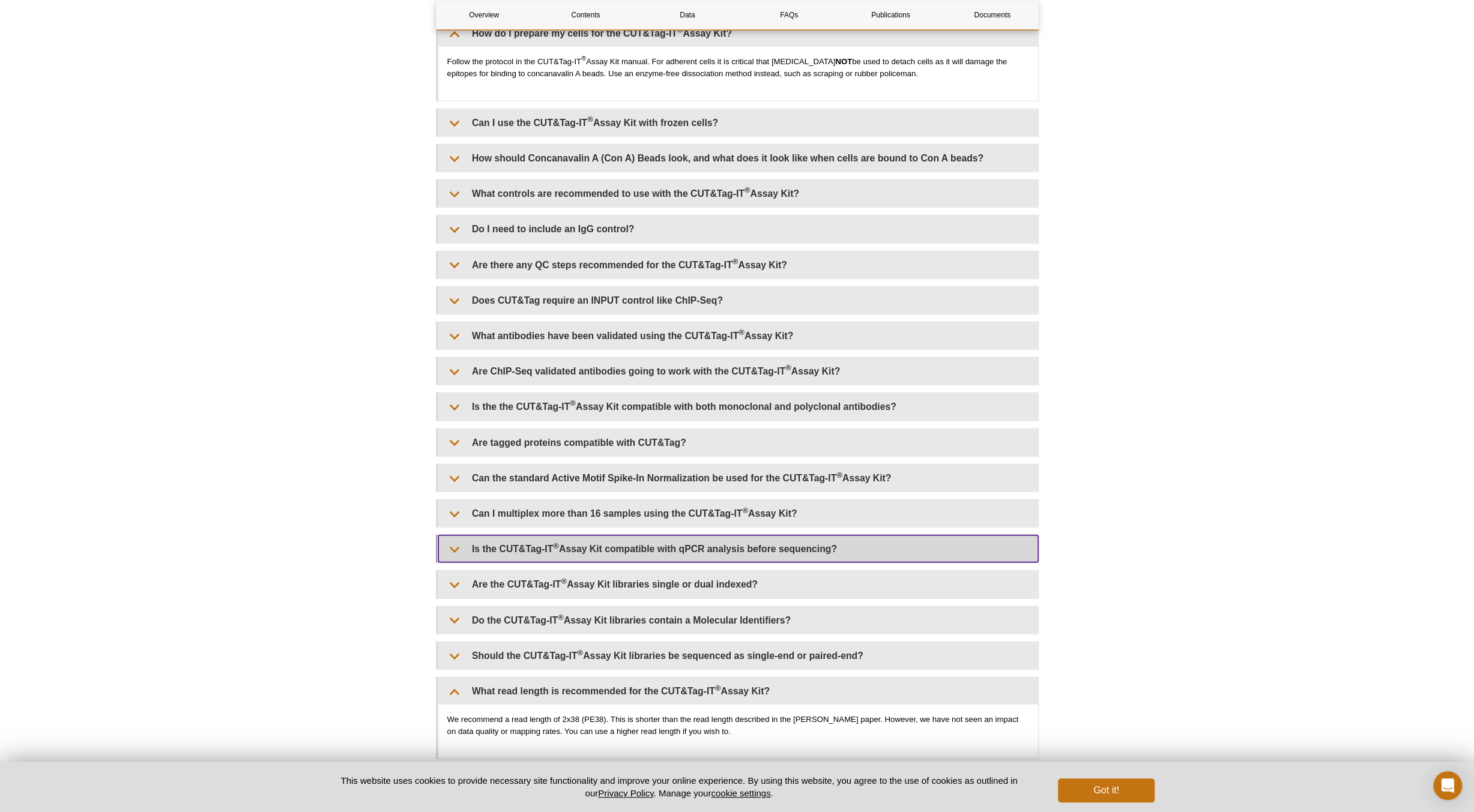
click at [825, 538] on summary "Is the CUT&Tag-IT ® Assay Kit compatible with qPCR analysis before sequencing?" at bounding box center [738, 549] width 600 height 27
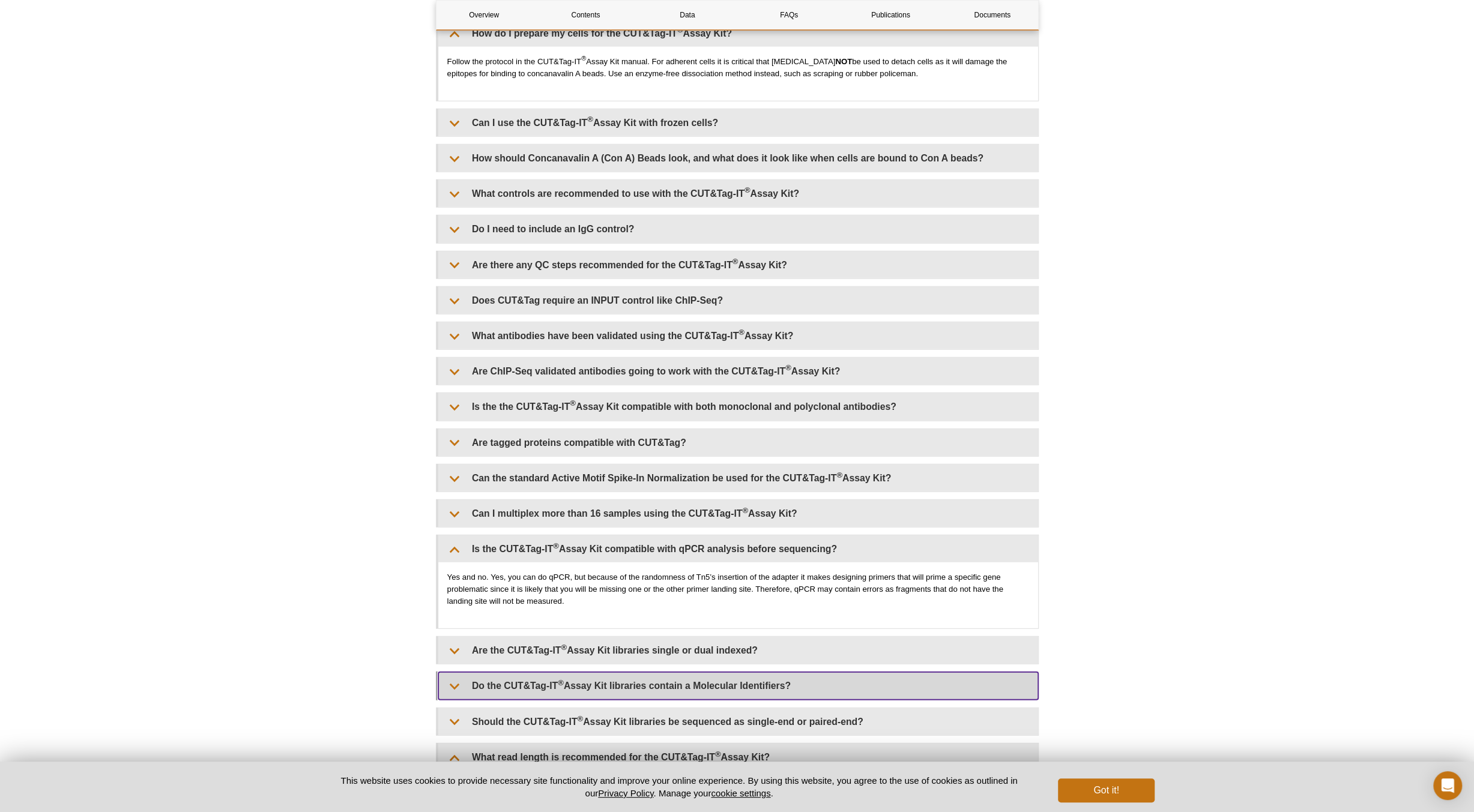
click at [720, 675] on summary "Do the CUT&Tag-IT ® Assay Kit libraries contain a Molecular Identifiers?" at bounding box center [738, 686] width 600 height 27
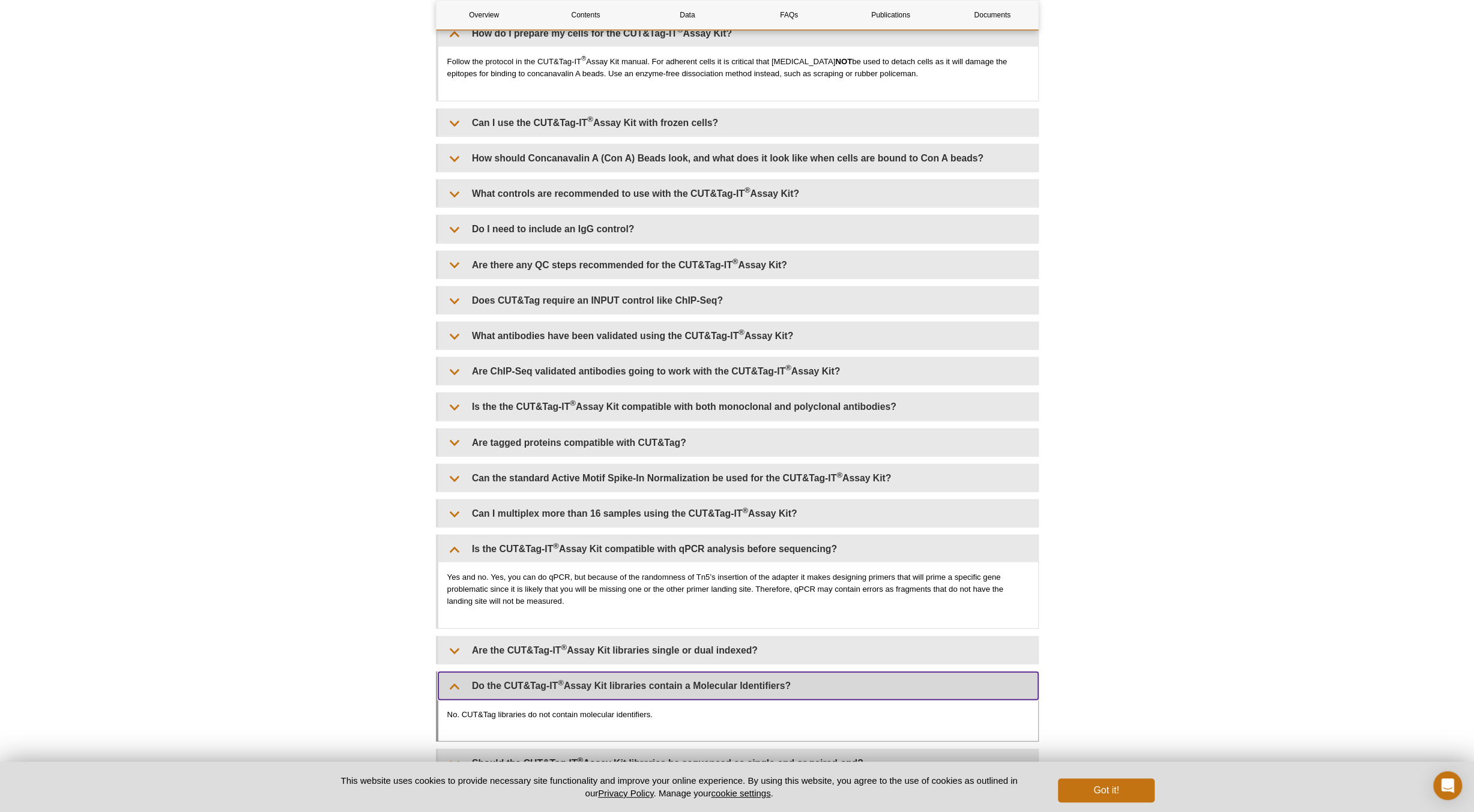
scroll to position [3062, 0]
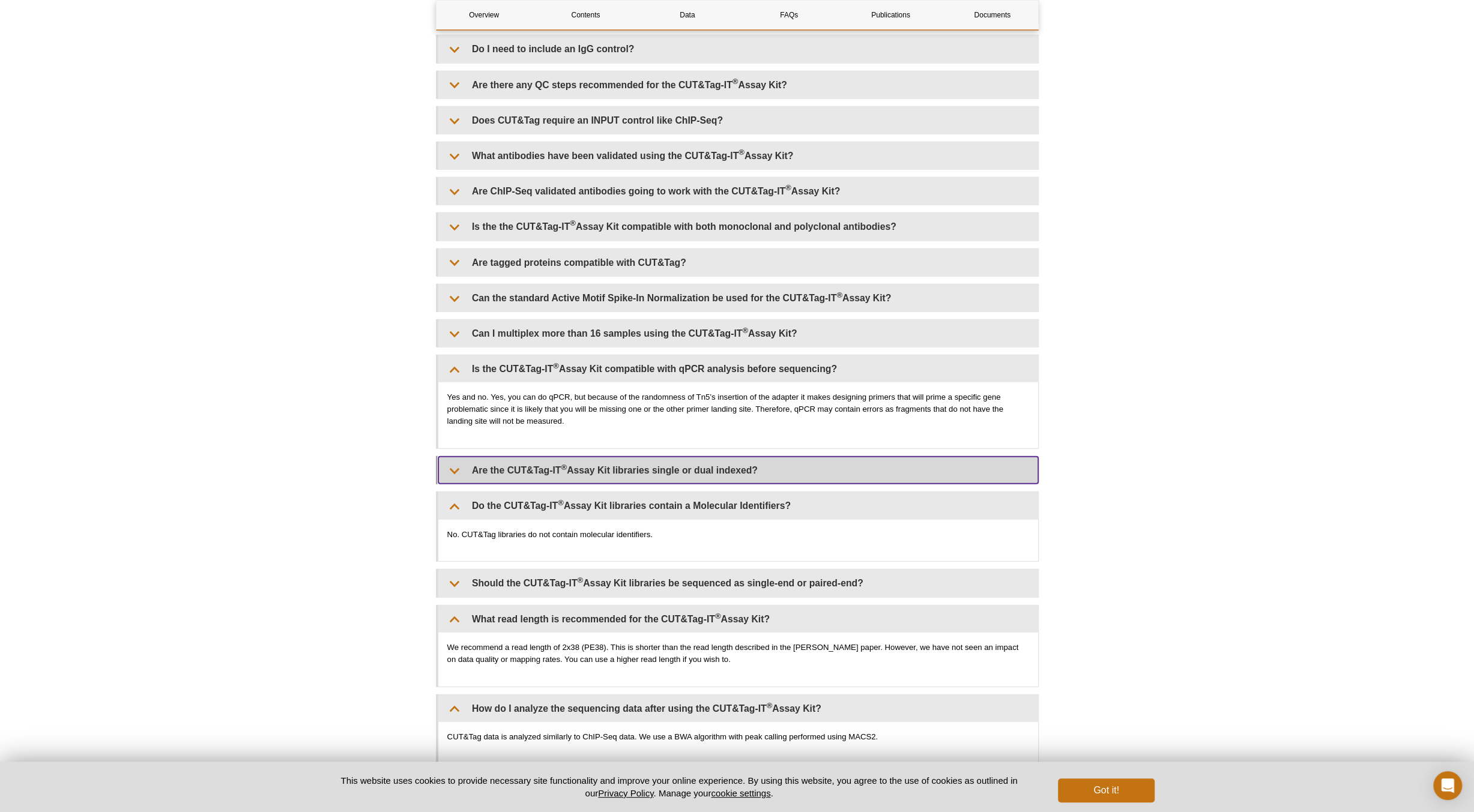
click at [615, 461] on summary "Are the CUT&Tag-IT ® Assay Kit libraries single or dual indexed?" at bounding box center [738, 470] width 600 height 27
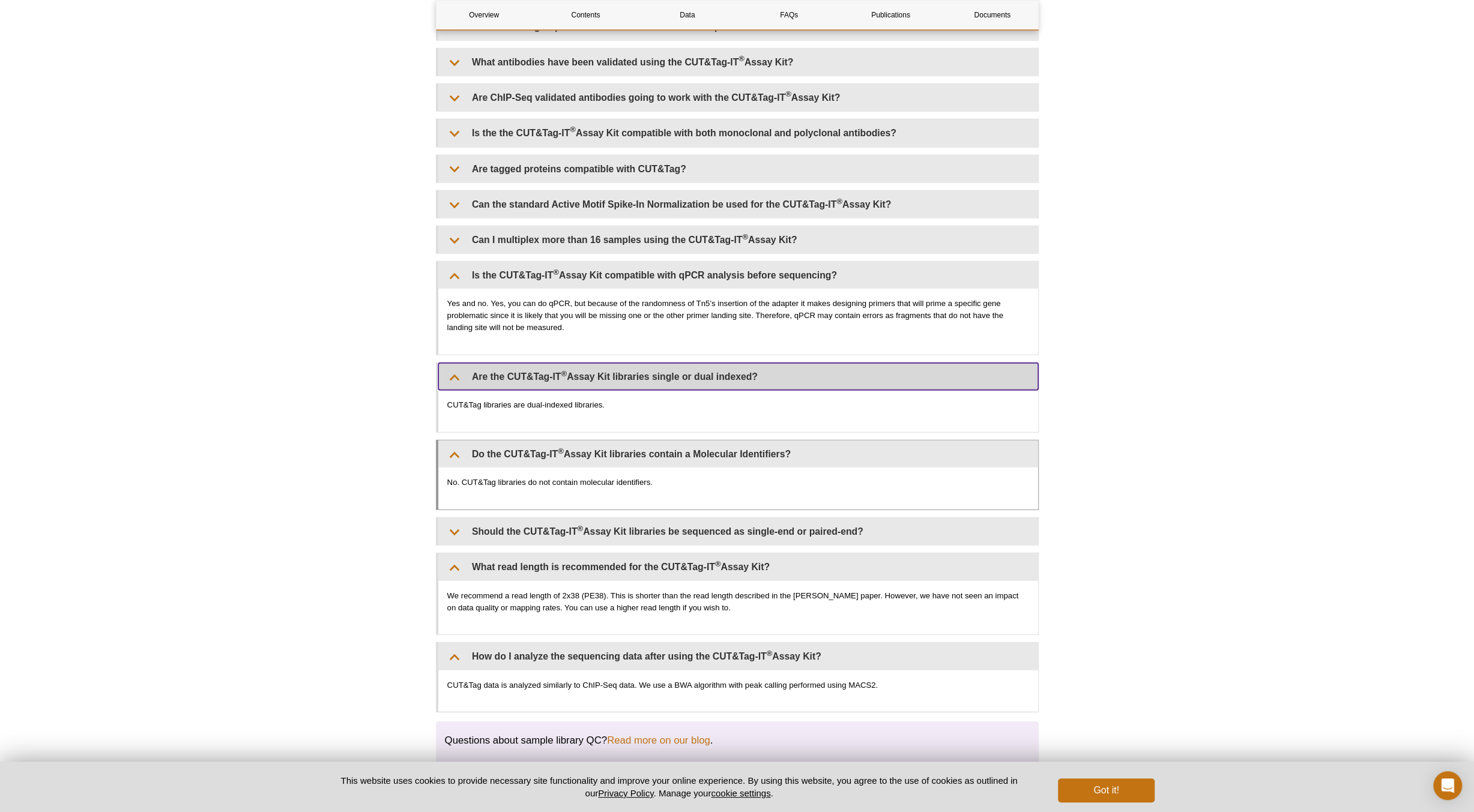
scroll to position [3242, 0]
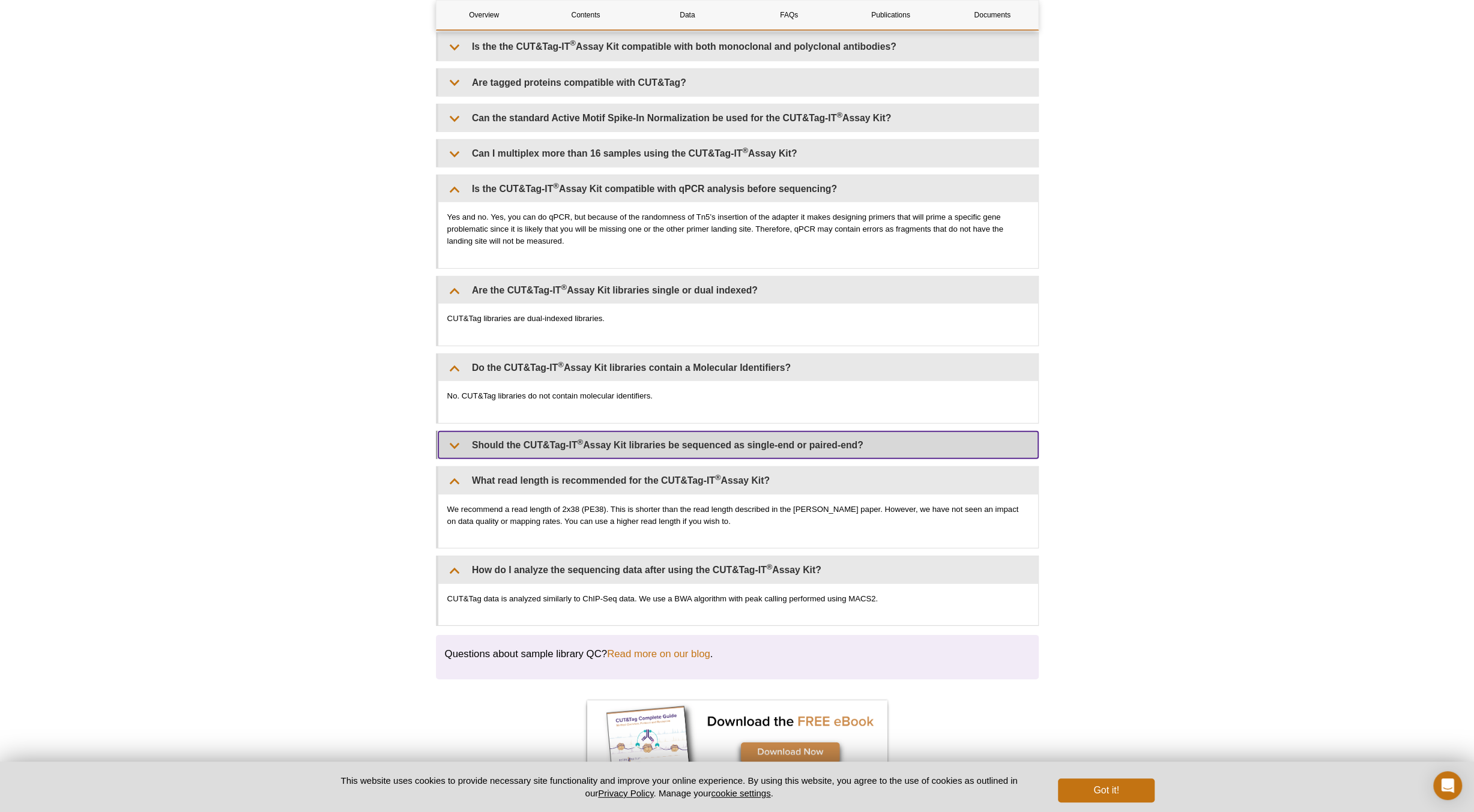
click at [628, 432] on summary "Should the CUT&Tag-IT ® Assay Kit libraries be sequenced as single-end or paire…" at bounding box center [738, 446] width 600 height 27
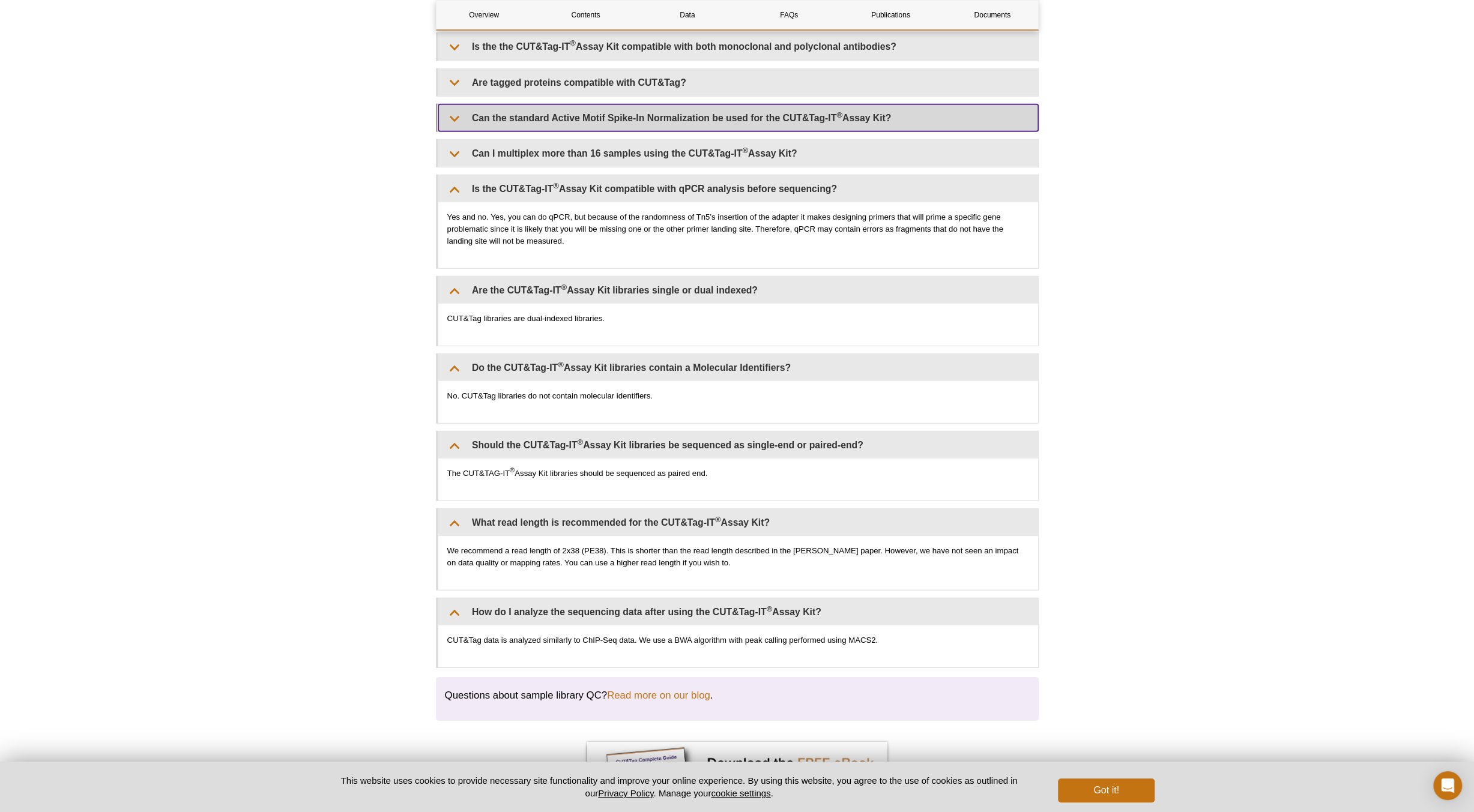
click at [768, 111] on summary "Can the standard Active Motif Spike-In Normalization be used for the CUT&Tag-IT…" at bounding box center [738, 118] width 600 height 27
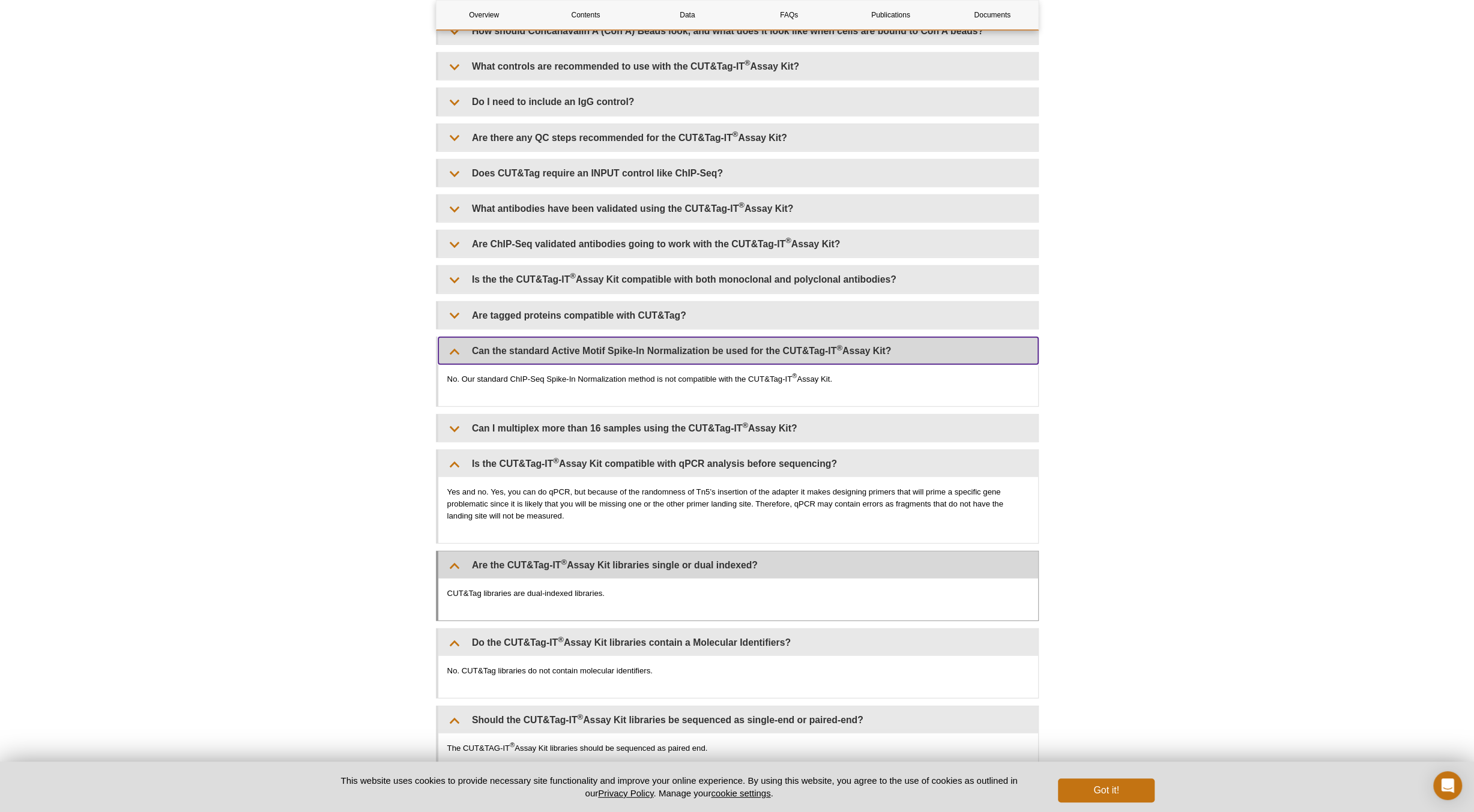
scroll to position [3002, 0]
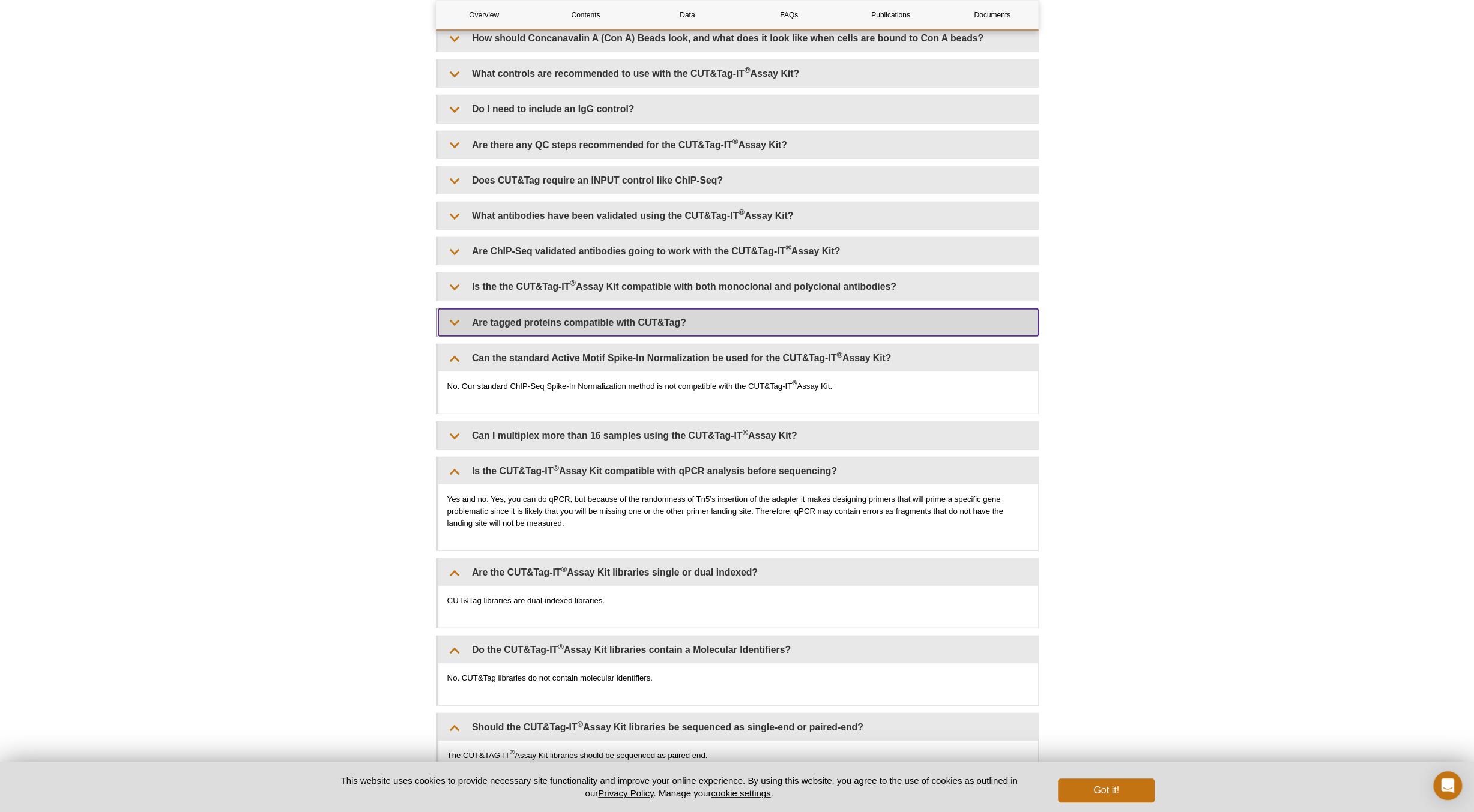
click at [632, 311] on summary "Are tagged proteins compatible with CUT&Tag?" at bounding box center [738, 323] width 600 height 27
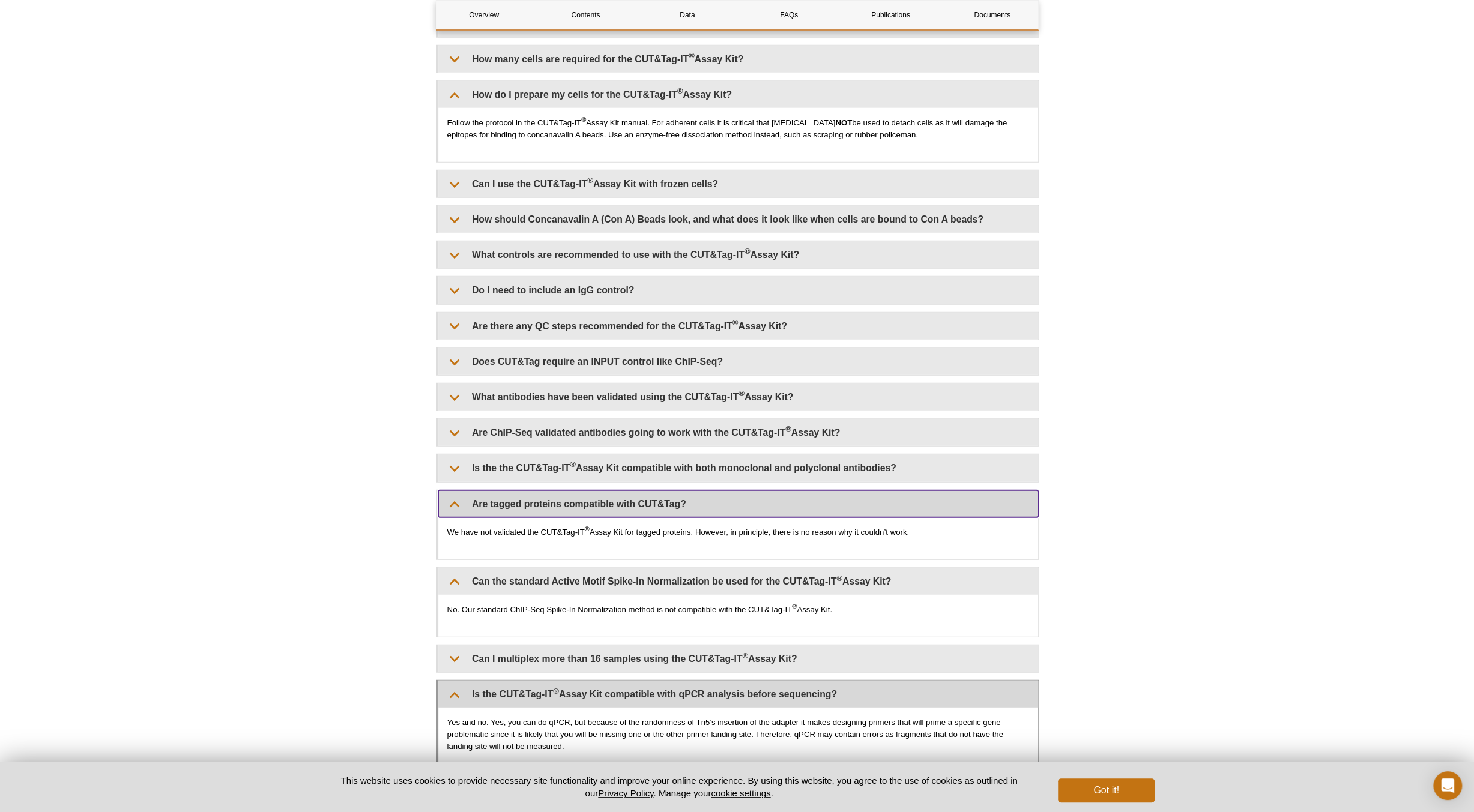
scroll to position [2762, 0]
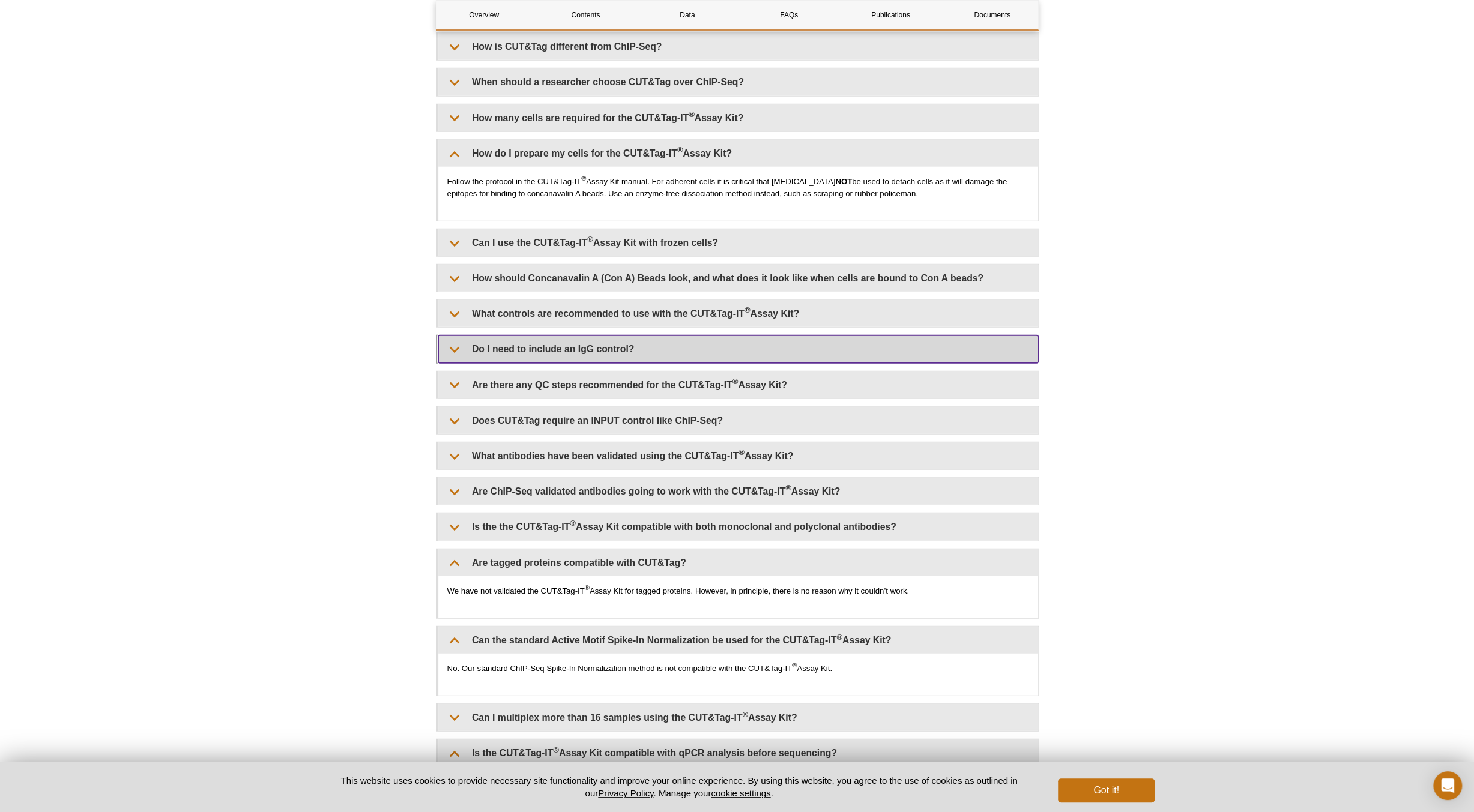
click at [580, 347] on summary "Do I need to include an IgG control?" at bounding box center [738, 349] width 600 height 27
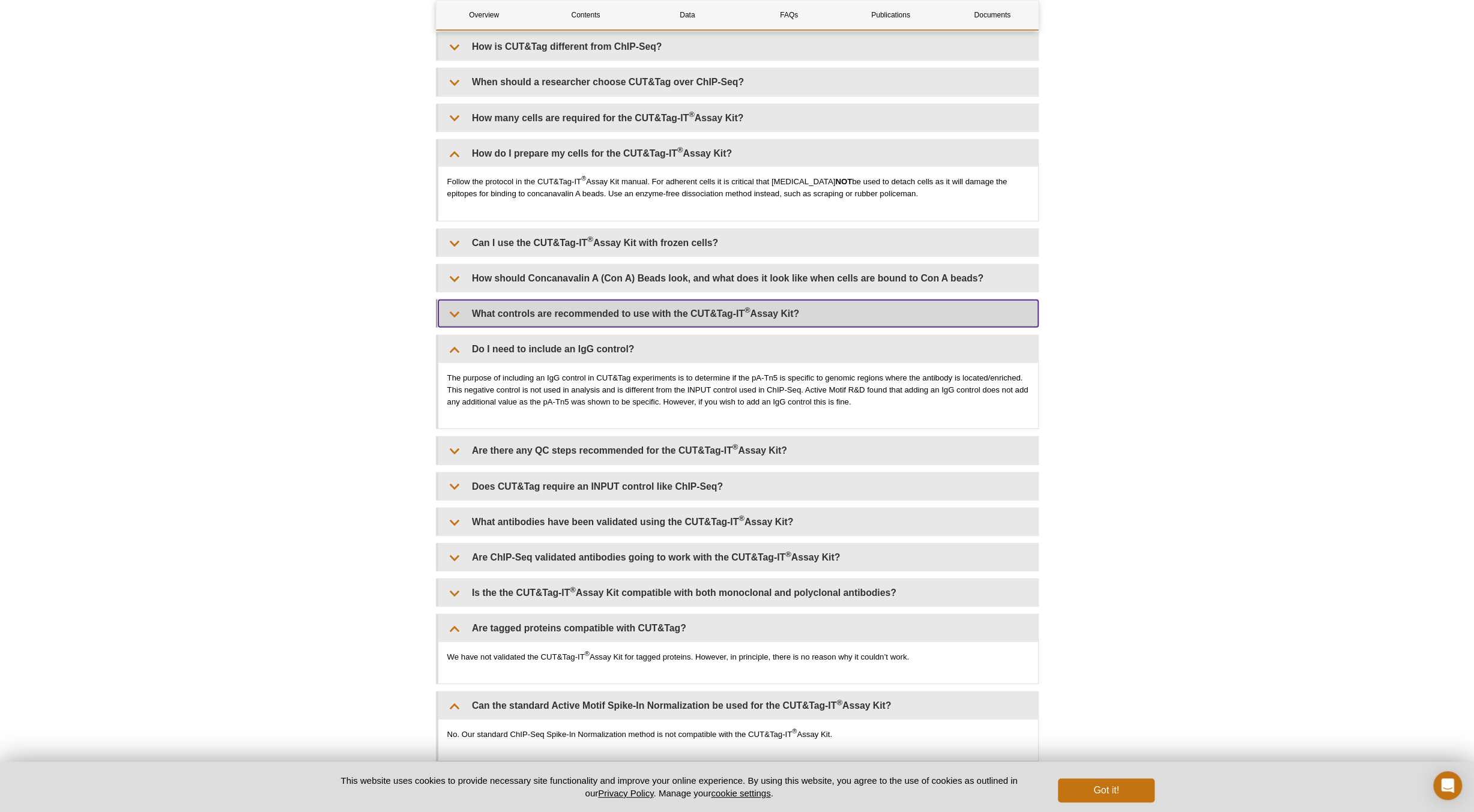
click at [655, 314] on summary "What controls are recommended to use with the CUT&Tag-IT ® Assay Kit?" at bounding box center [738, 314] width 600 height 27
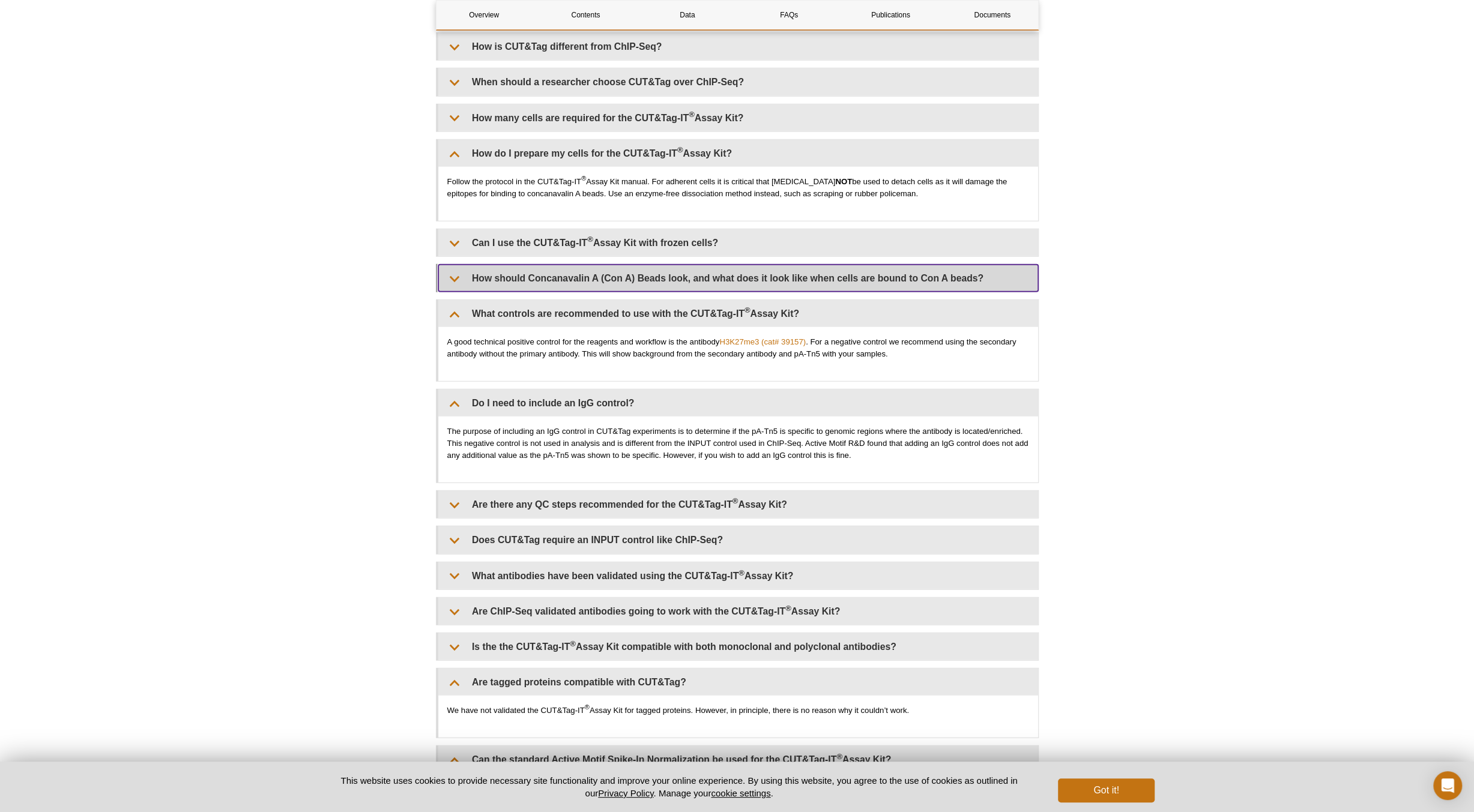
click at [652, 277] on summary "How should Concanavalin A (Con A) Beads look, and what does it look like when c…" at bounding box center [738, 279] width 600 height 27
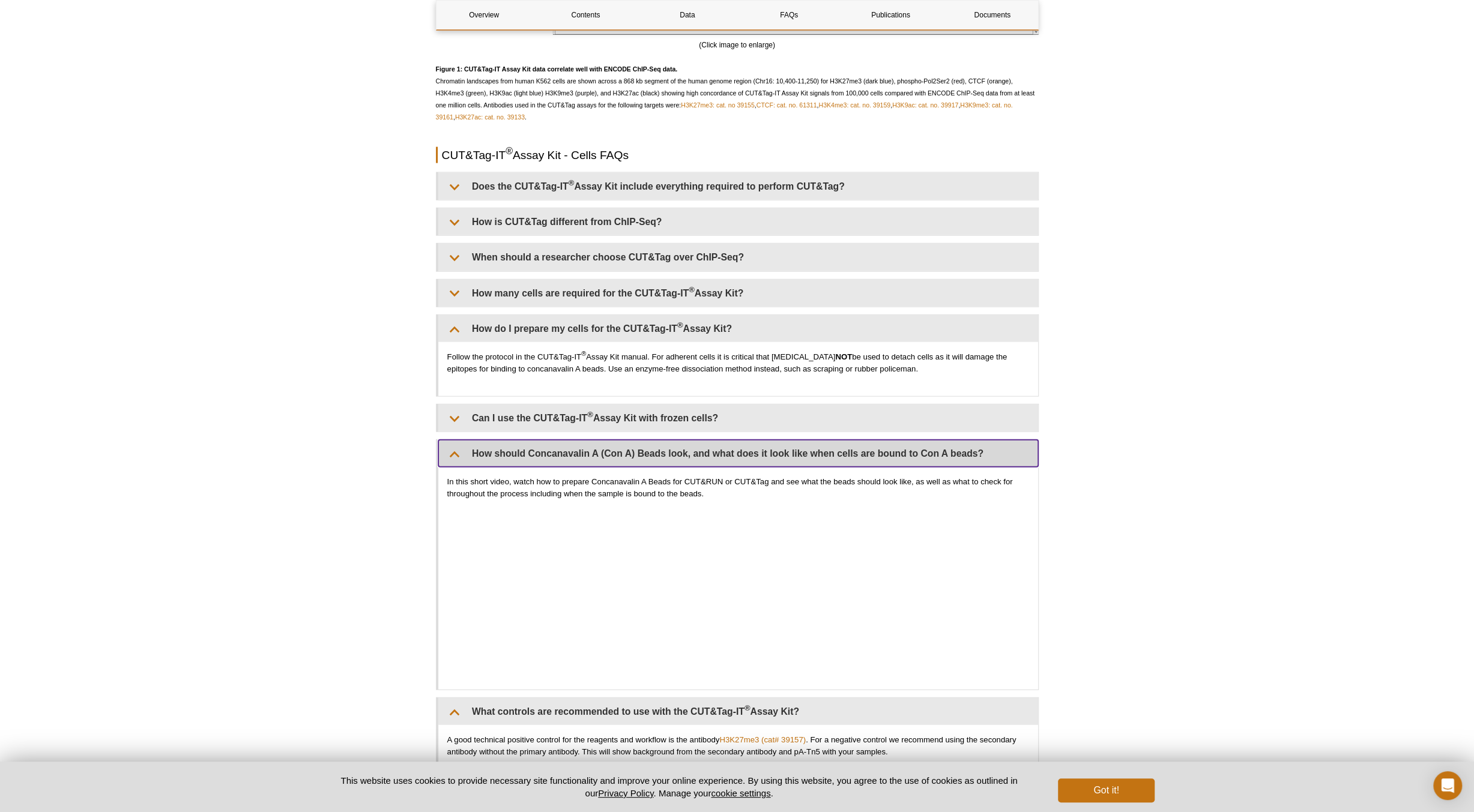
scroll to position [2521, 0]
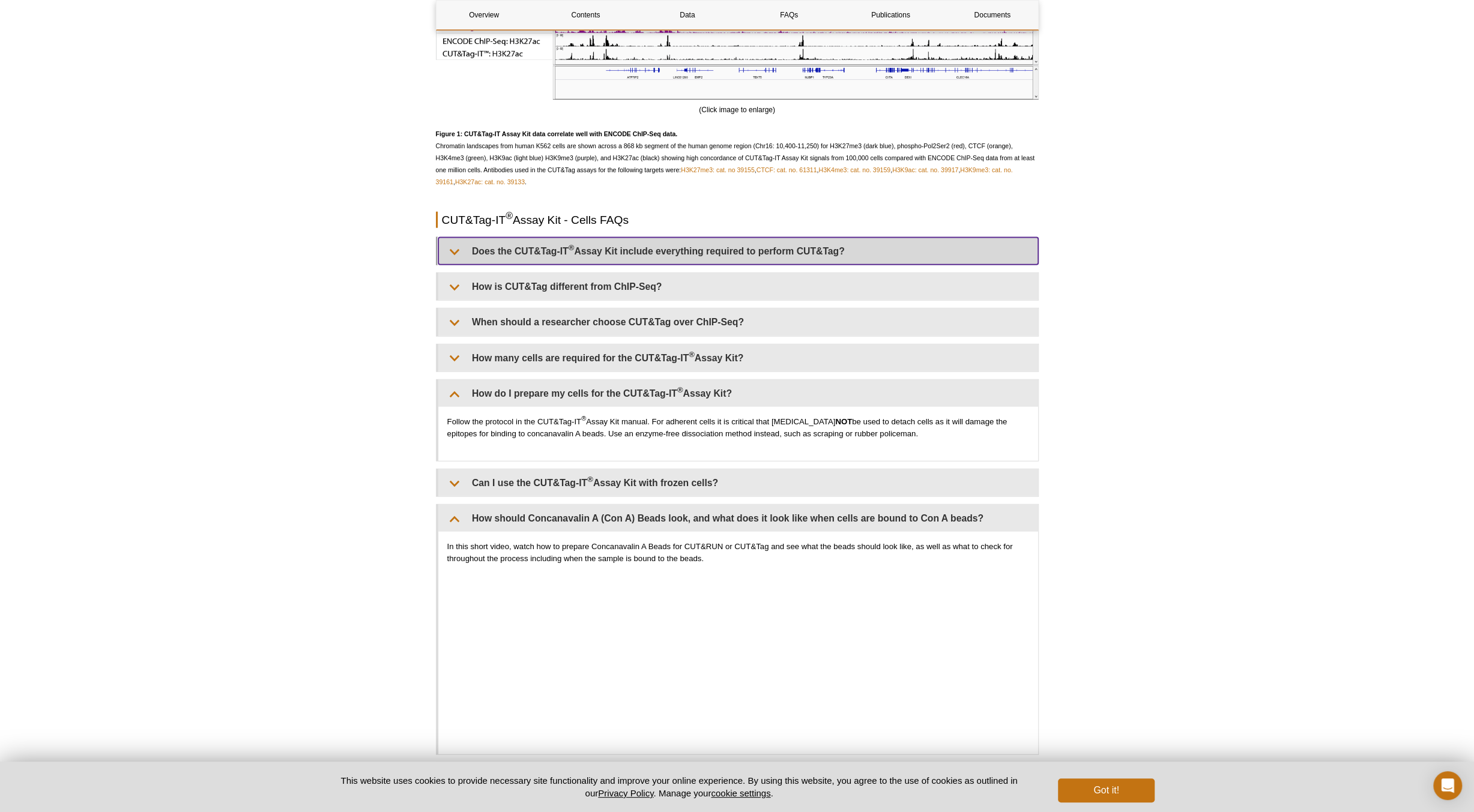
click at [720, 242] on summary "Does the CUT&Tag-IT ® Assay Kit include everything required to perform CUT&Tag?" at bounding box center [738, 252] width 600 height 27
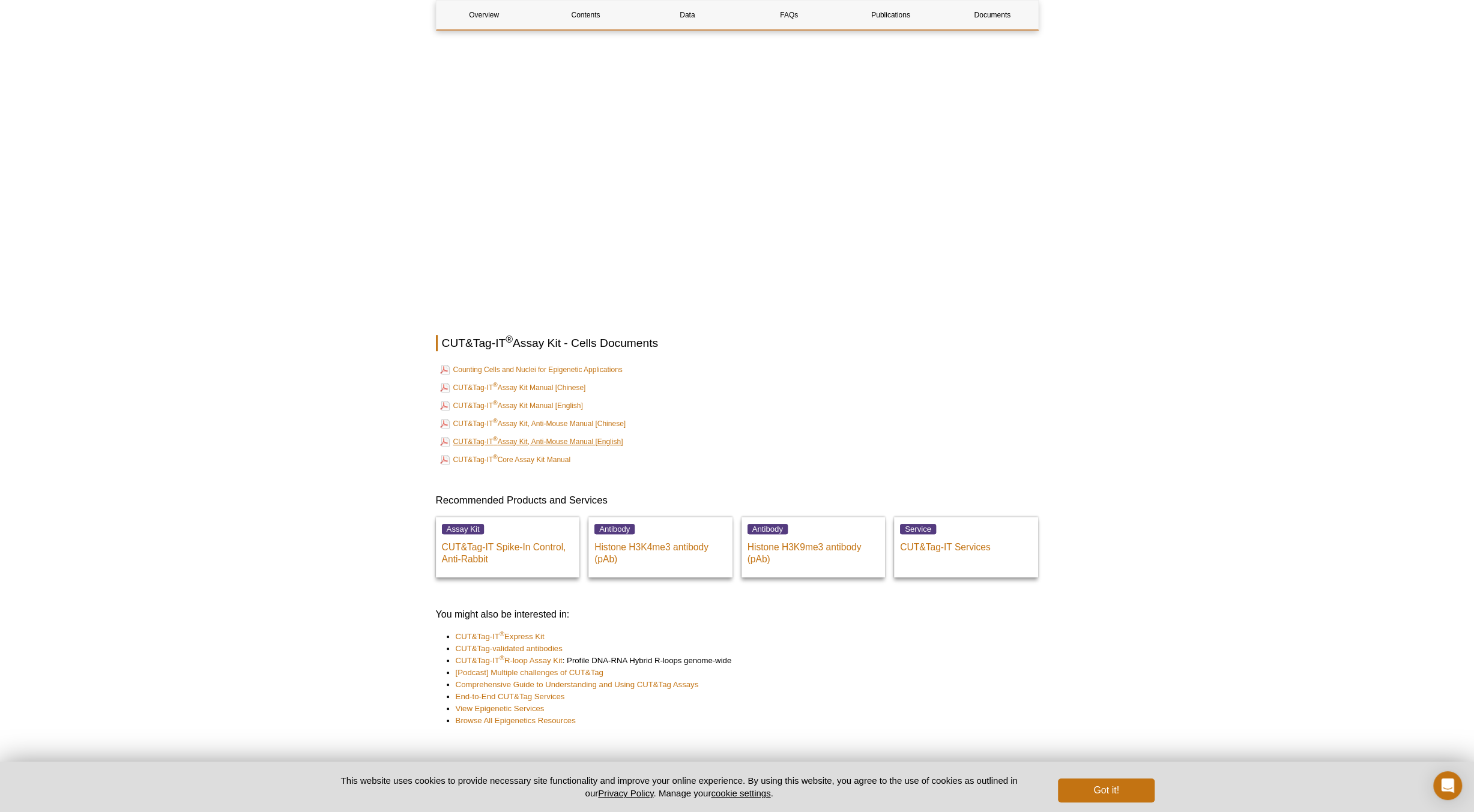
scroll to position [4863, 0]
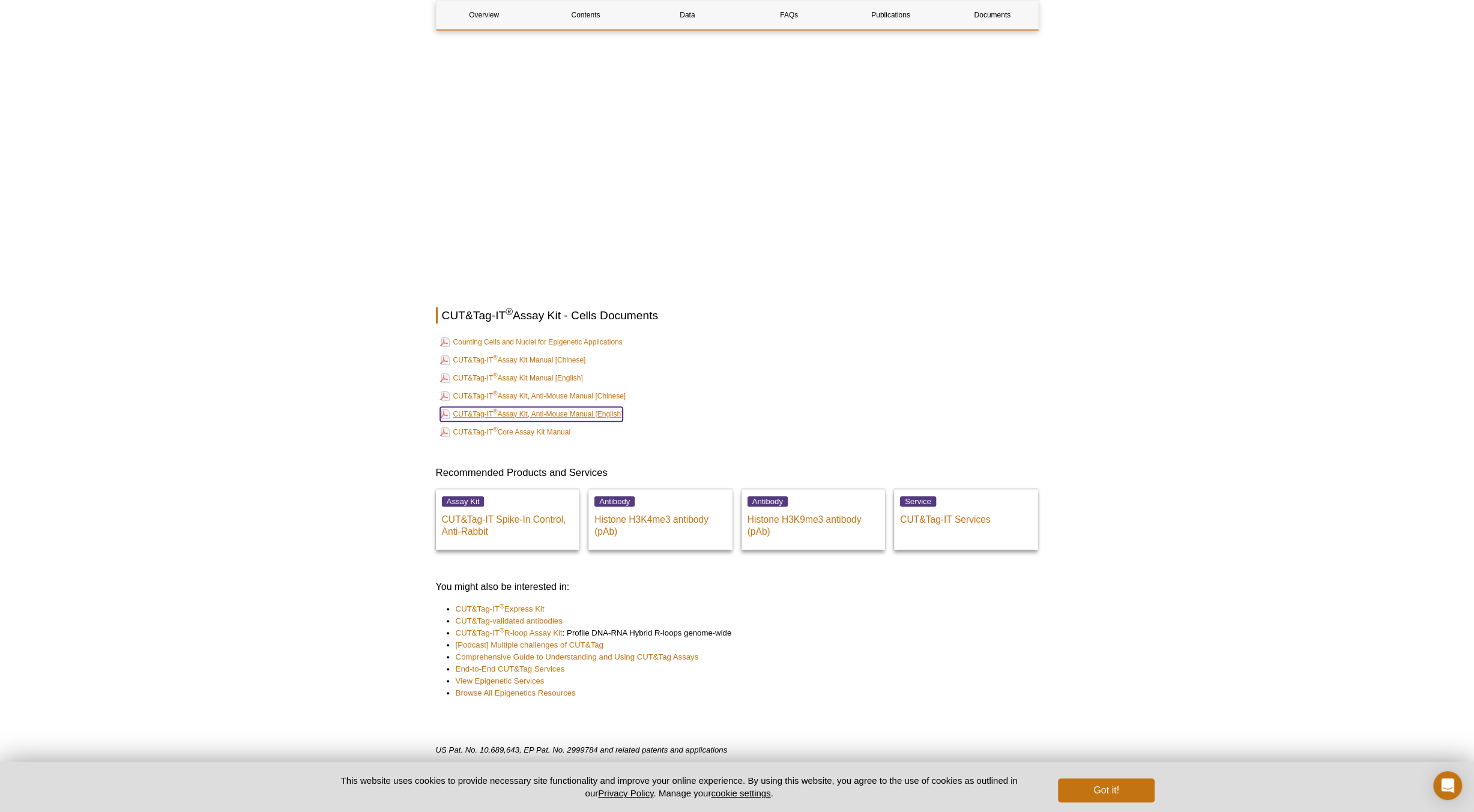
click at [577, 407] on link "CUT&Tag-IT ® Assay Kit, Anti-Mouse Manual [English]" at bounding box center [531, 414] width 183 height 14
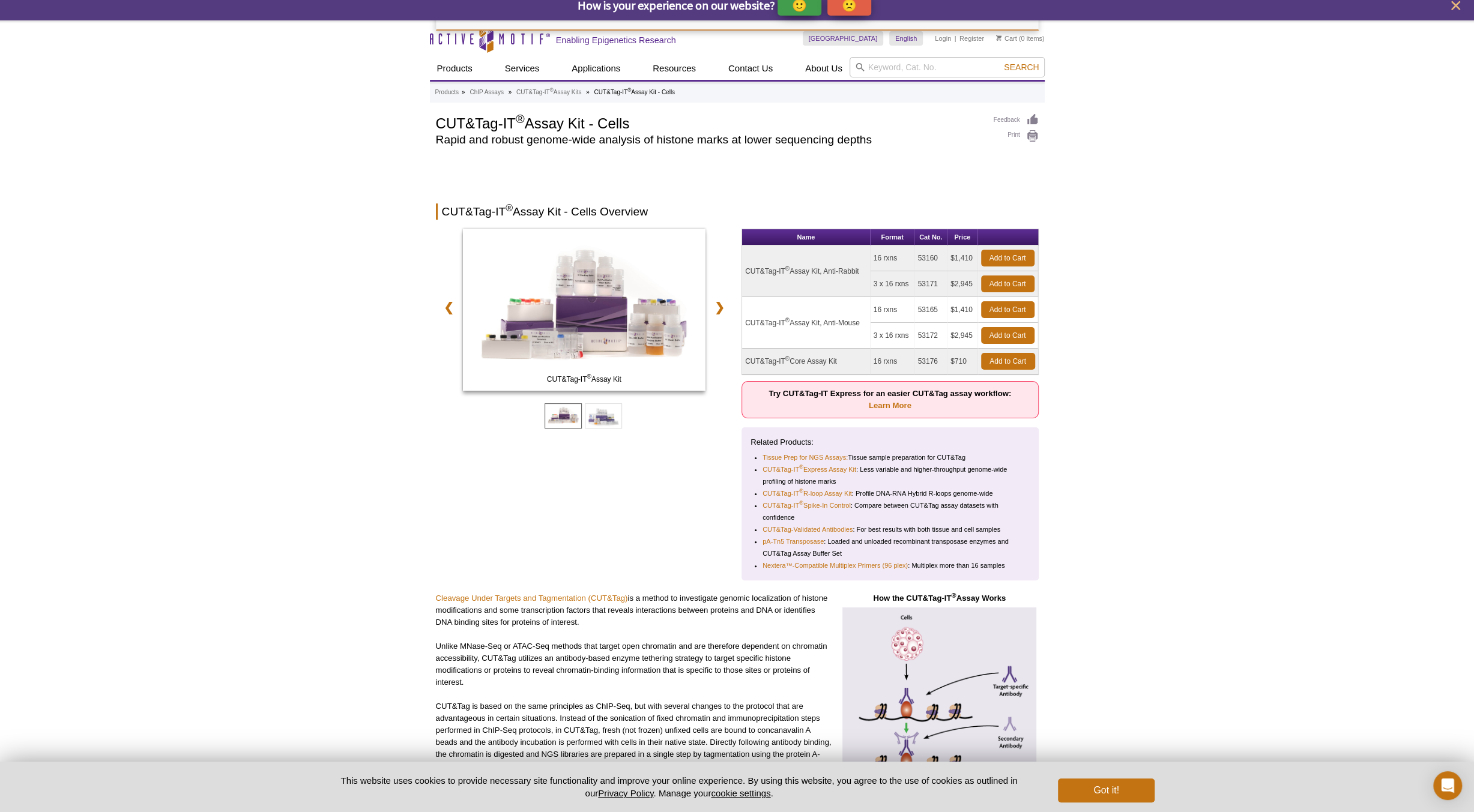
scroll to position [0, 0]
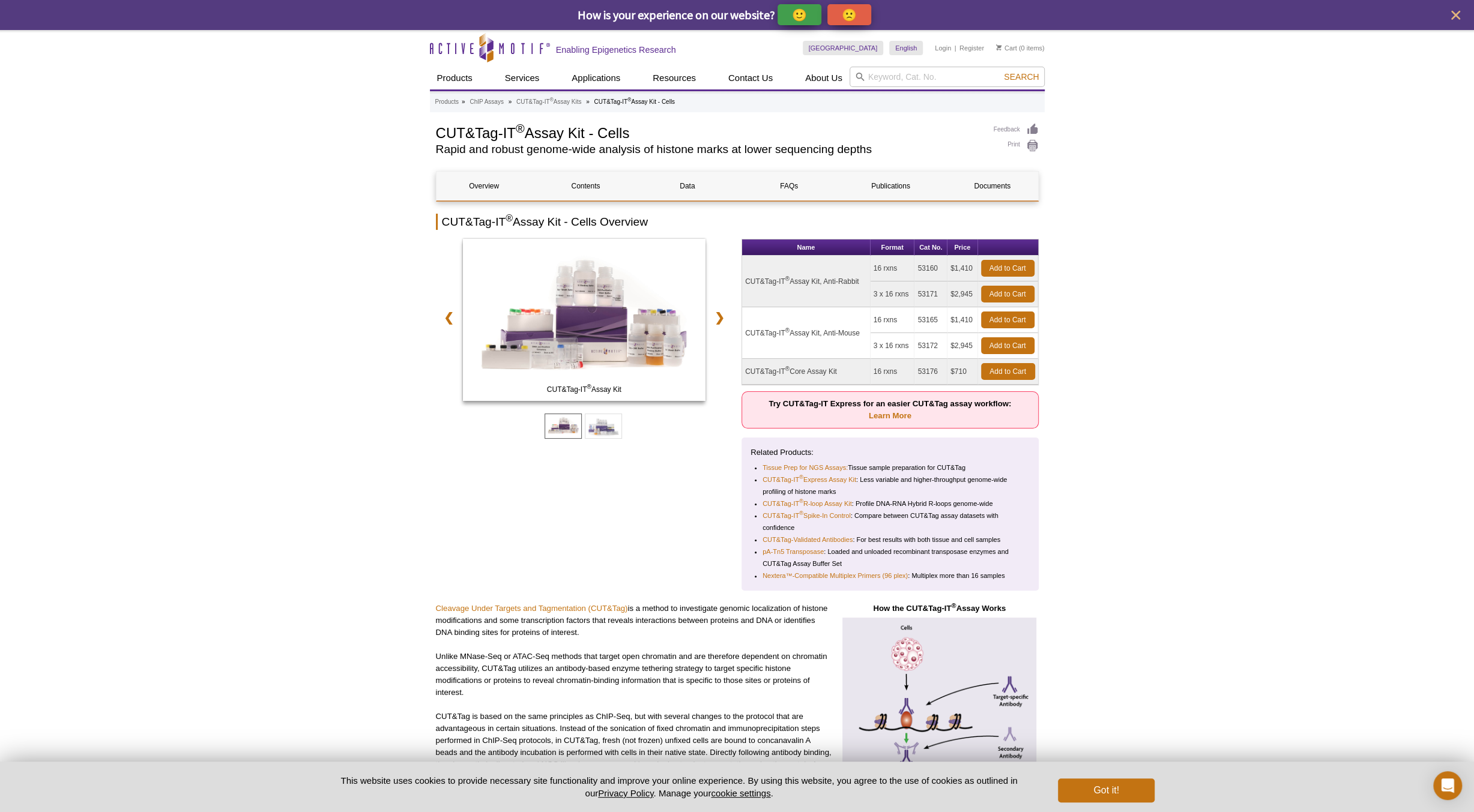
click at [932, 264] on td "53160" at bounding box center [930, 268] width 33 height 26
click at [932, 263] on td "53160" at bounding box center [930, 268] width 33 height 26
copy tr "53160"
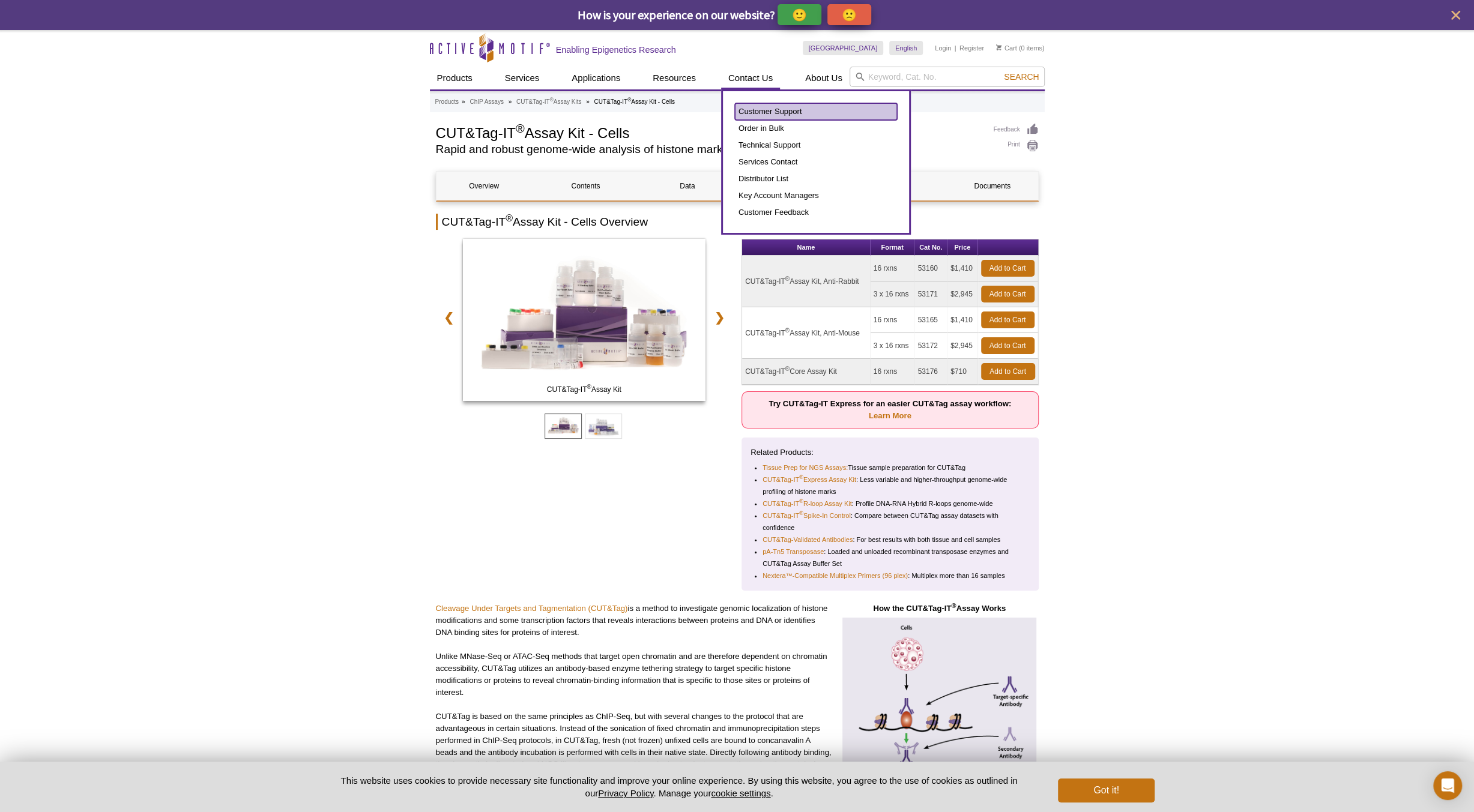
click at [782, 113] on link "Customer Support" at bounding box center [815, 111] width 162 height 17
click at [783, 144] on link "Technical Support" at bounding box center [815, 145] width 162 height 17
